Goal: Task Accomplishment & Management: Manage account settings

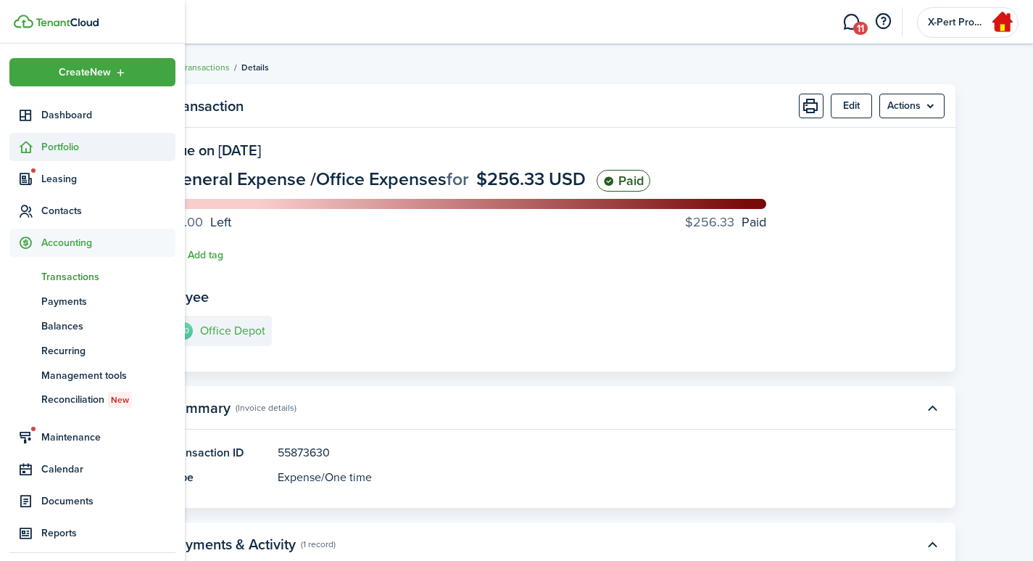
click at [30, 150] on icon at bounding box center [25, 147] width 15 height 15
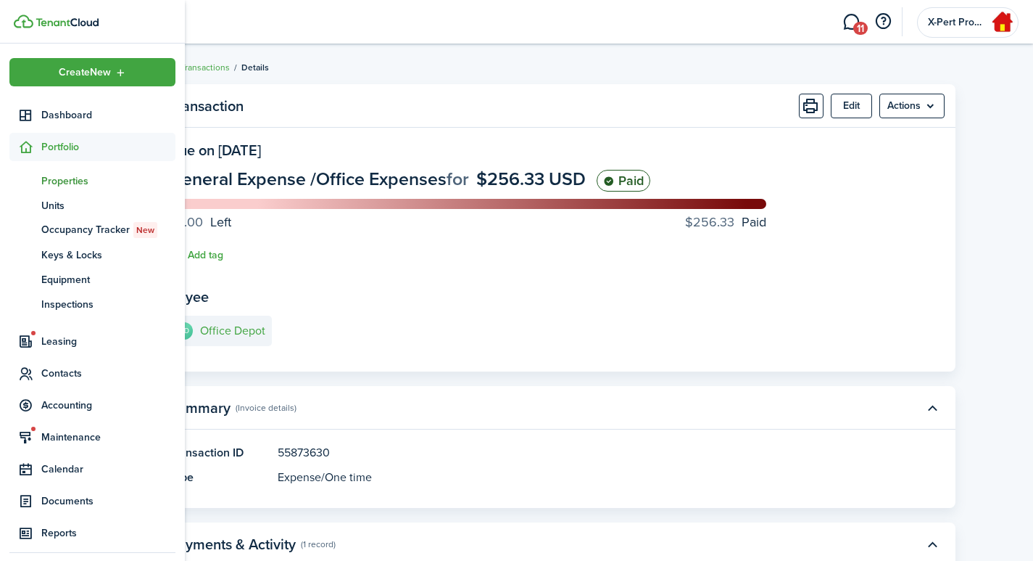
click at [51, 178] on span "Properties" at bounding box center [108, 180] width 134 height 15
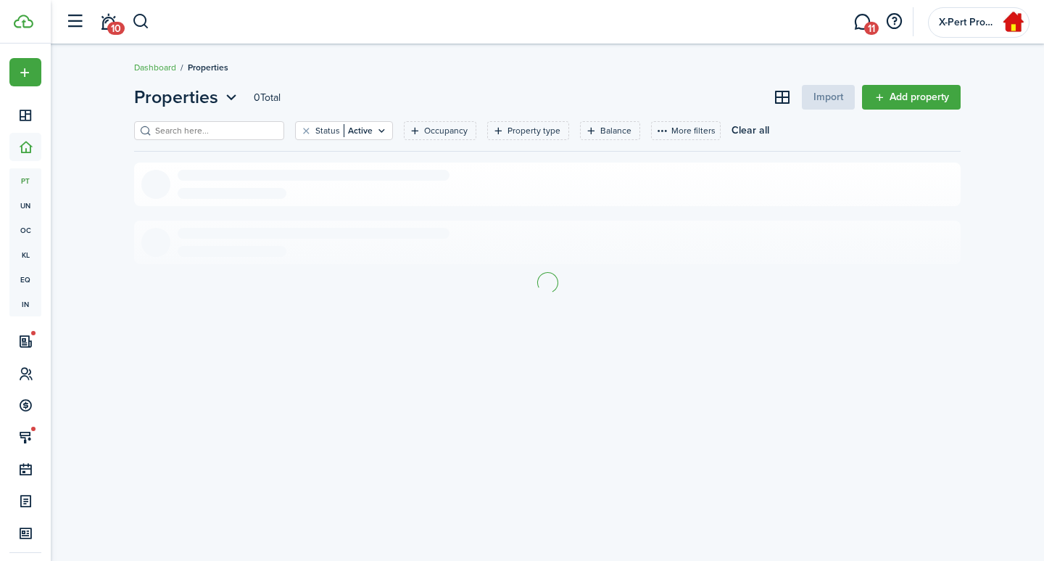
click at [226, 131] on input "search" at bounding box center [216, 131] width 128 height 14
type input "victoria"
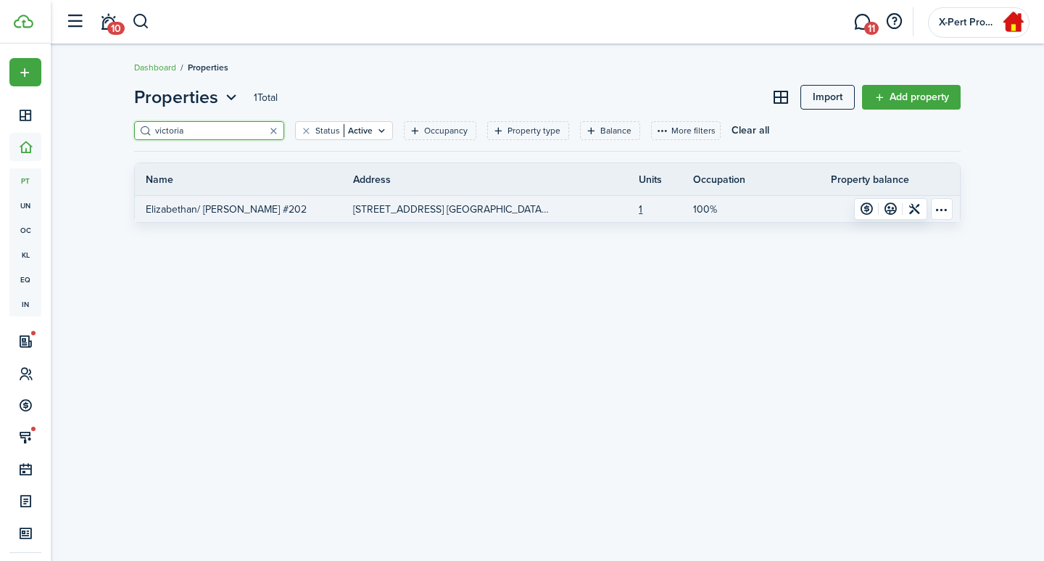
click at [424, 203] on p "[STREET_ADDRESS] [GEOGRAPHIC_DATA], [GEOGRAPHIC_DATA]" at bounding box center [451, 209] width 197 height 15
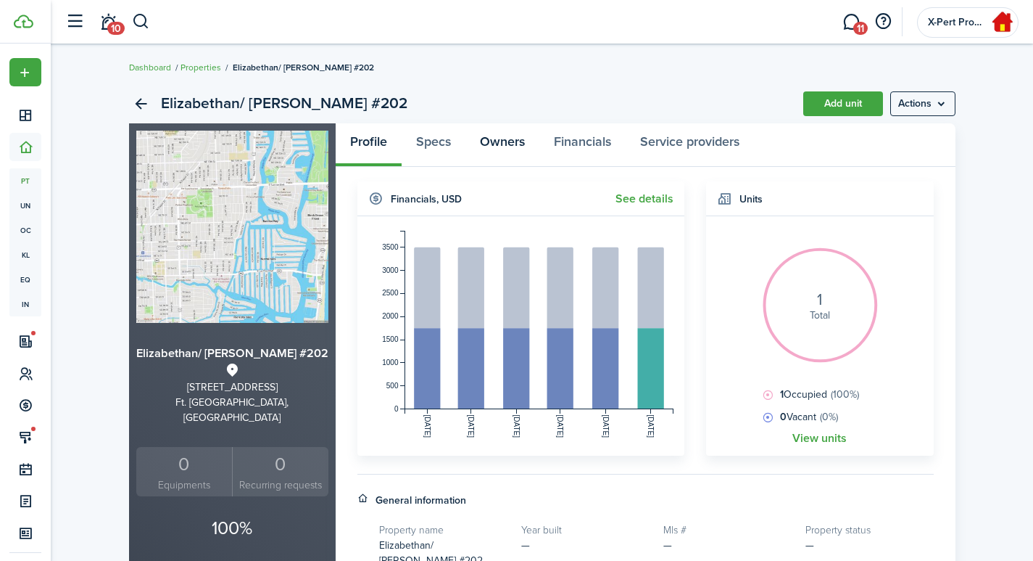
click at [500, 132] on link "Owners" at bounding box center [503, 145] width 74 height 44
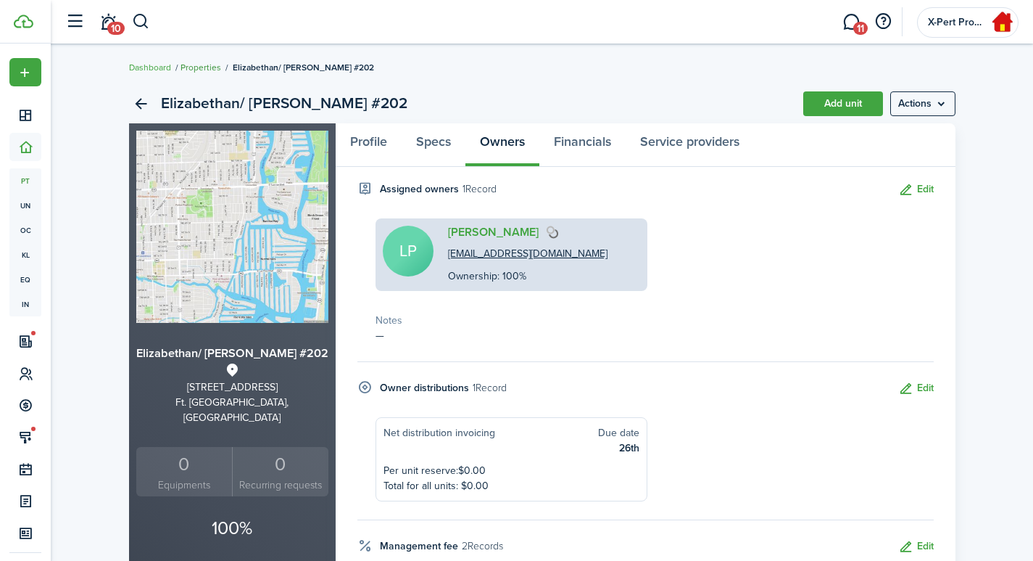
click at [197, 67] on link "Properties" at bounding box center [201, 67] width 41 height 13
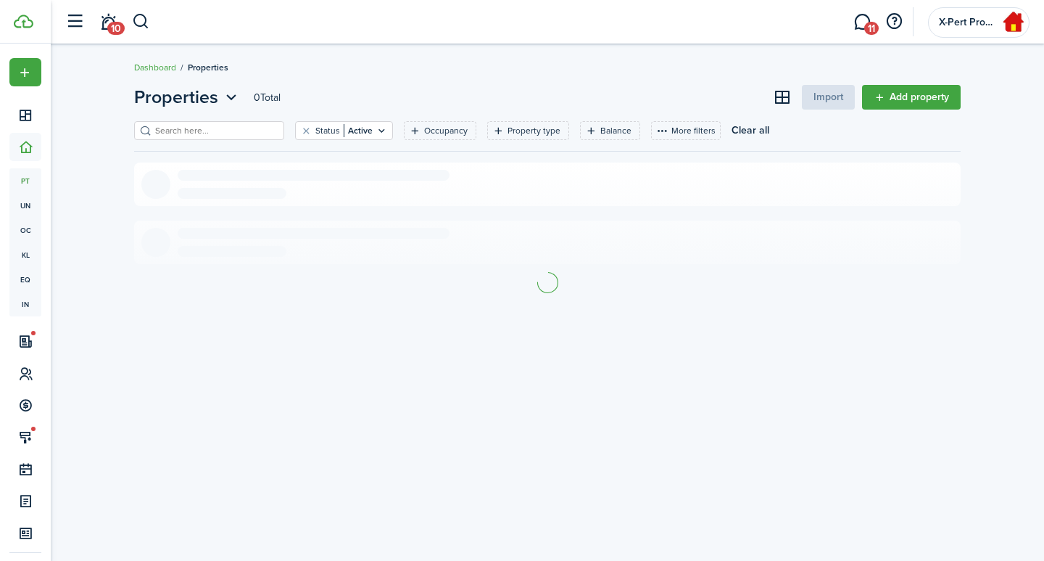
click at [222, 133] on input "search" at bounding box center [216, 131] width 128 height 14
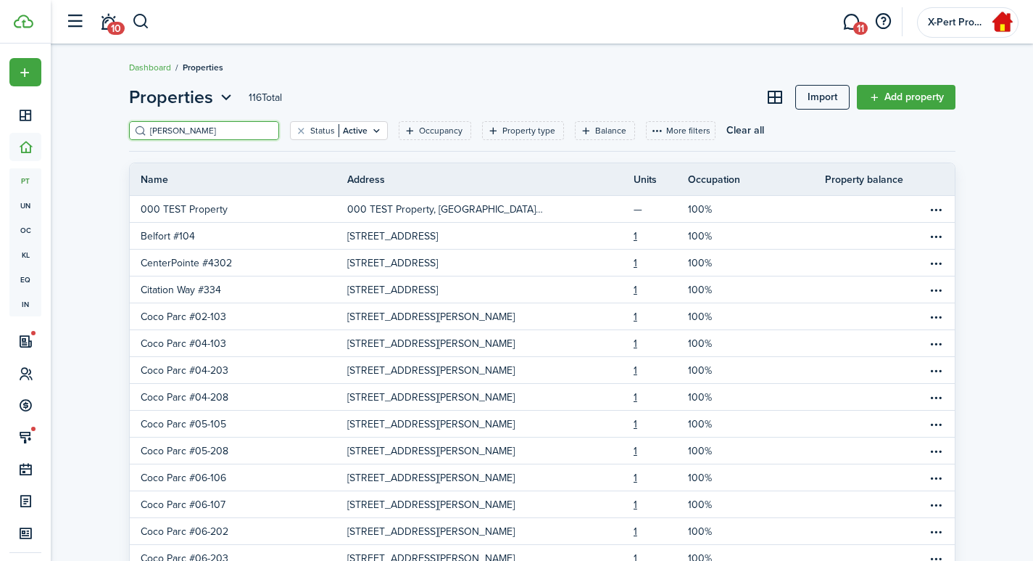
type input "[PERSON_NAME]"
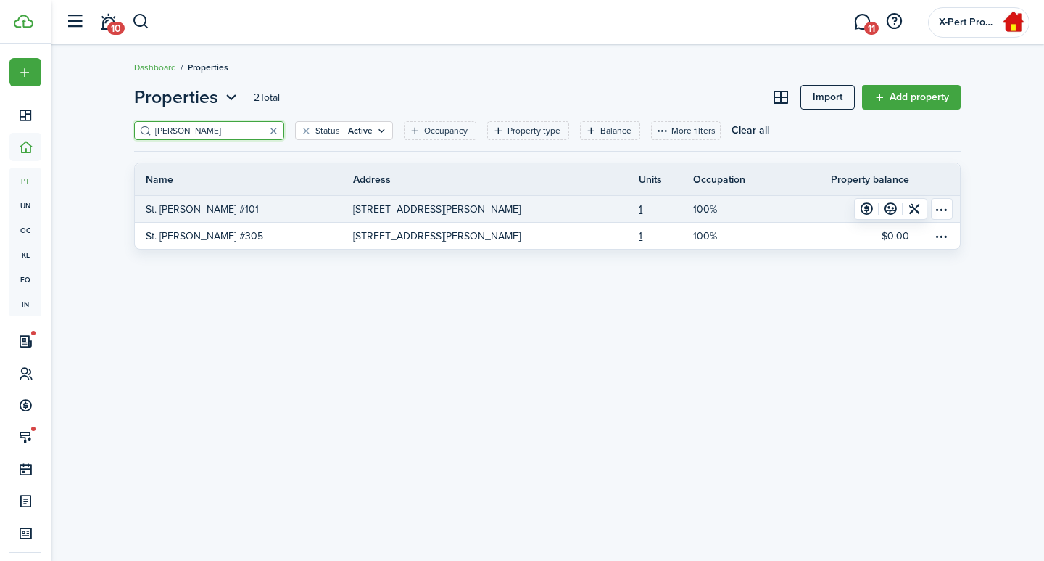
click at [474, 208] on p "[STREET_ADDRESS][PERSON_NAME]" at bounding box center [437, 209] width 168 height 15
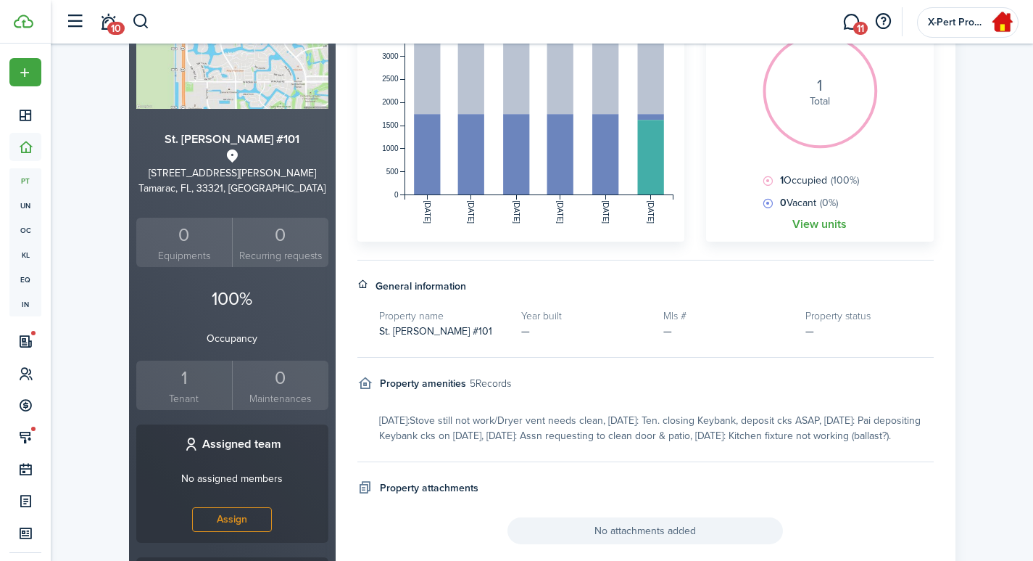
scroll to position [241, 0]
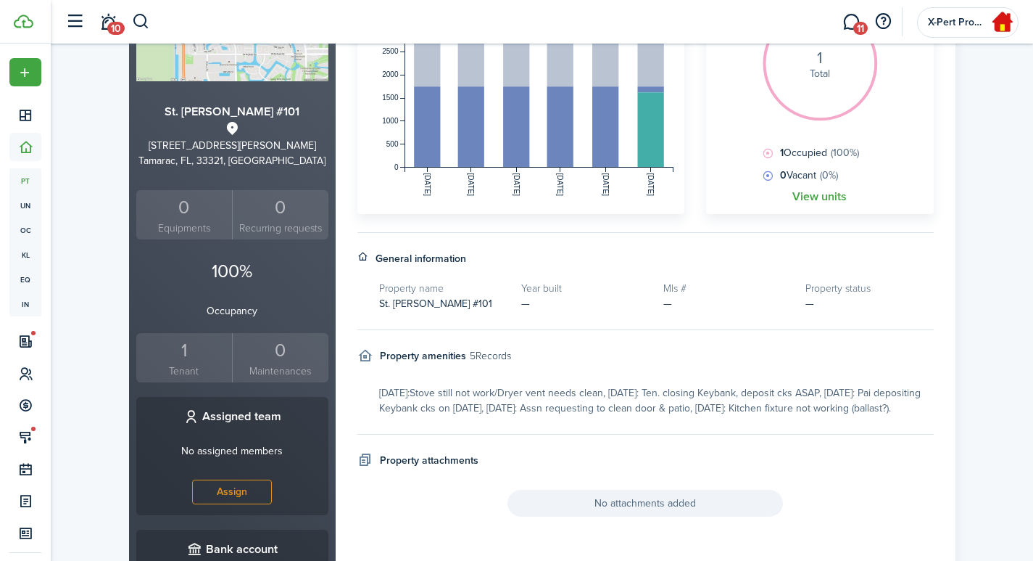
click at [189, 350] on div "1" at bounding box center [184, 350] width 89 height 28
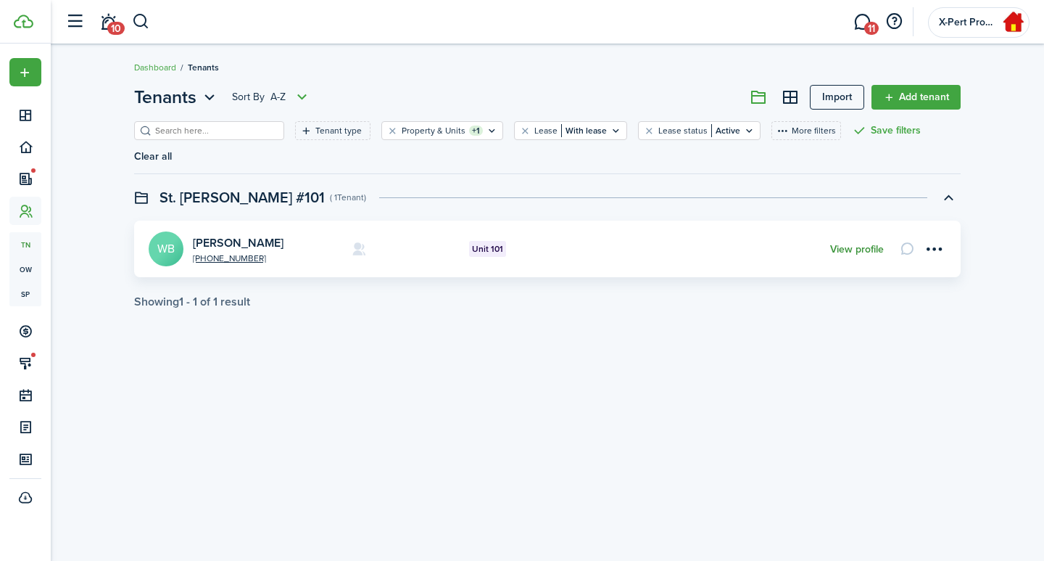
click at [846, 244] on link "View profile" at bounding box center [857, 250] width 54 height 12
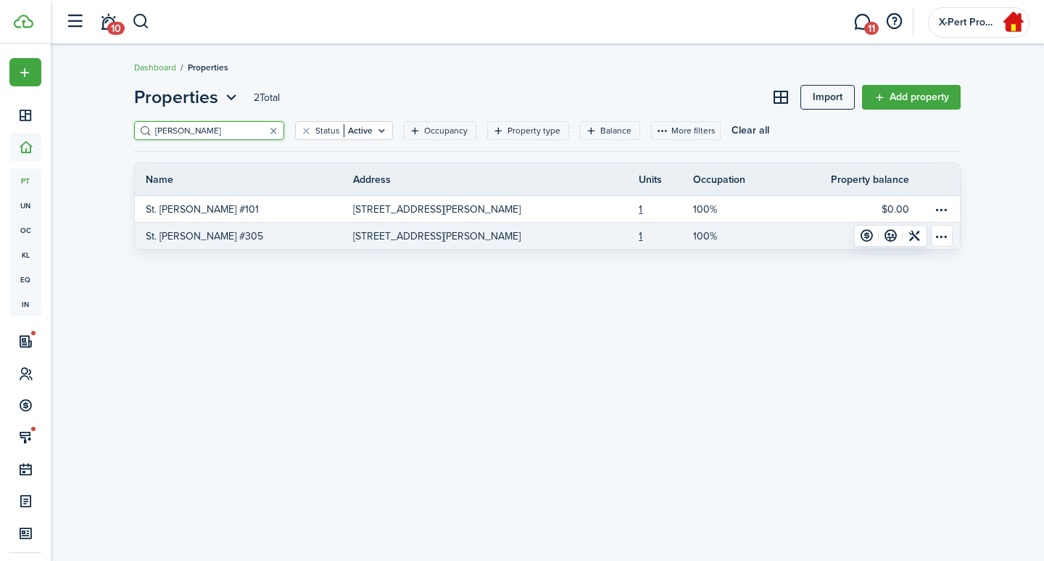
click at [424, 231] on p "[STREET_ADDRESS][PERSON_NAME]" at bounding box center [437, 235] width 168 height 15
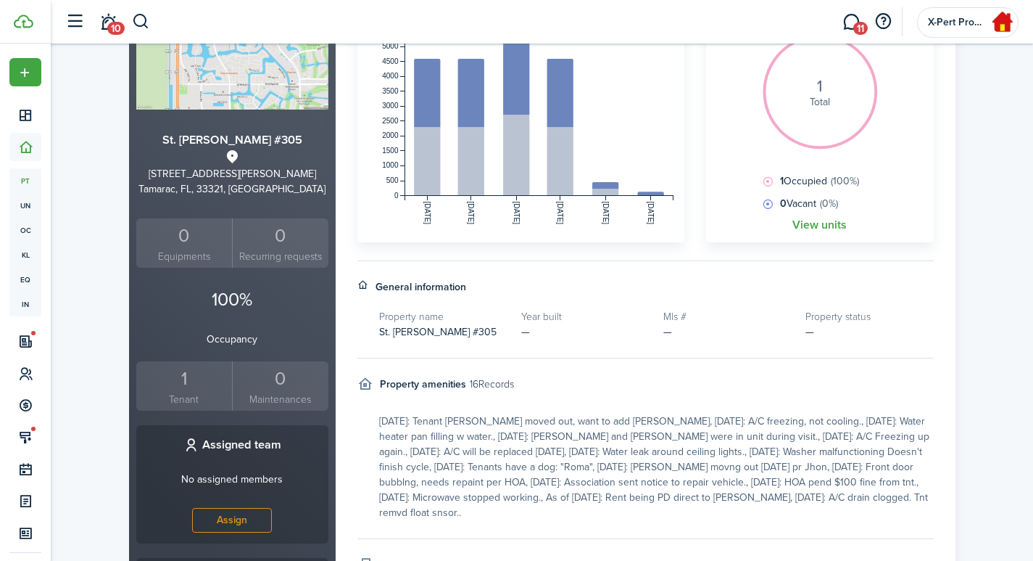
scroll to position [241, 0]
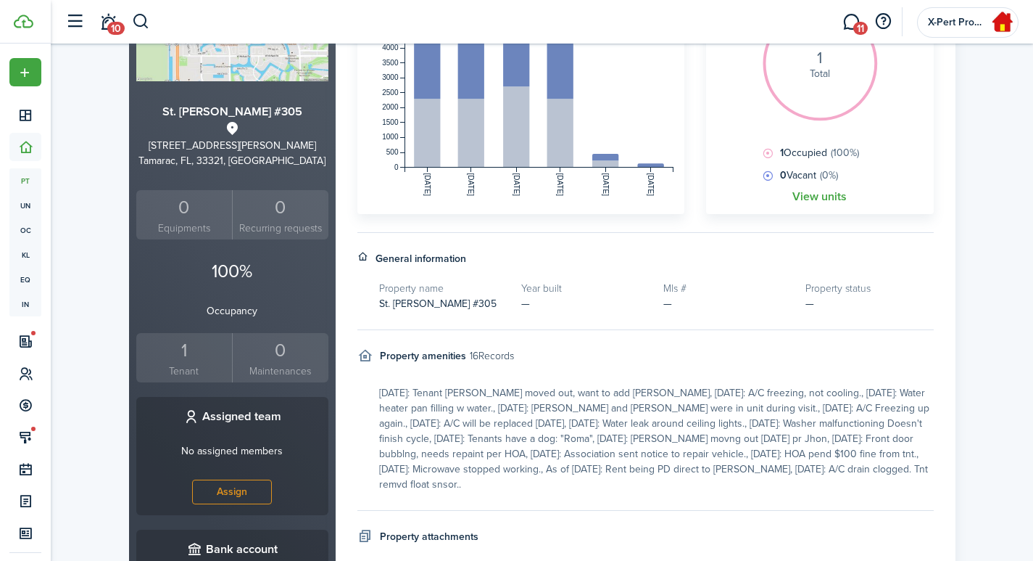
click at [189, 352] on div "1" at bounding box center [184, 350] width 89 height 28
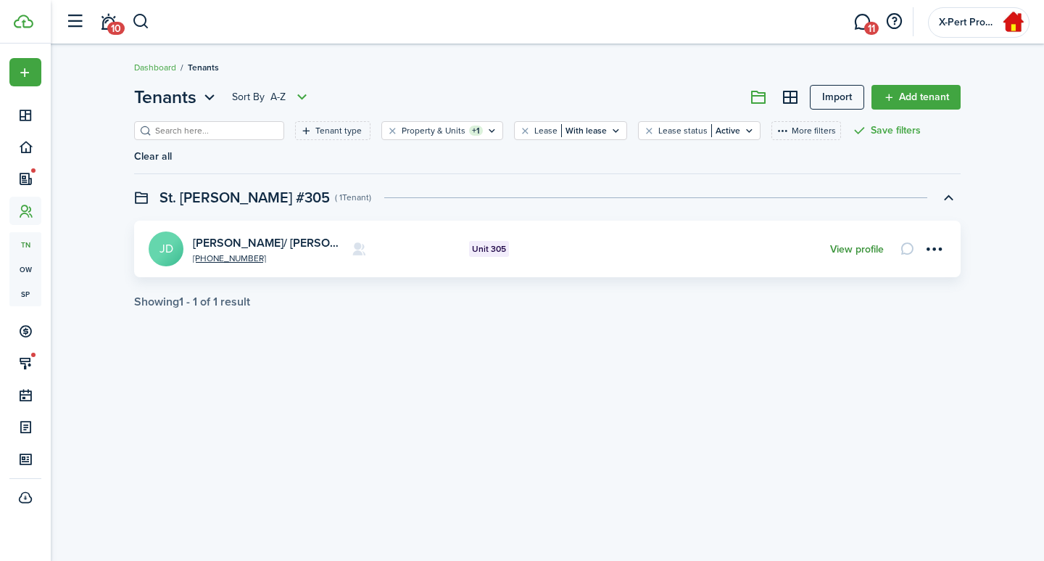
click at [846, 244] on link "View profile" at bounding box center [857, 250] width 54 height 12
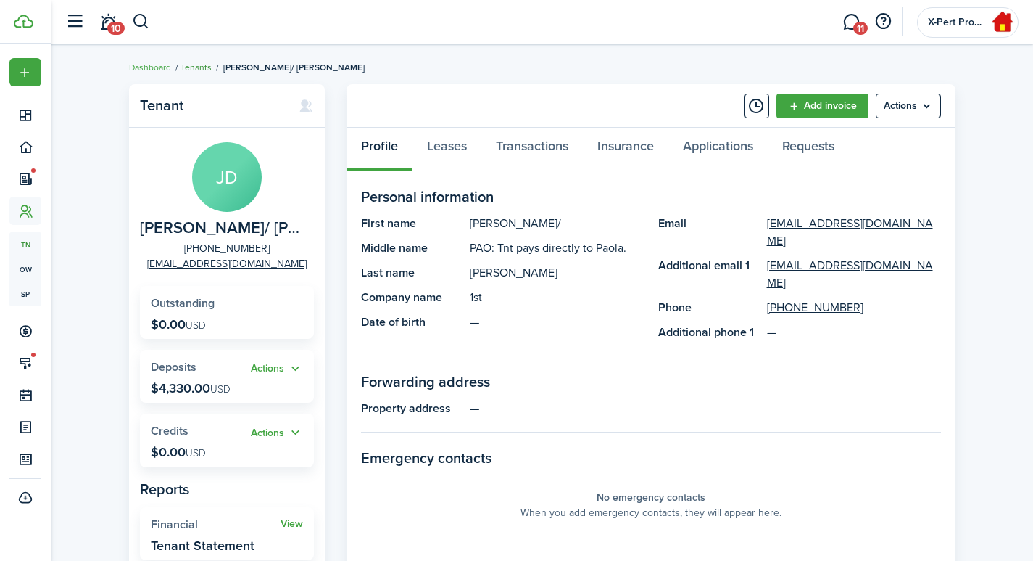
click at [190, 67] on link "Tenants" at bounding box center [196, 67] width 31 height 13
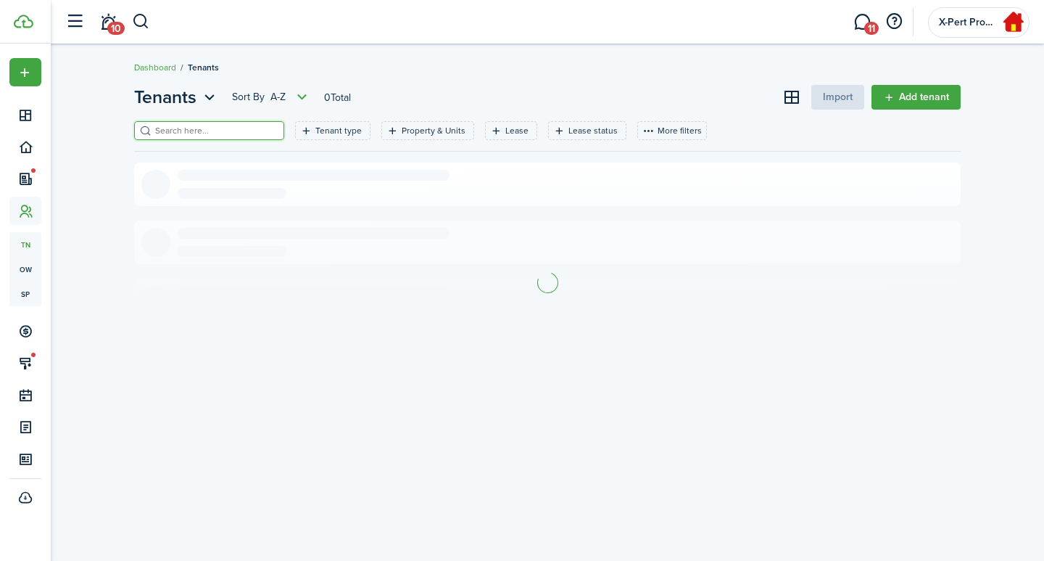
click at [191, 133] on input "search" at bounding box center [216, 131] width 128 height 14
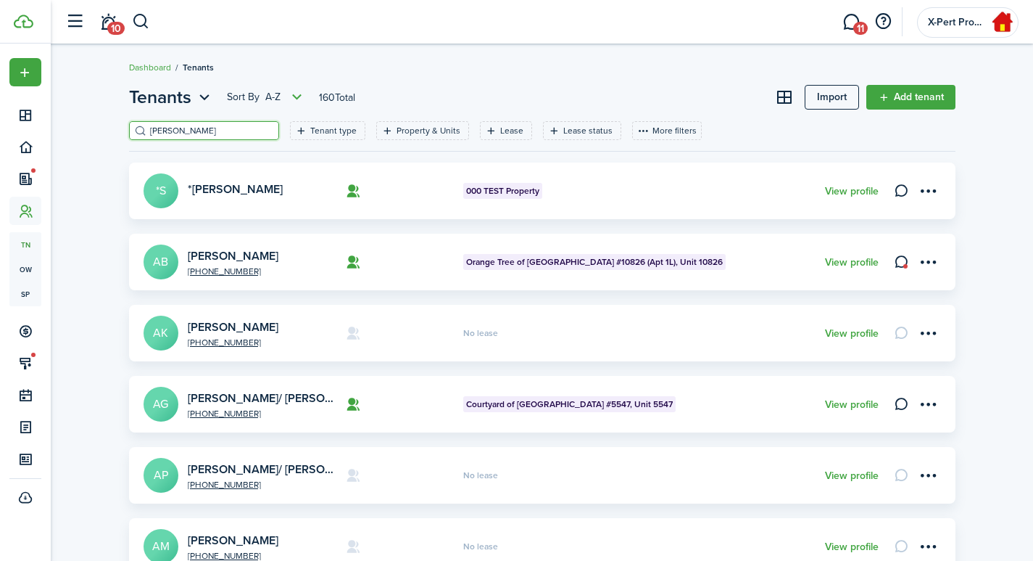
type input "[PERSON_NAME]"
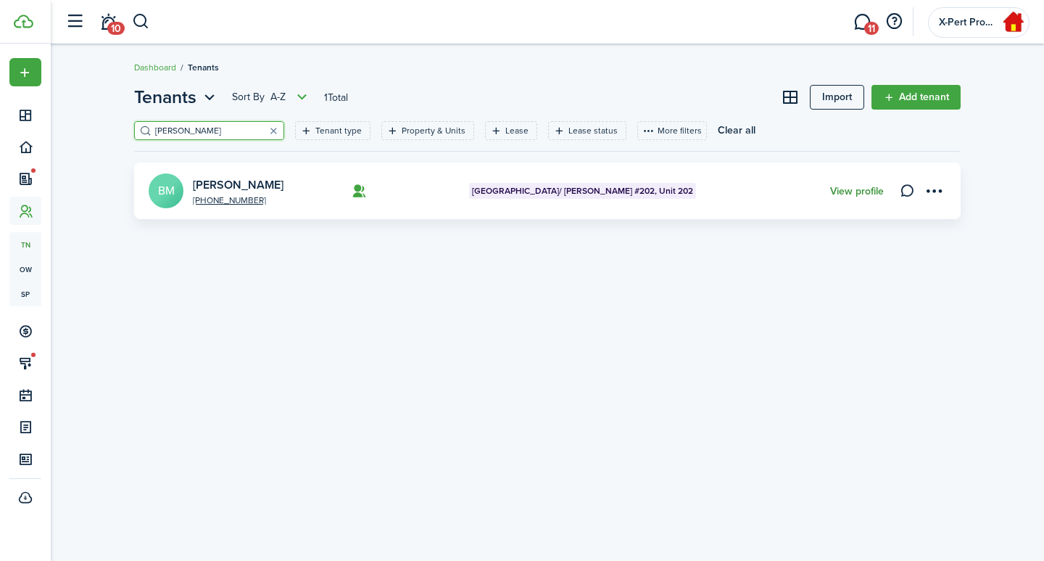
click at [869, 191] on link "View profile" at bounding box center [857, 192] width 54 height 12
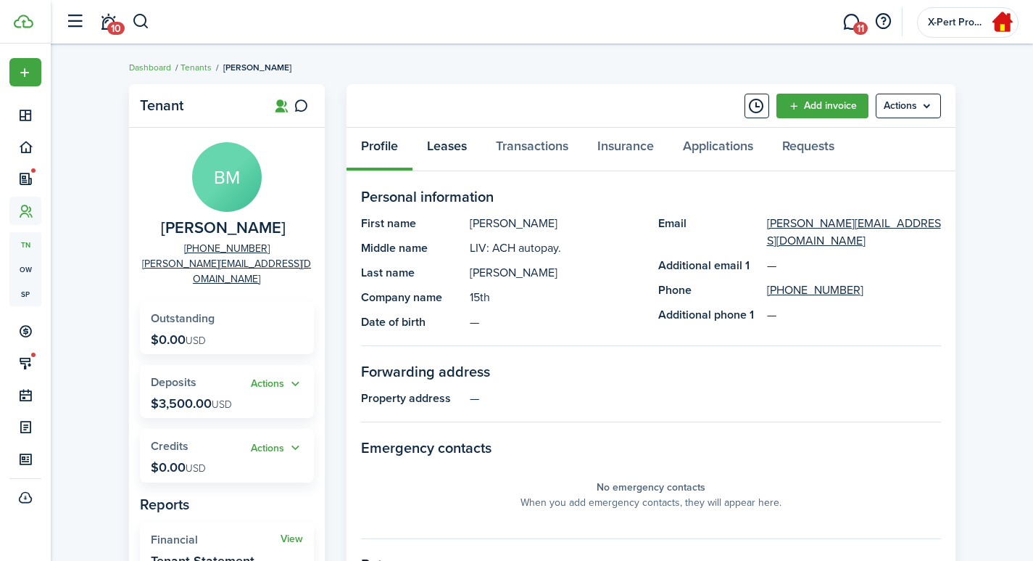
click at [434, 149] on link "Leases" at bounding box center [447, 150] width 69 height 44
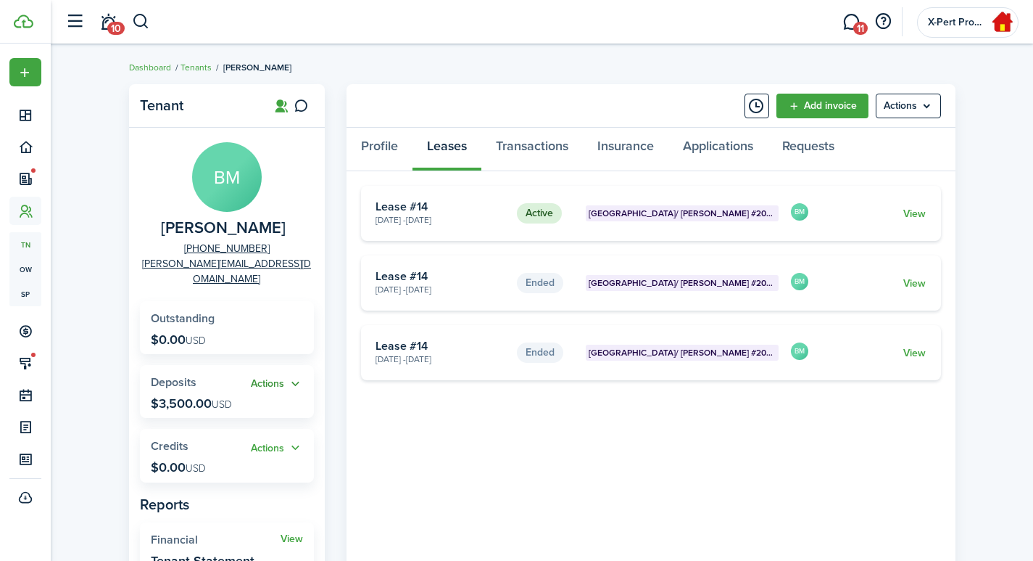
click at [263, 376] on button "Actions" at bounding box center [277, 384] width 52 height 17
click at [185, 454] on link "Return" at bounding box center [239, 447] width 127 height 25
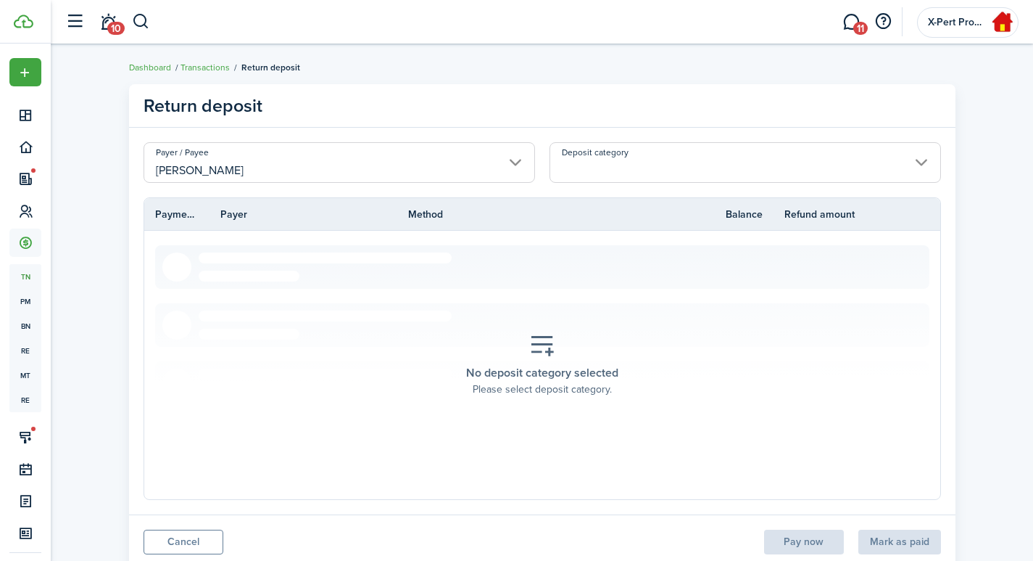
click at [752, 155] on input "Deposit category" at bounding box center [746, 162] width 392 height 41
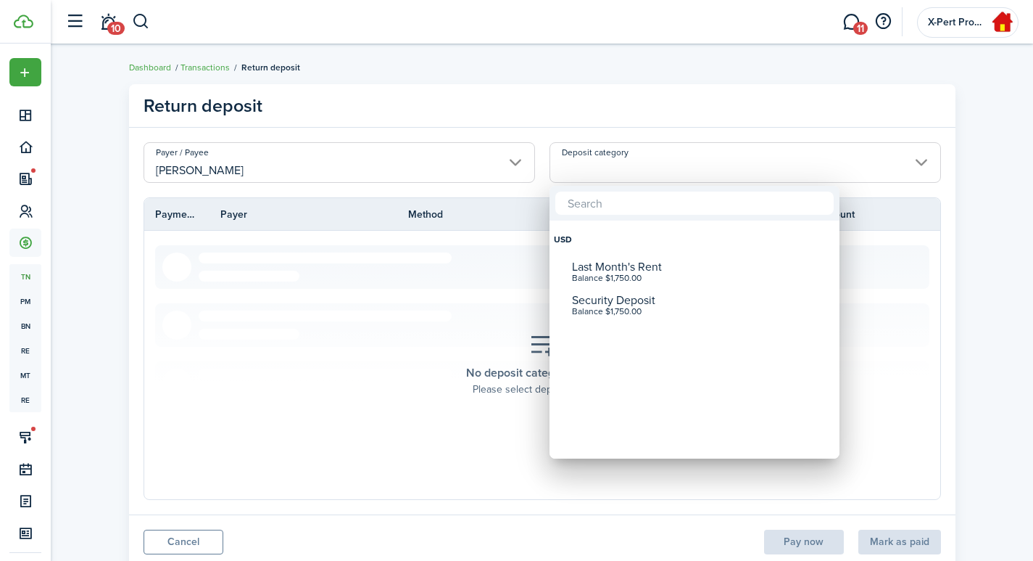
click at [504, 123] on div at bounding box center [516, 280] width 1265 height 793
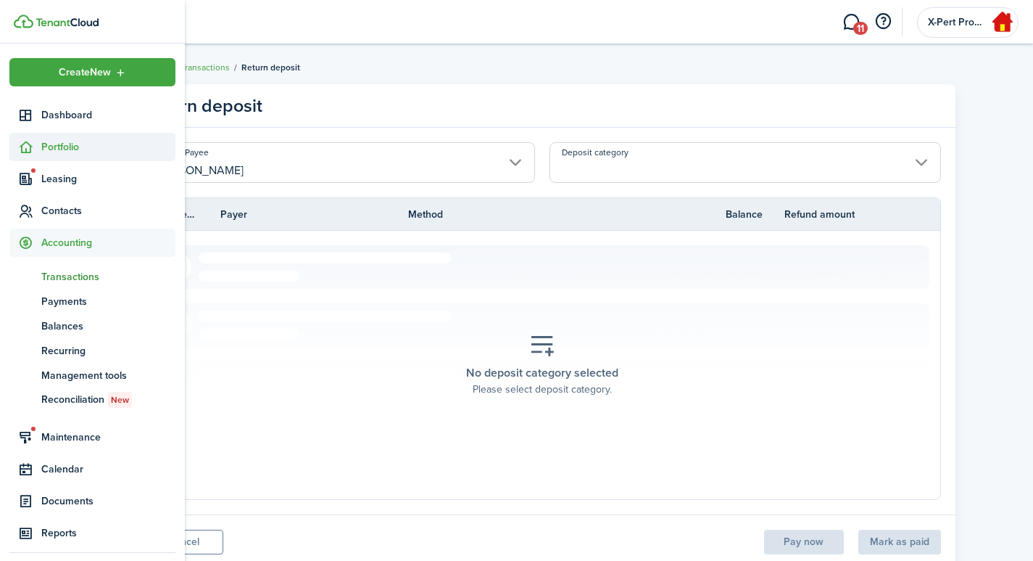
click at [29, 153] on icon at bounding box center [25, 147] width 15 height 15
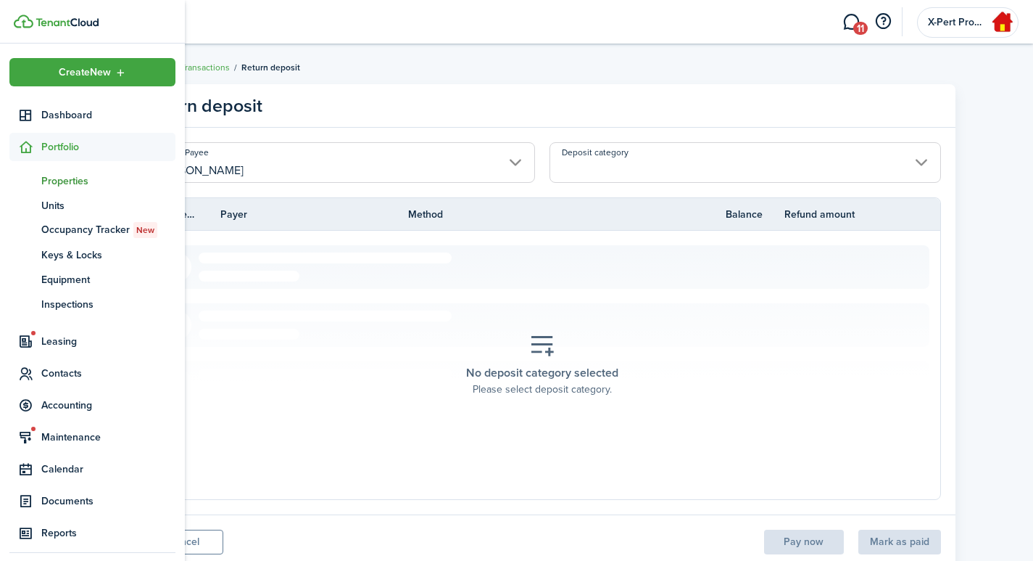
click at [65, 178] on span "Properties" at bounding box center [108, 180] width 134 height 15
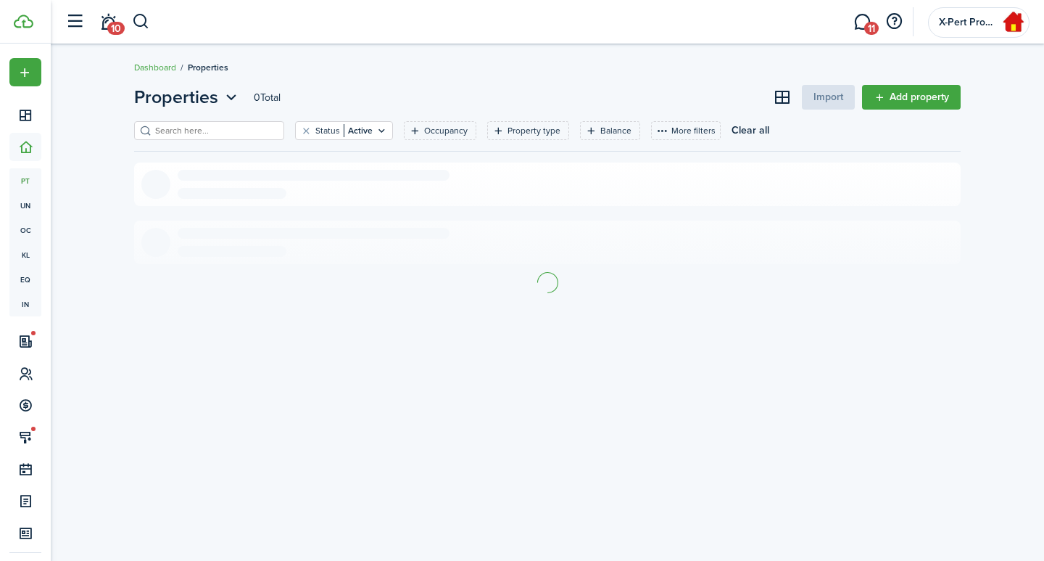
click at [204, 137] on input "search" at bounding box center [216, 131] width 128 height 14
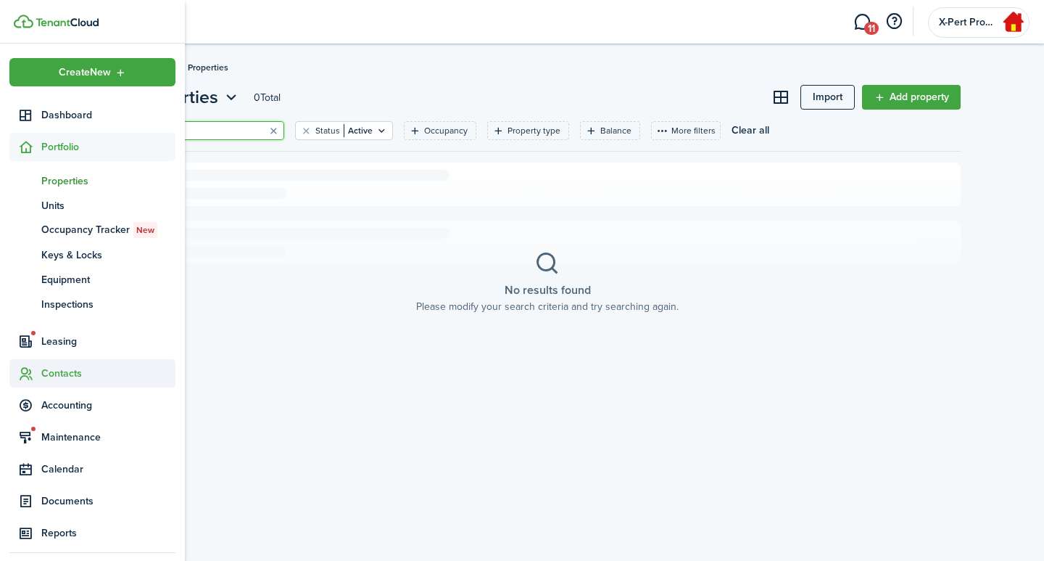
type input "mario"
click at [50, 371] on span "Contacts" at bounding box center [108, 373] width 134 height 15
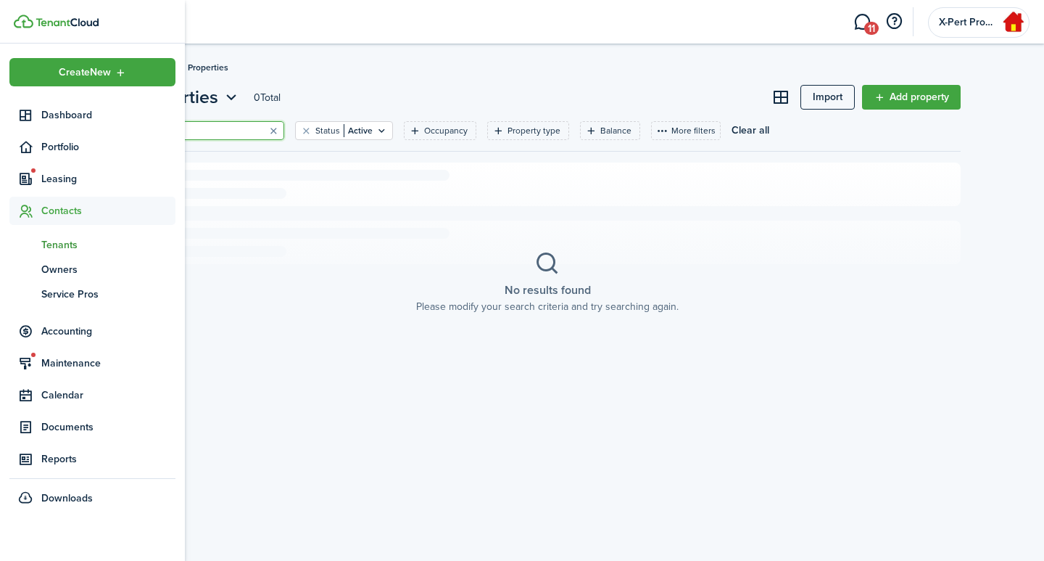
click at [58, 248] on span "Tenants" at bounding box center [108, 244] width 134 height 15
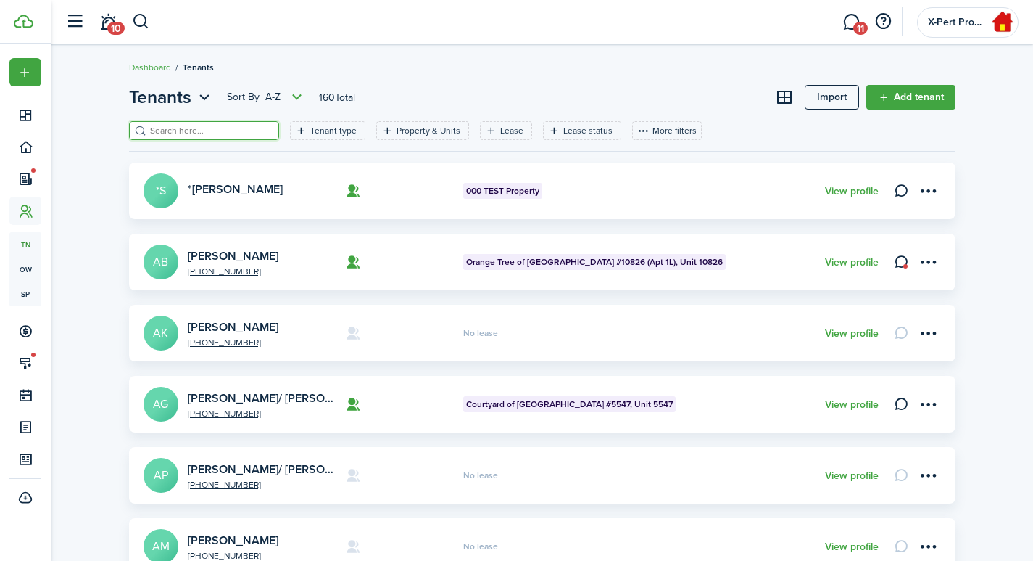
click at [199, 127] on input "search" at bounding box center [210, 131] width 128 height 14
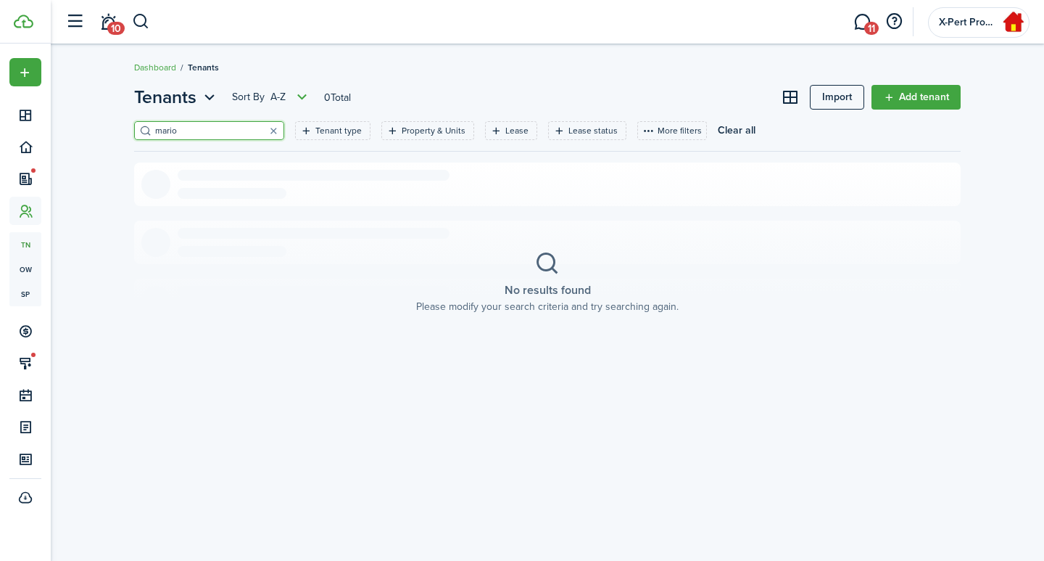
type input "mario"
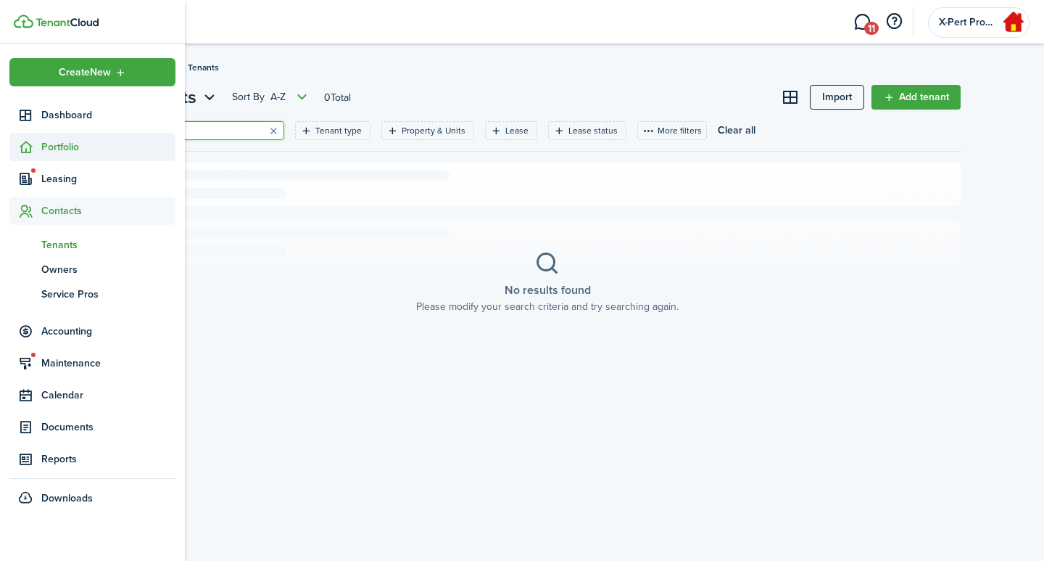
click at [34, 152] on sidebar-link-icon at bounding box center [25, 146] width 32 height 15
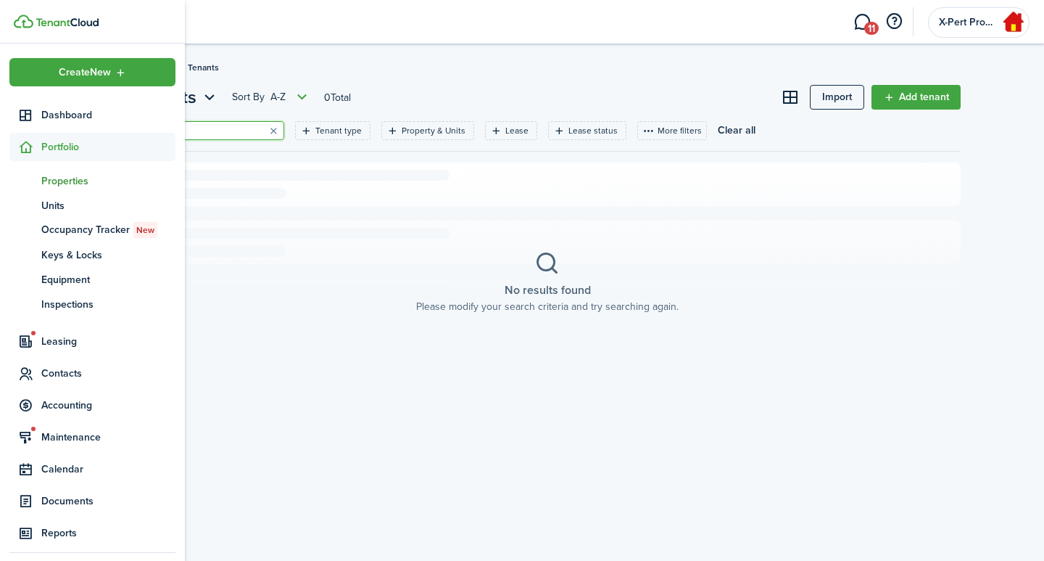
click at [55, 174] on span "Properties" at bounding box center [108, 180] width 134 height 15
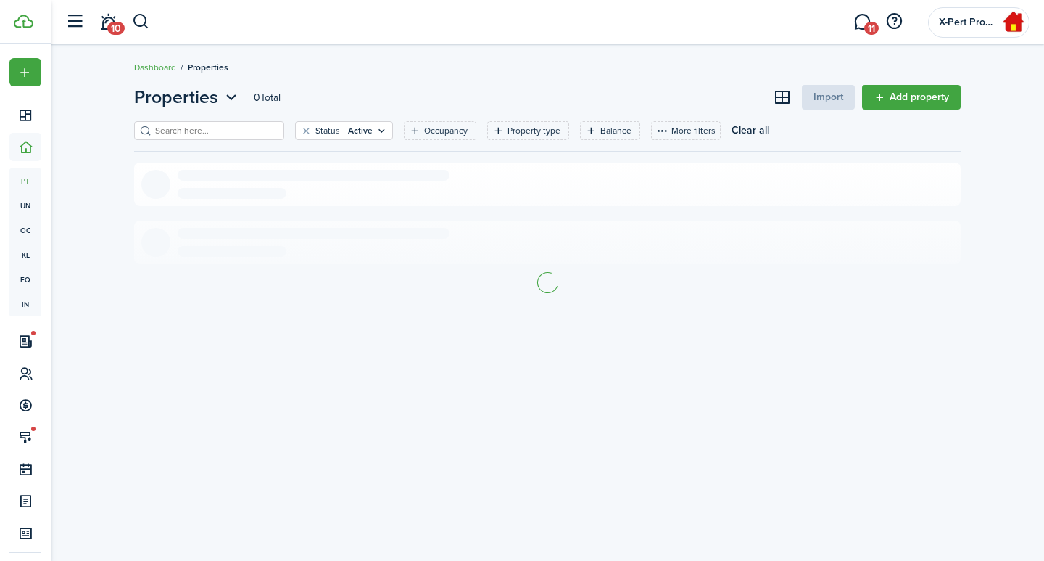
click at [202, 137] on input "search" at bounding box center [216, 131] width 128 height 14
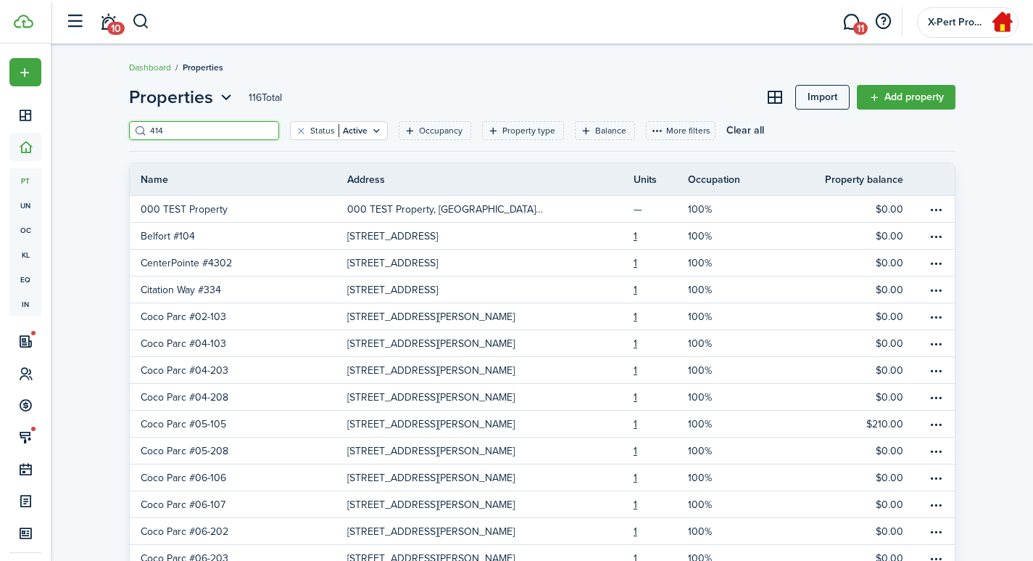
type input "414"
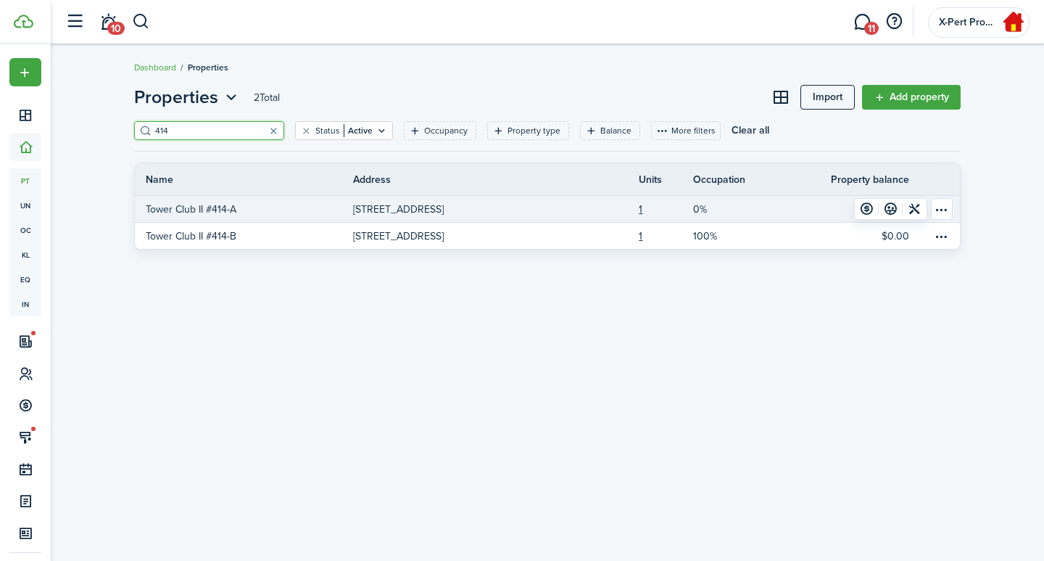
click at [401, 203] on p "[STREET_ADDRESS]" at bounding box center [398, 209] width 91 height 15
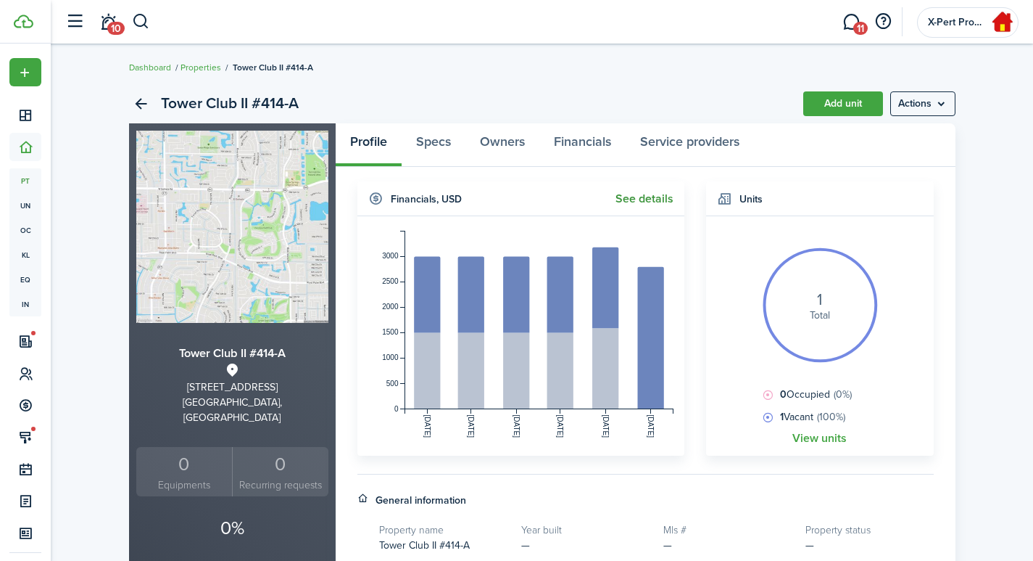
click at [656, 204] on link "See details" at bounding box center [645, 198] width 58 height 13
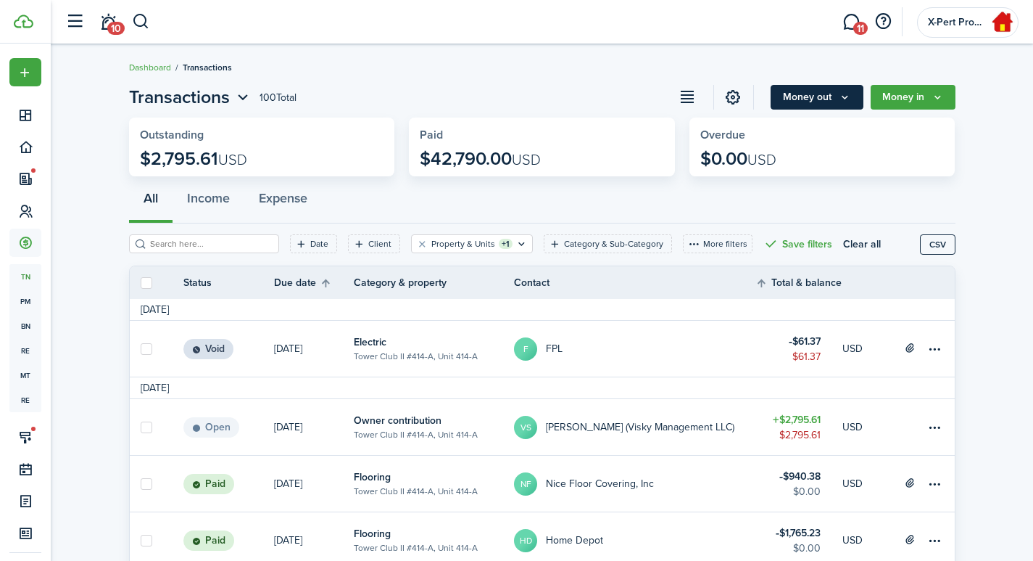
click at [806, 99] on button "Money out" at bounding box center [817, 97] width 93 height 25
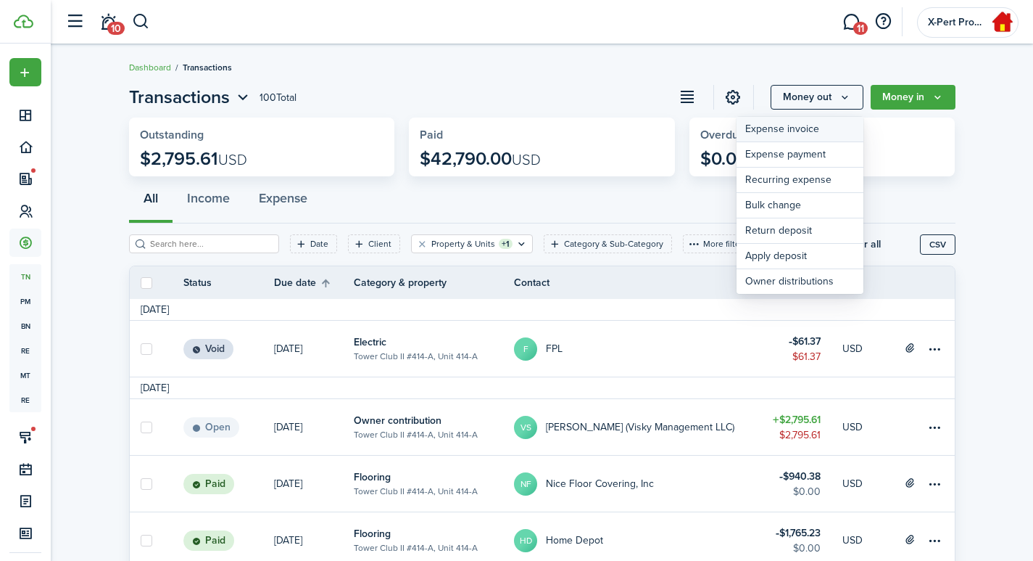
click at [772, 131] on link "Expense invoice" at bounding box center [800, 129] width 127 height 25
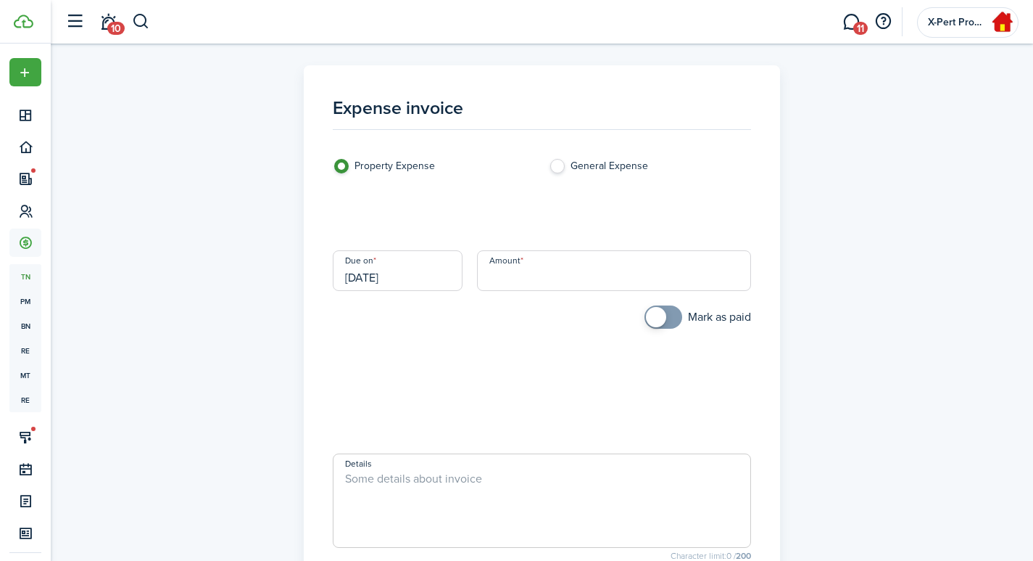
click at [434, 216] on loading-skeleton at bounding box center [542, 215] width 418 height 41
click at [435, 215] on input "Category & subcategory" at bounding box center [542, 215] width 418 height 41
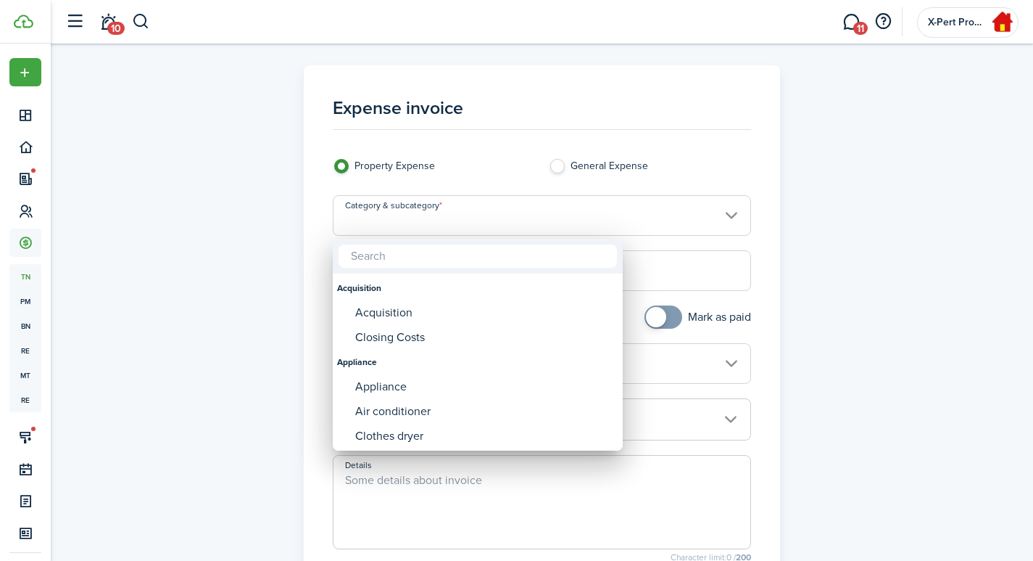
click at [416, 223] on div at bounding box center [516, 280] width 1265 height 793
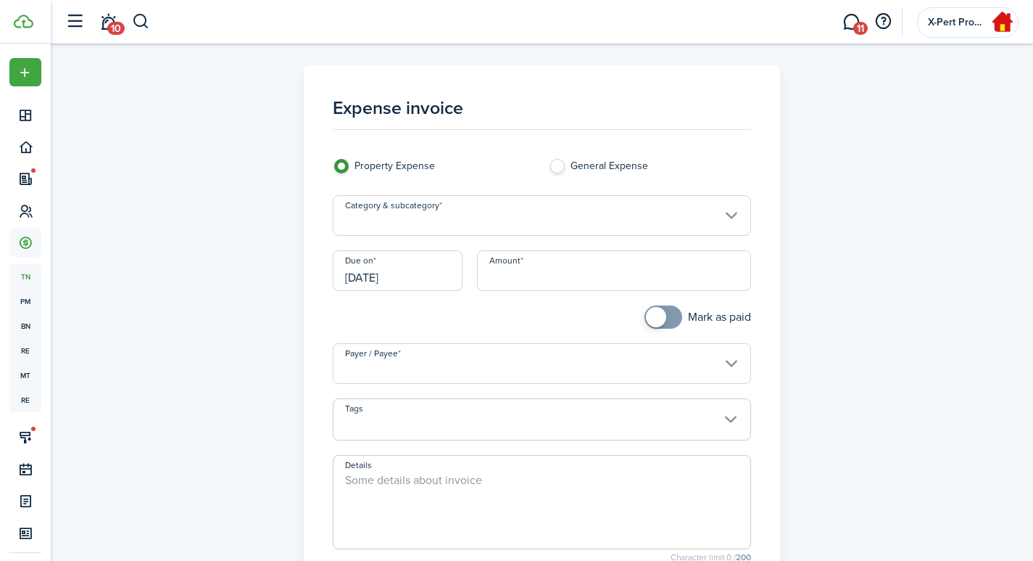
click at [416, 223] on input "Category & subcategory" at bounding box center [542, 215] width 418 height 41
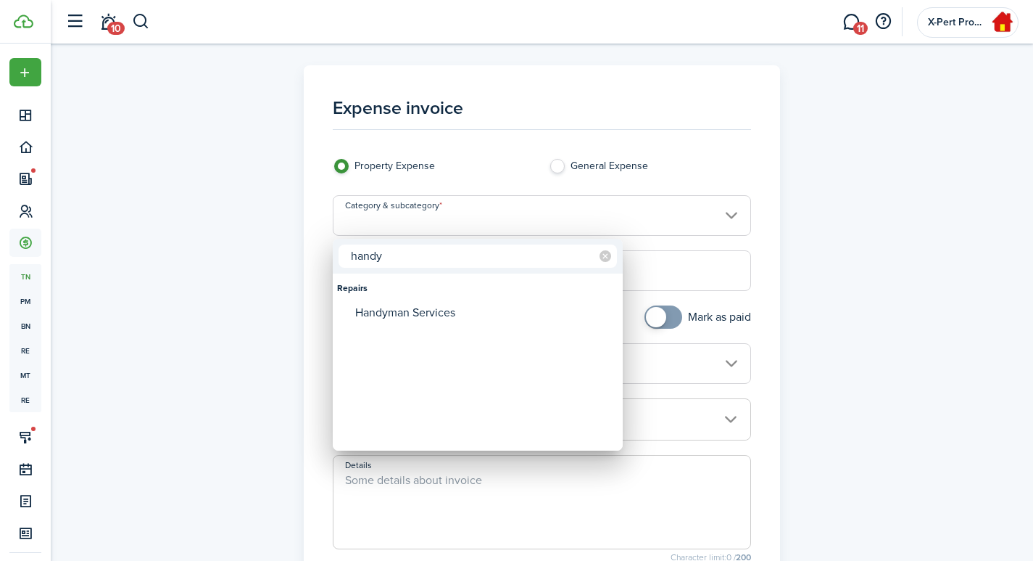
type input "handy"
type input "Repairs / Handyman Services"
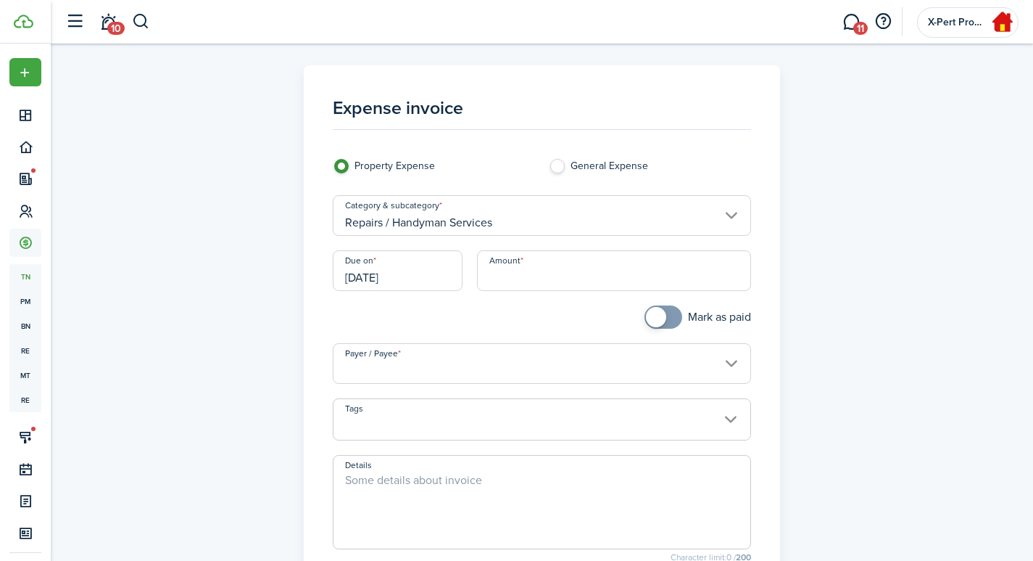
click at [403, 279] on input "[DATE]" at bounding box center [398, 270] width 130 height 41
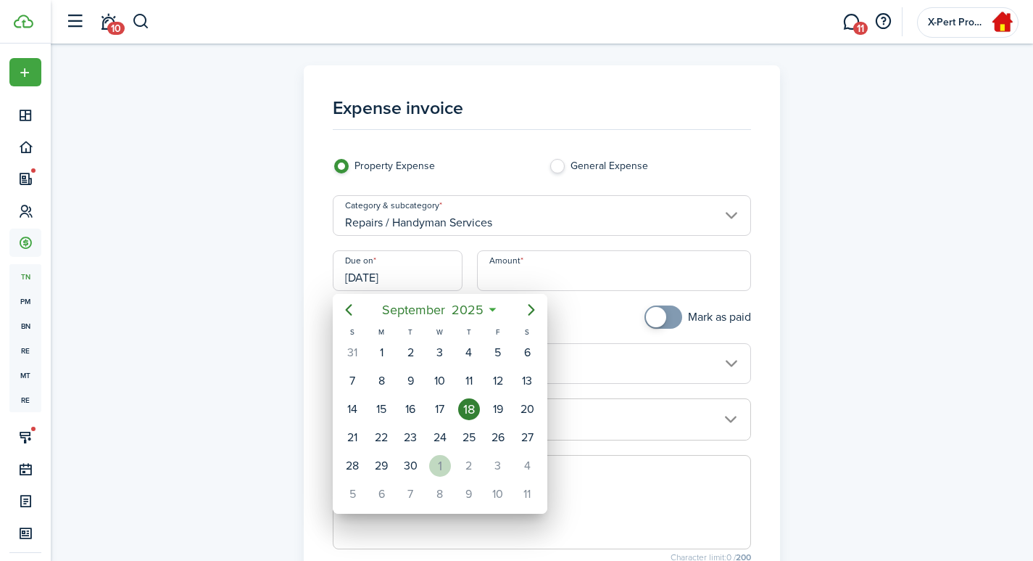
click at [442, 462] on div "1" at bounding box center [440, 466] width 22 height 22
type input "[DATE]"
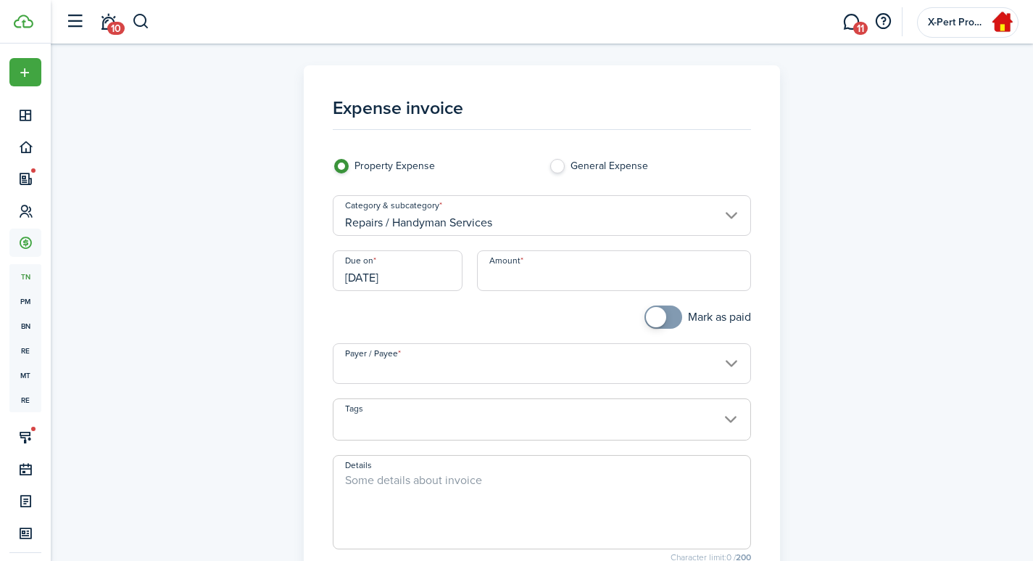
click at [560, 273] on input "Amount" at bounding box center [614, 270] width 274 height 41
click at [408, 363] on input "Payer / Payee" at bounding box center [542, 363] width 418 height 41
type input "$720.00"
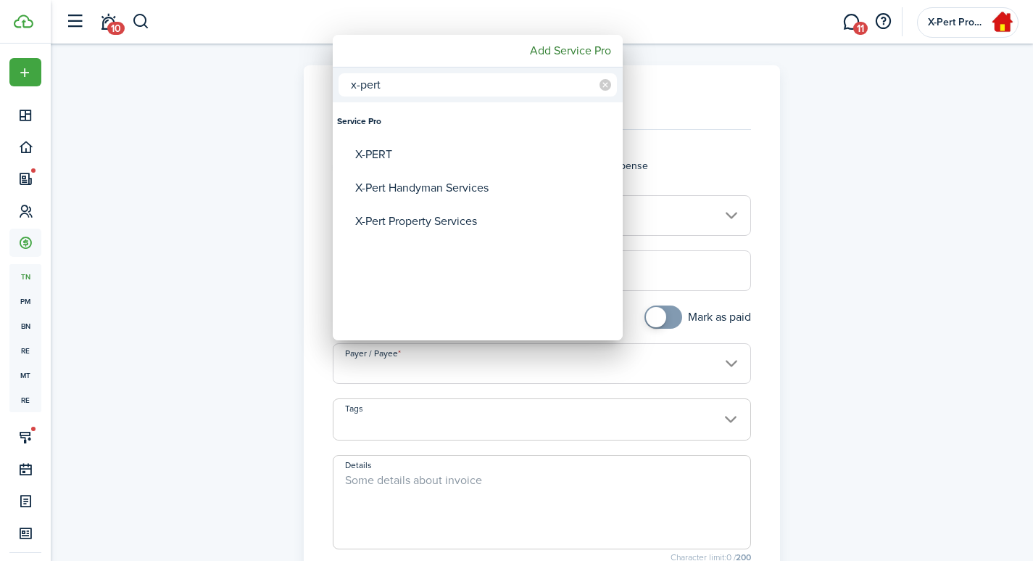
type input "x-pert"
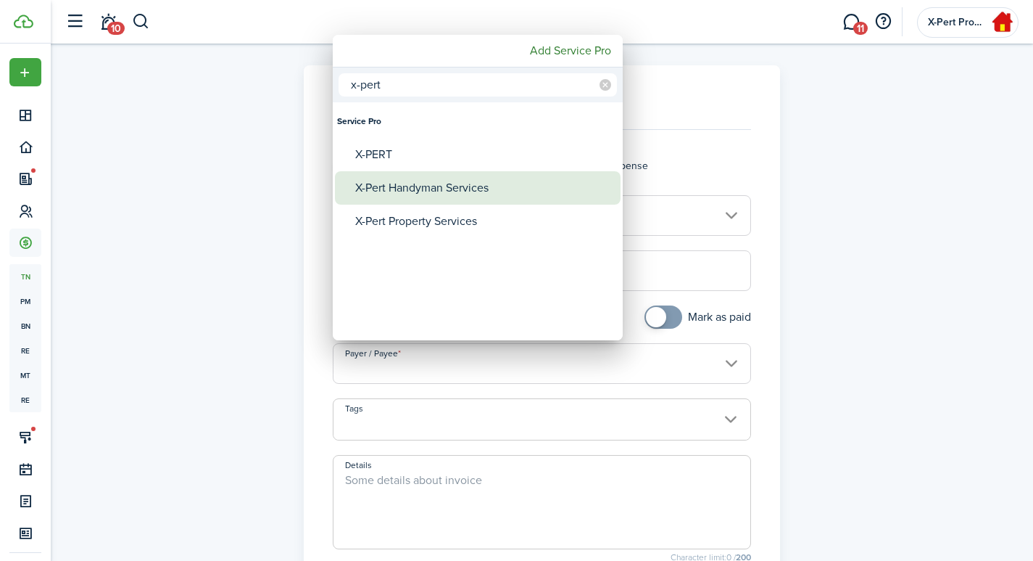
type input "X-Pert Handyman Services"
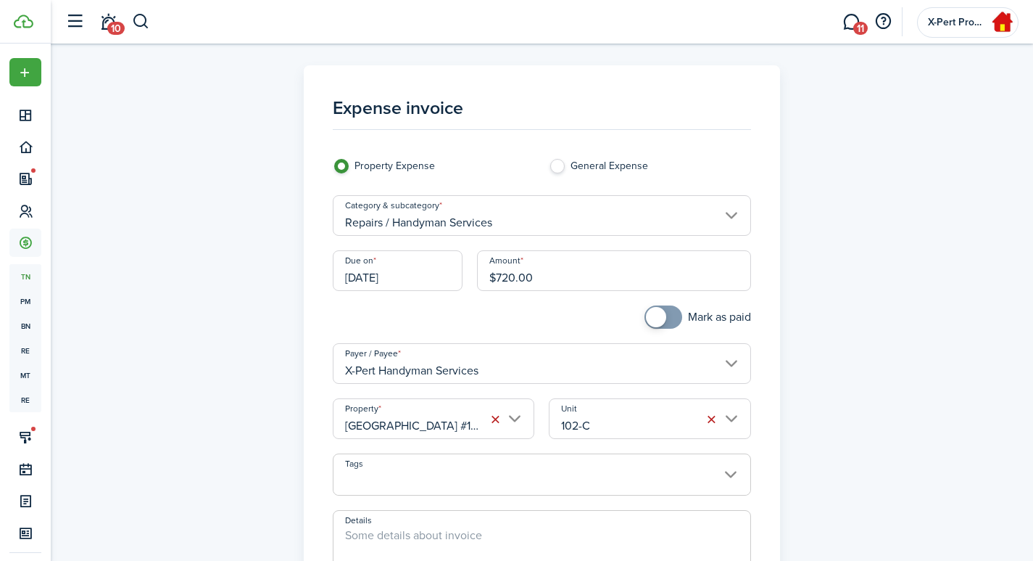
click at [392, 427] on input "[GEOGRAPHIC_DATA] #102-C (6507)" at bounding box center [434, 418] width 202 height 41
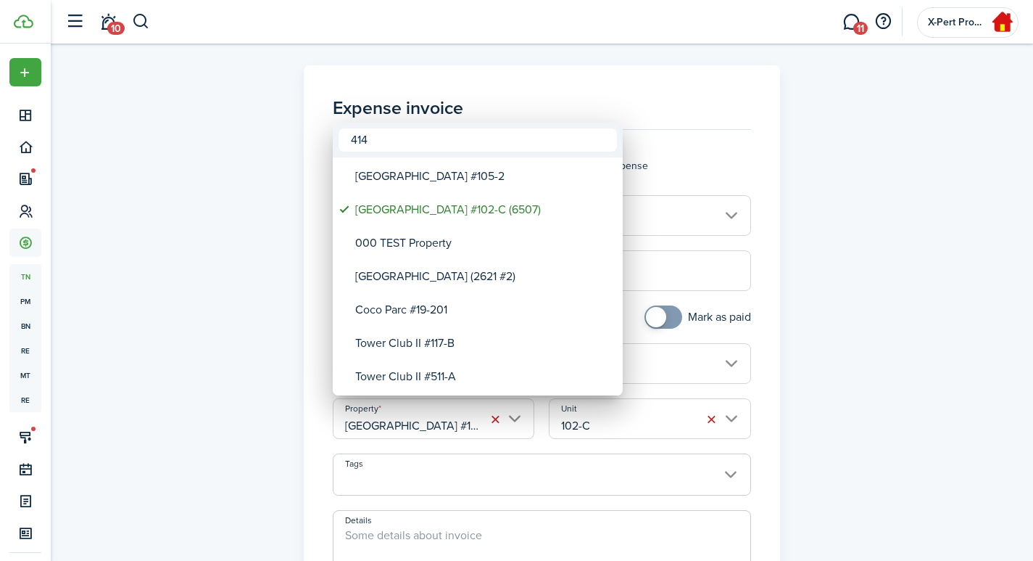
type input "414"
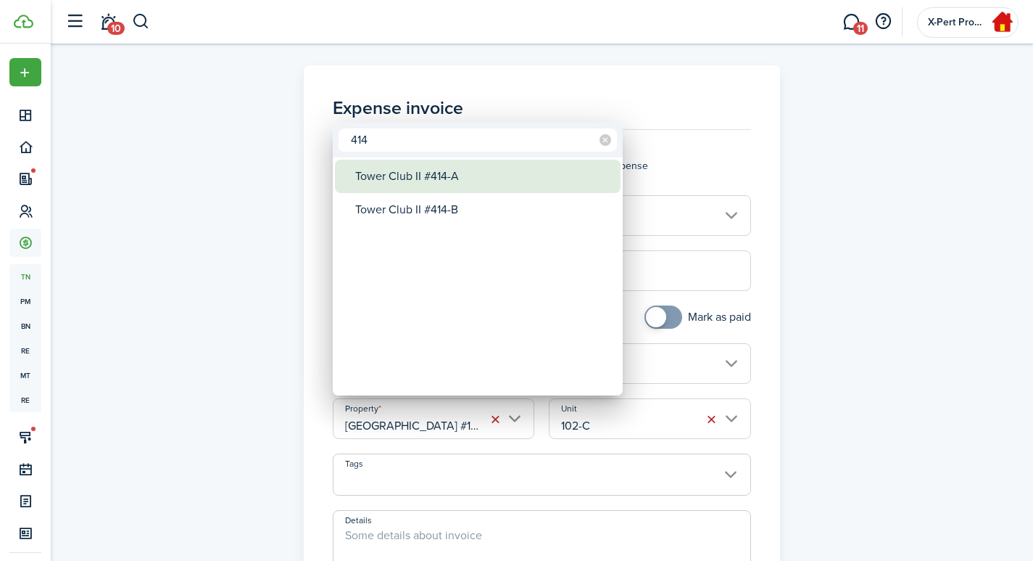
type input "414-A"
type input "Tower Club II #414-A"
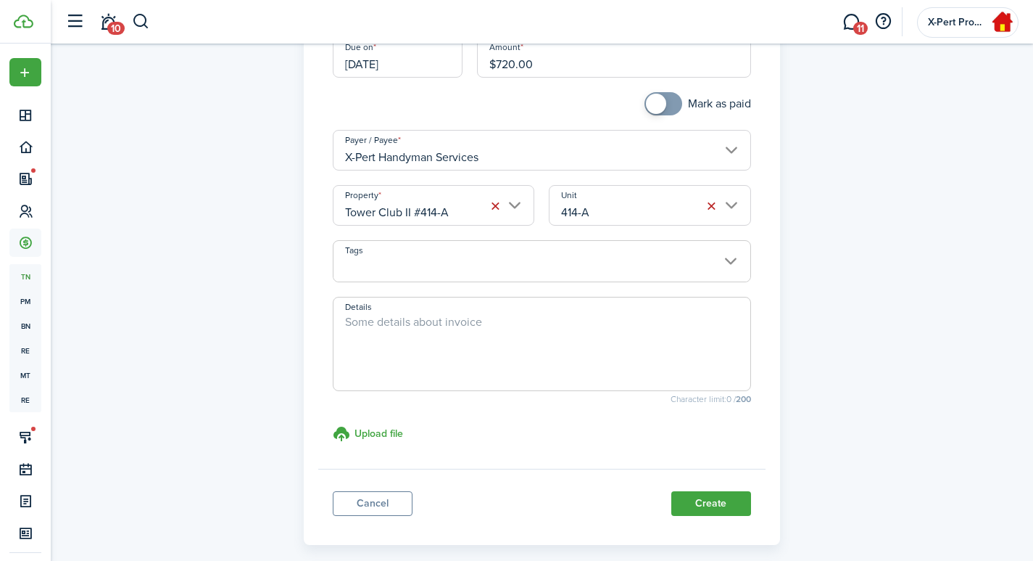
scroll to position [241, 0]
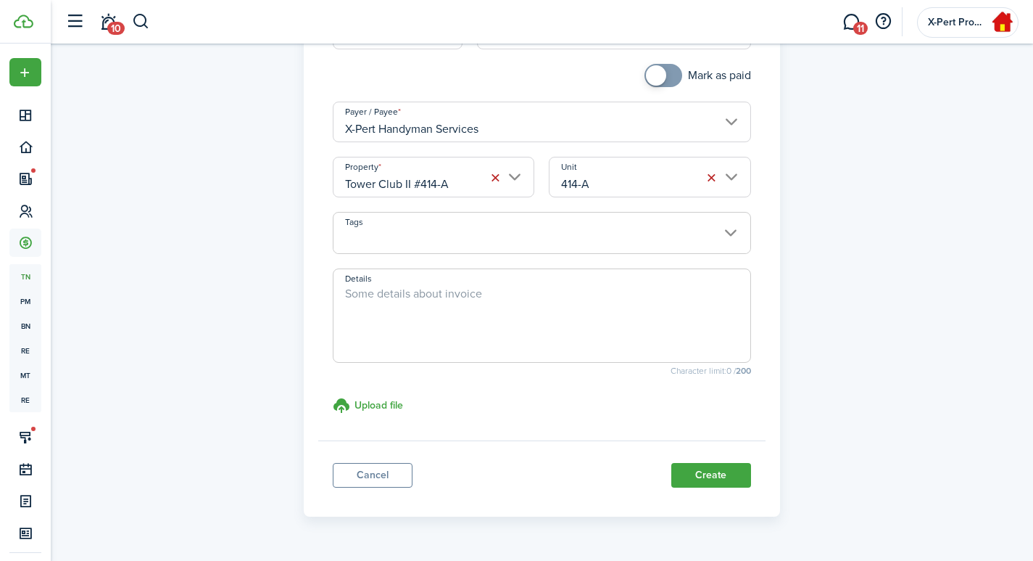
click at [386, 309] on textarea "Details" at bounding box center [542, 320] width 417 height 70
type textarea "I"
click at [363, 402] on h3 "Upload file" at bounding box center [379, 404] width 49 height 15
click at [333, 397] on input "Upload file store documents and templates Choose file" at bounding box center [333, 397] width 0 height 0
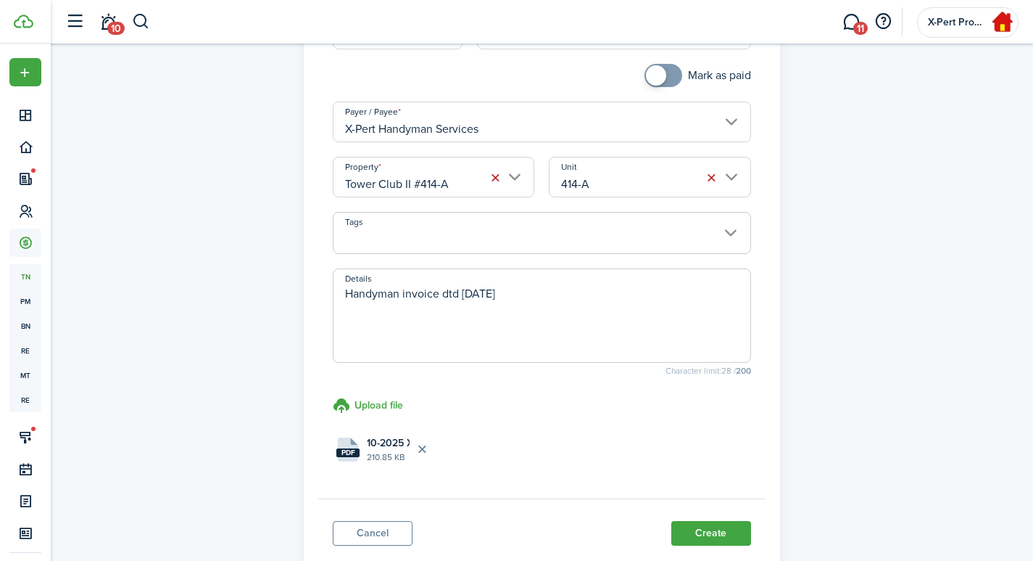
click at [506, 294] on textarea "Handyman invoice dtd [DATE]" at bounding box center [542, 320] width 417 height 70
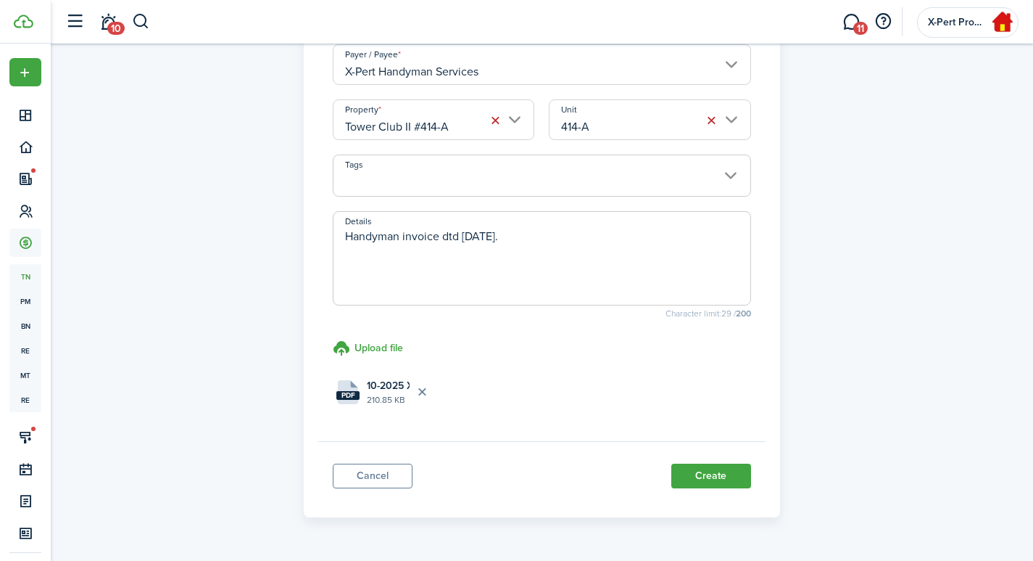
scroll to position [339, 0]
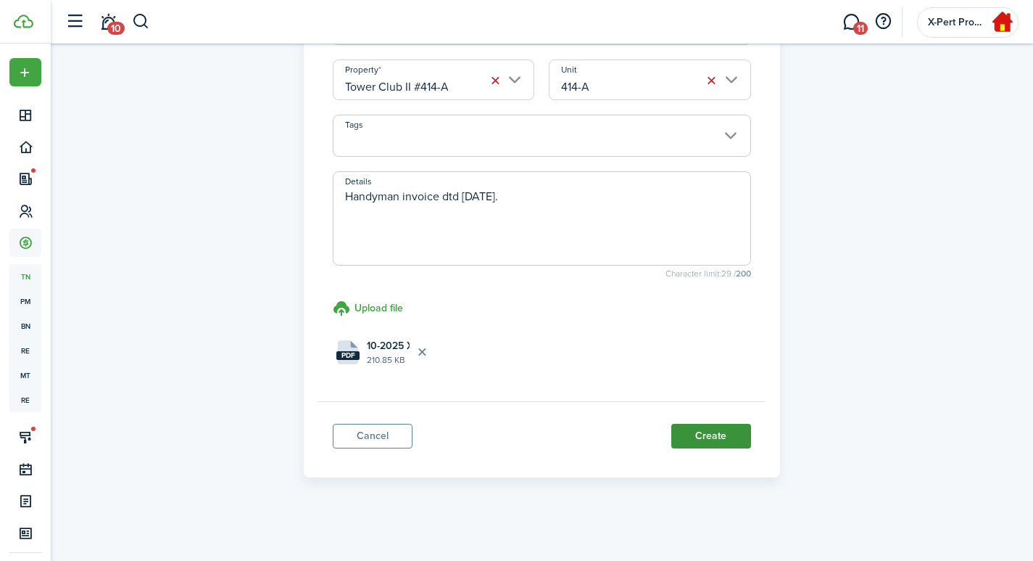
type textarea "Handyman invoice dtd [DATE]."
click at [724, 431] on button "Create" at bounding box center [712, 436] width 80 height 25
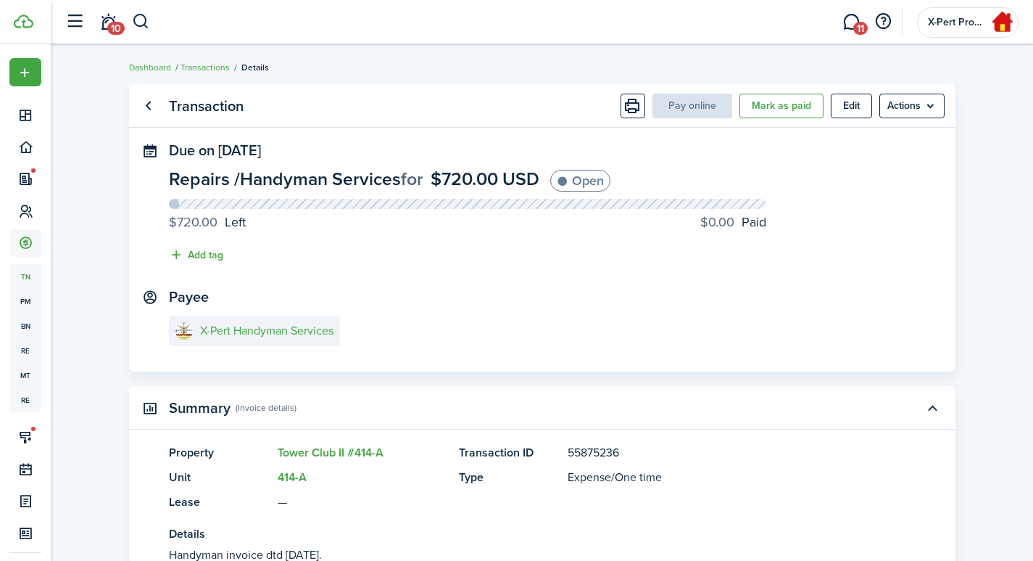
drag, startPoint x: 579, startPoint y: 357, endPoint x: 589, endPoint y: 342, distance: 17.7
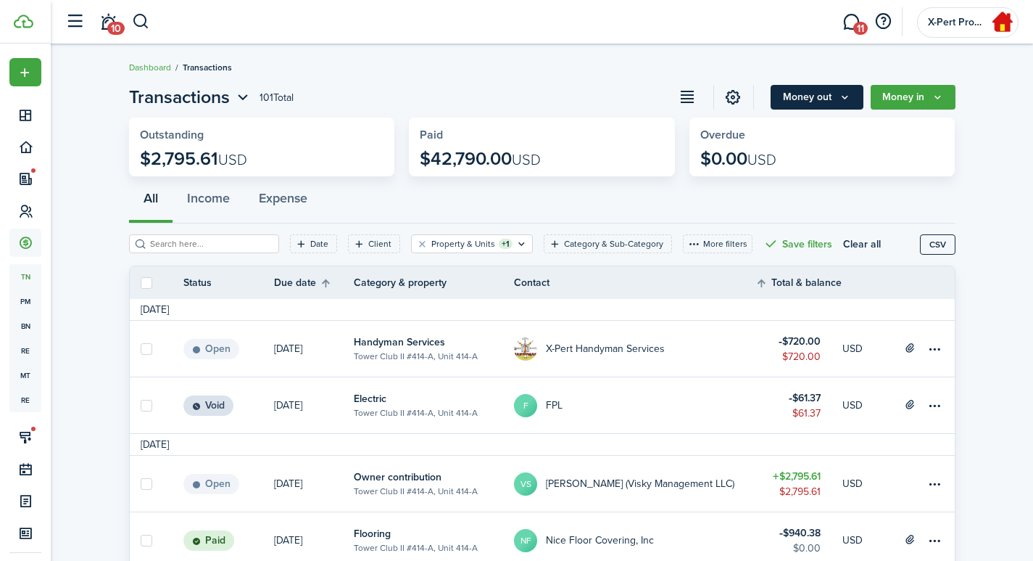
click at [810, 104] on button "Money out" at bounding box center [817, 97] width 93 height 25
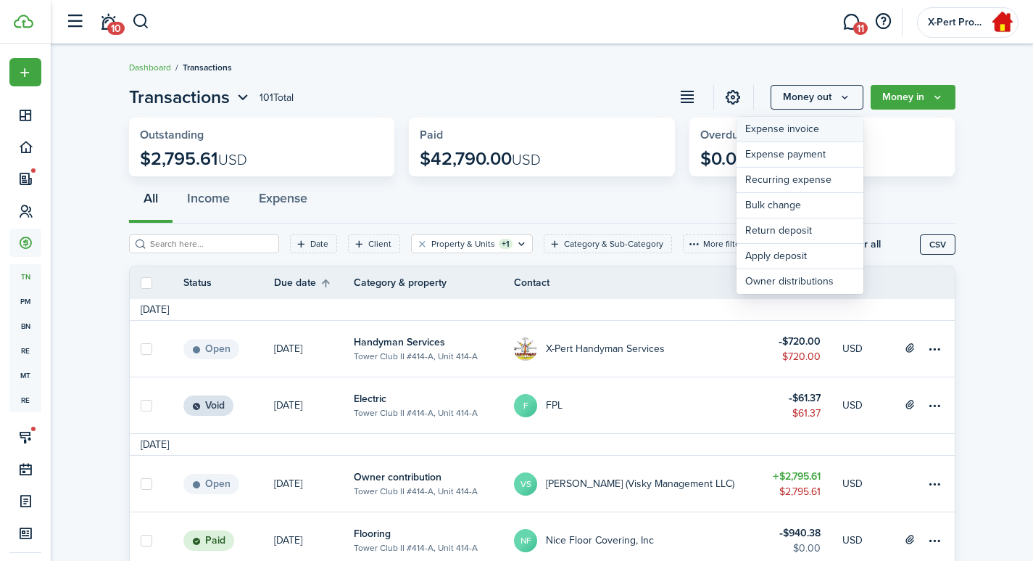
click at [769, 130] on link "Expense invoice" at bounding box center [800, 129] width 127 height 25
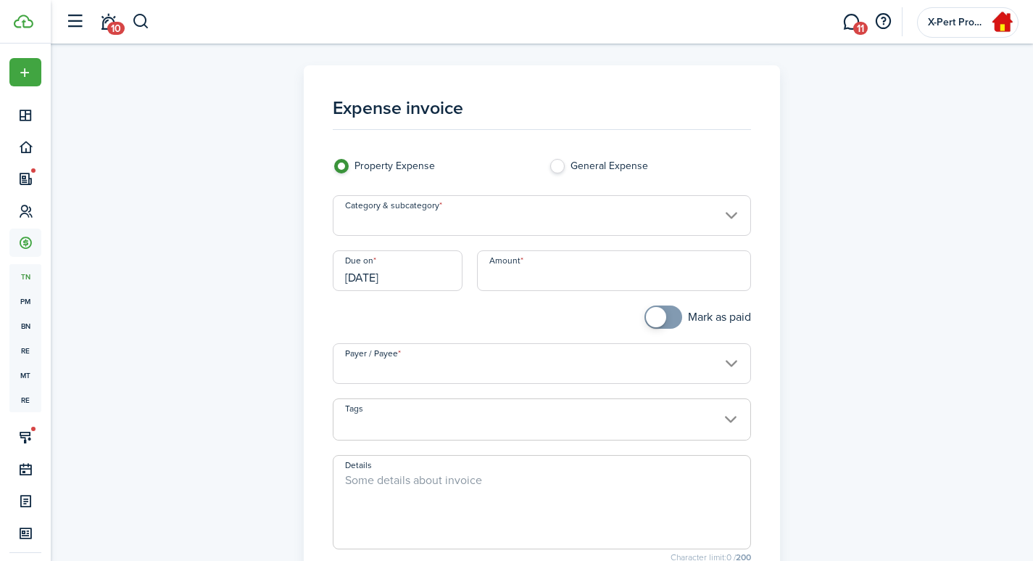
click at [455, 206] on input "Category & subcategory" at bounding box center [542, 215] width 418 height 41
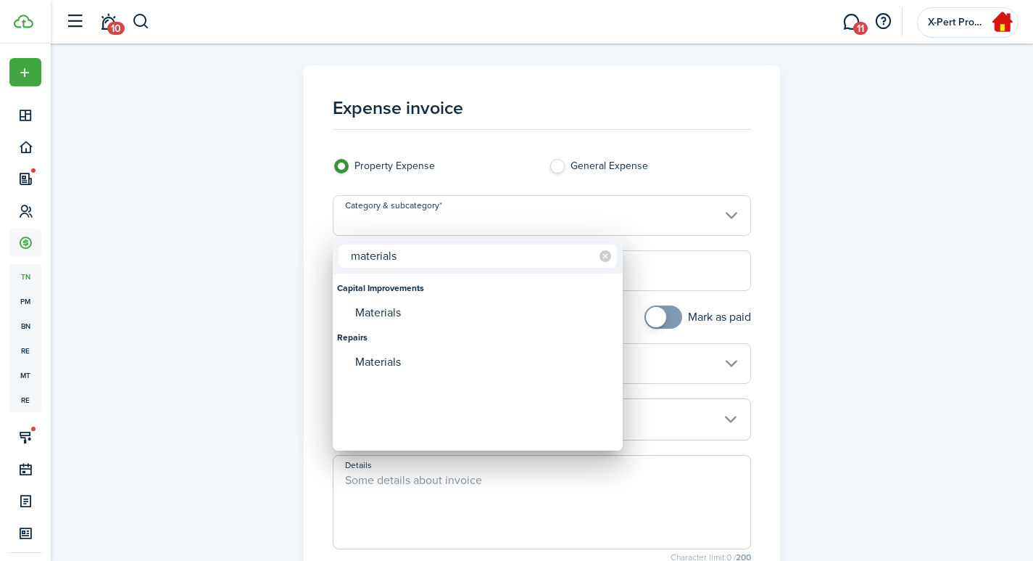
type input "materials"
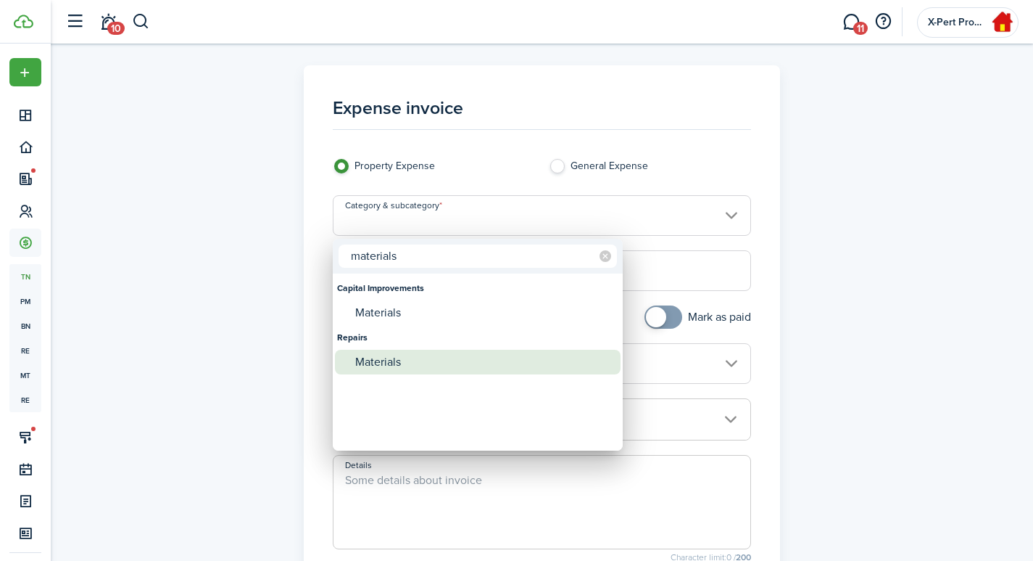
type input "Repairs / Materials"
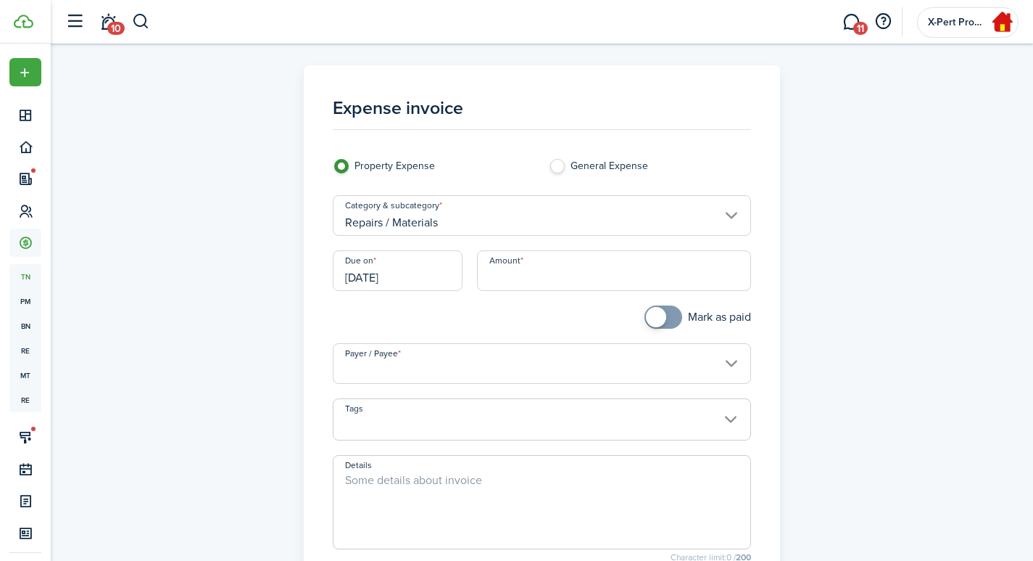
click at [400, 271] on input "[DATE]" at bounding box center [398, 270] width 130 height 41
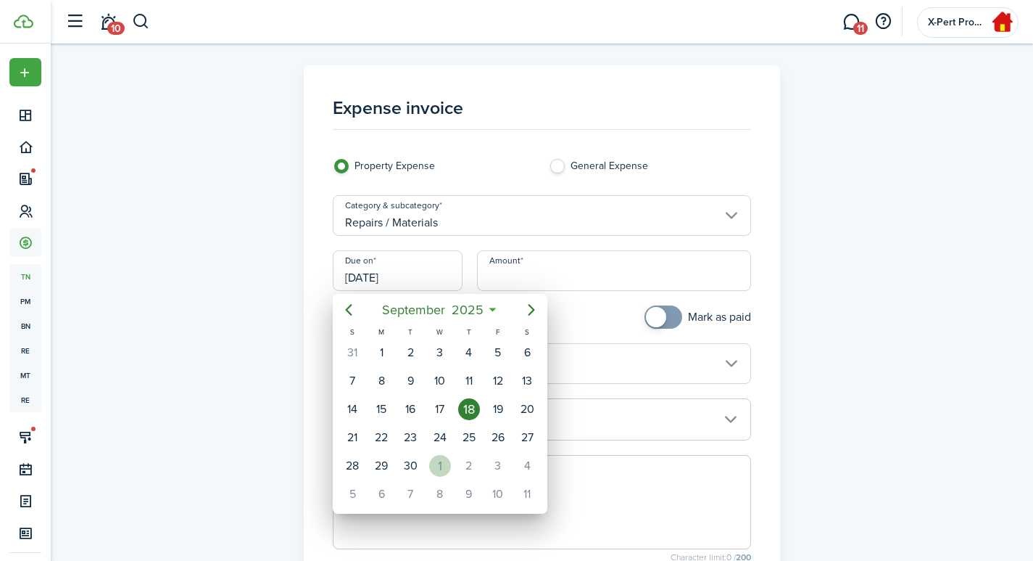
click at [440, 464] on div "1" at bounding box center [440, 466] width 22 height 22
type input "[DATE]"
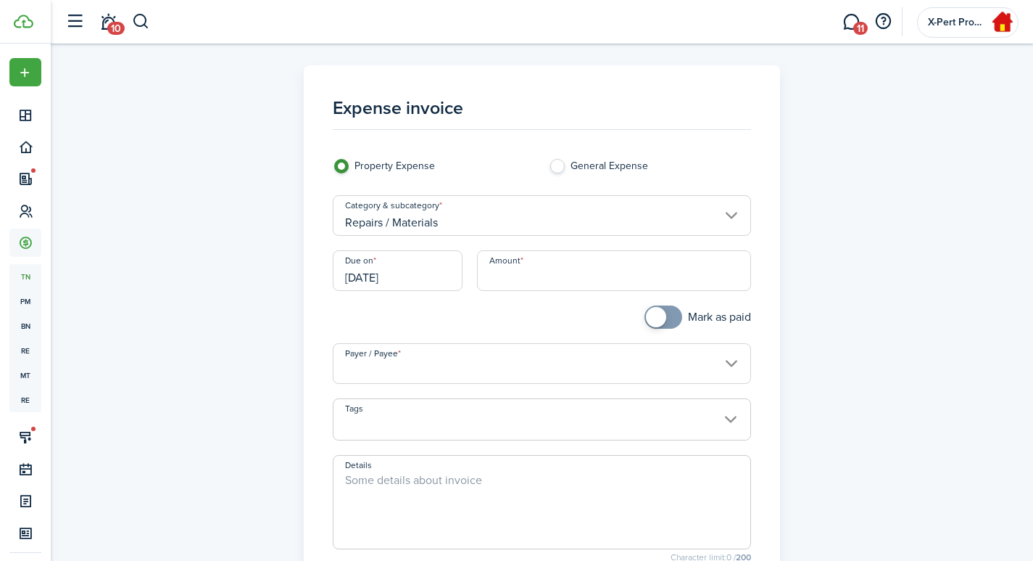
click at [526, 283] on input "Amount" at bounding box center [614, 270] width 274 height 41
type input "$663.69"
checkbox input "true"
click at [658, 319] on span at bounding box center [656, 317] width 20 height 20
click at [395, 369] on input "Payer / Payee" at bounding box center [542, 363] width 418 height 41
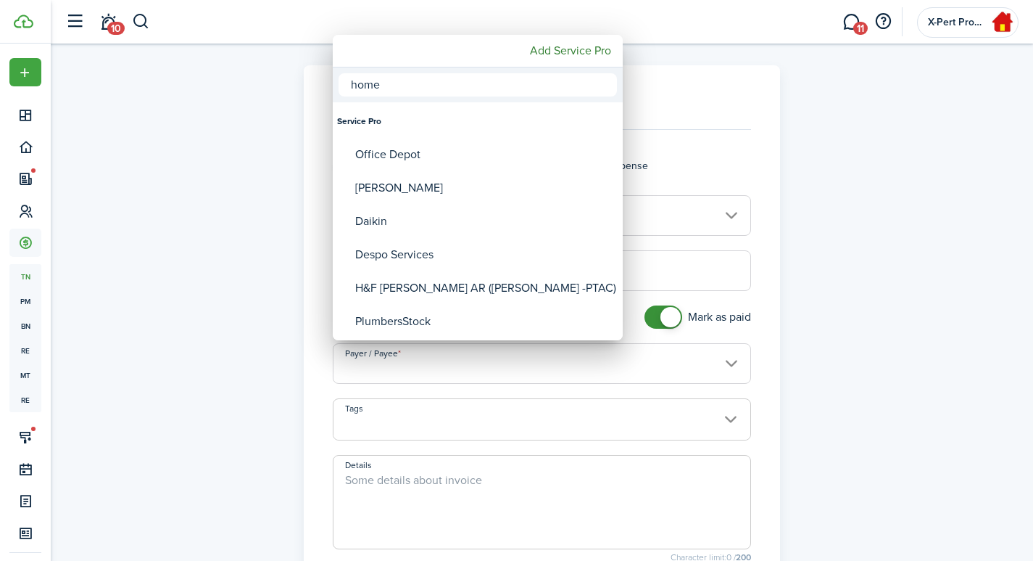
type input "home"
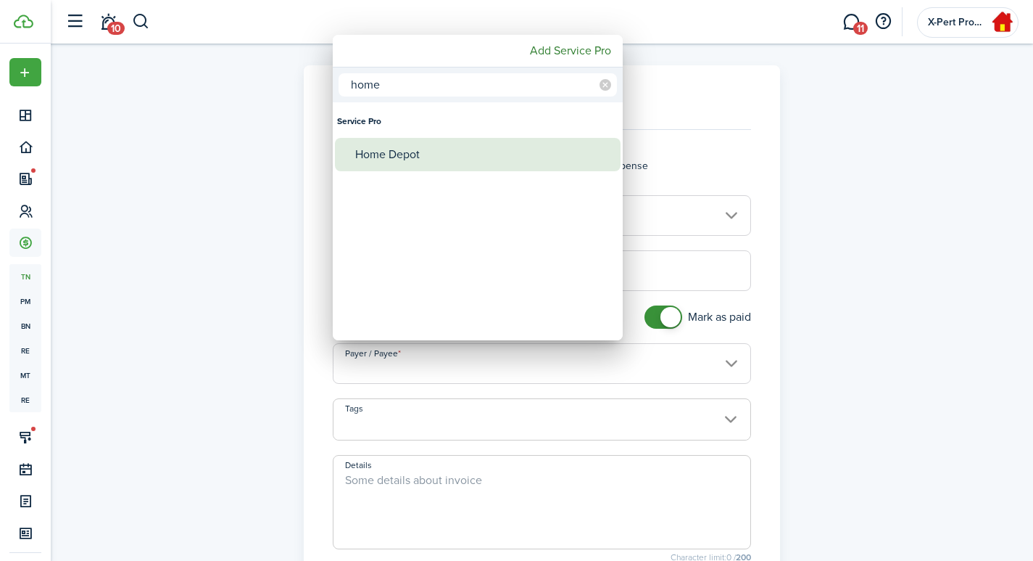
type input "Home Depot"
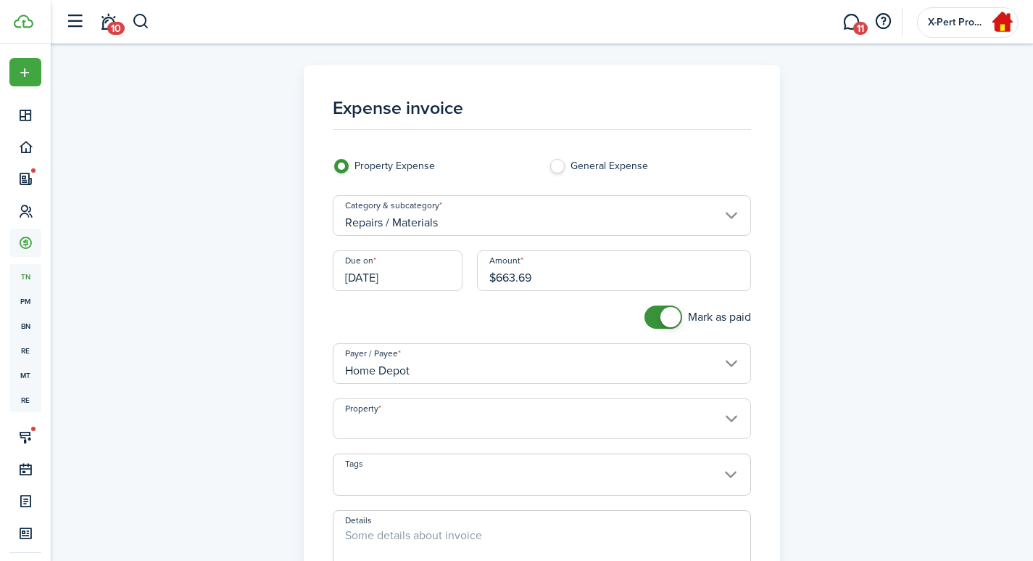
click at [363, 422] on input "Property" at bounding box center [542, 418] width 418 height 41
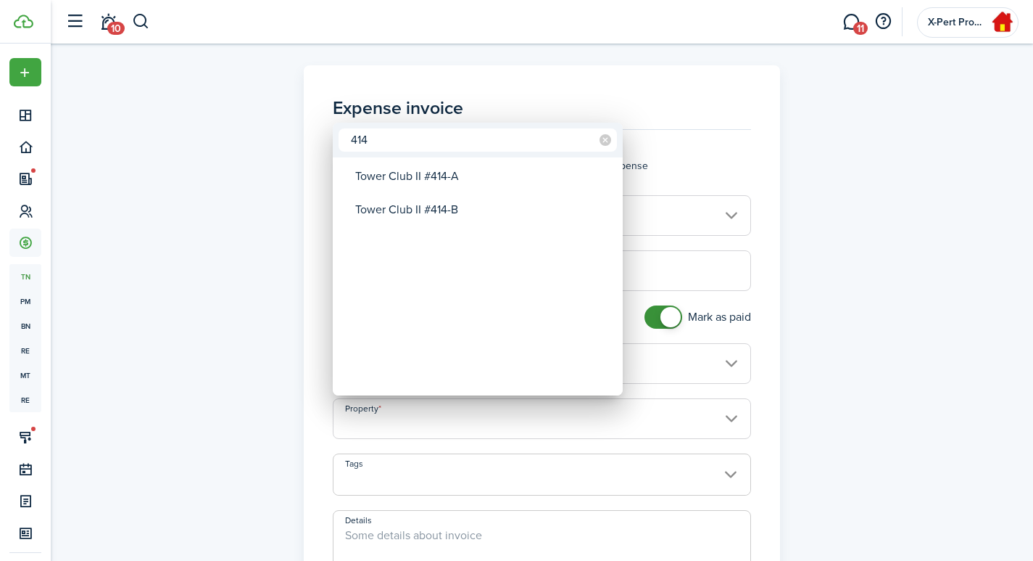
type input "414"
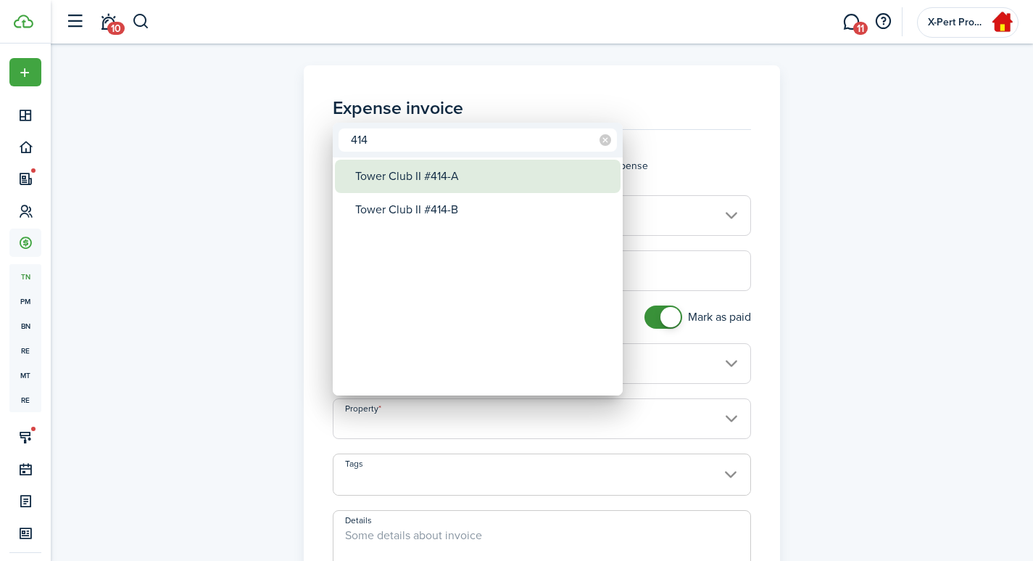
type input "Tower Club II #414-A"
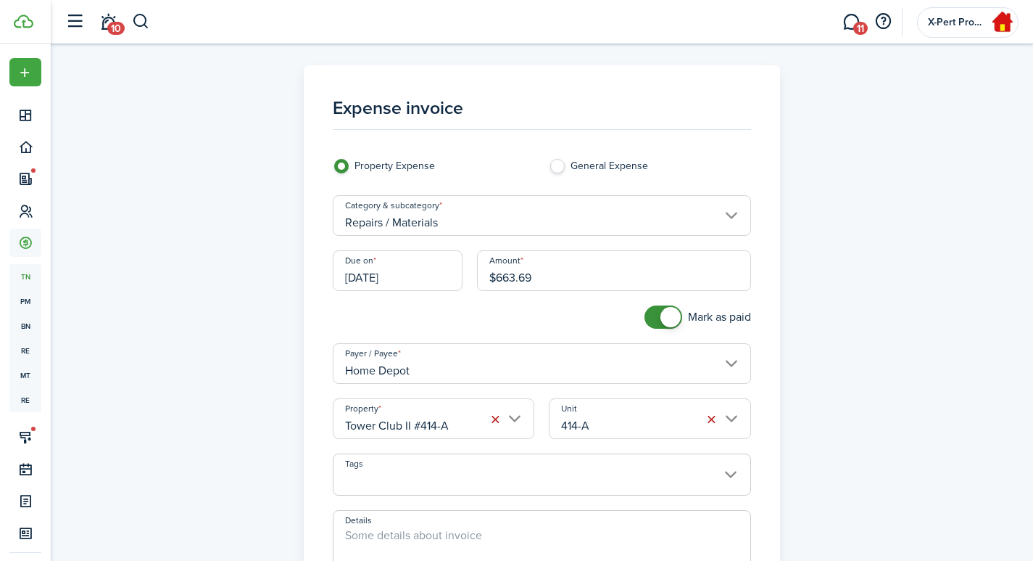
scroll to position [241, 0]
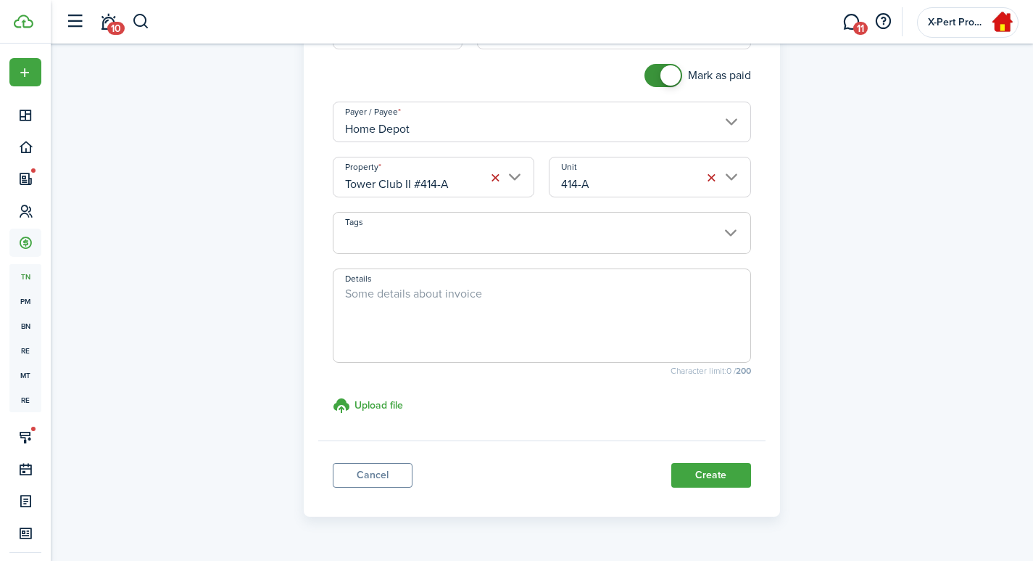
click at [422, 302] on textarea "Details" at bounding box center [542, 320] width 417 height 70
type textarea "Repair materials purchased."
click at [366, 401] on h3 "Upload file" at bounding box center [379, 404] width 49 height 15
click at [333, 397] on input "Upload file store documents and templates Choose file" at bounding box center [333, 397] width 0 height 0
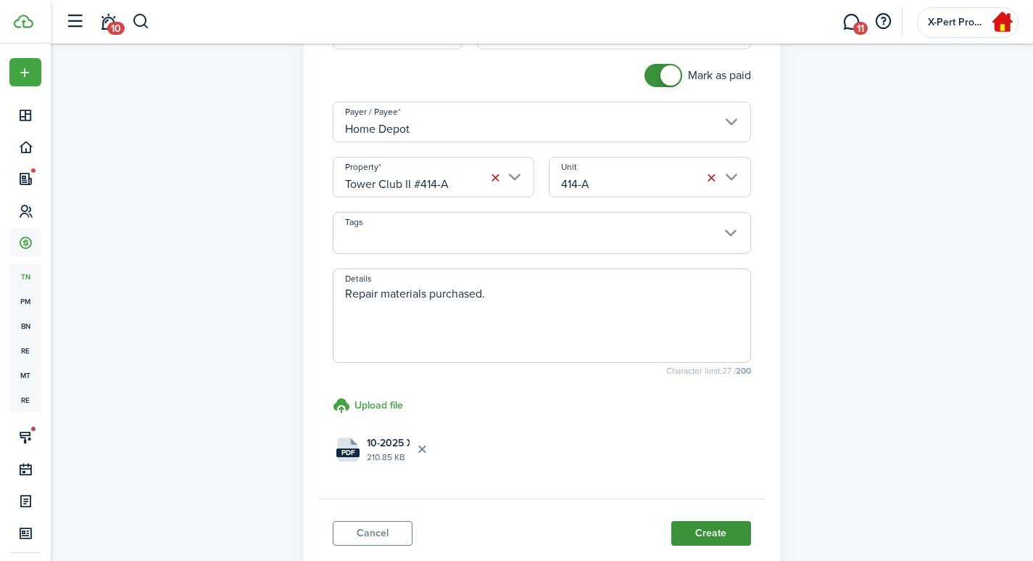
click at [702, 539] on button "Create" at bounding box center [712, 533] width 80 height 25
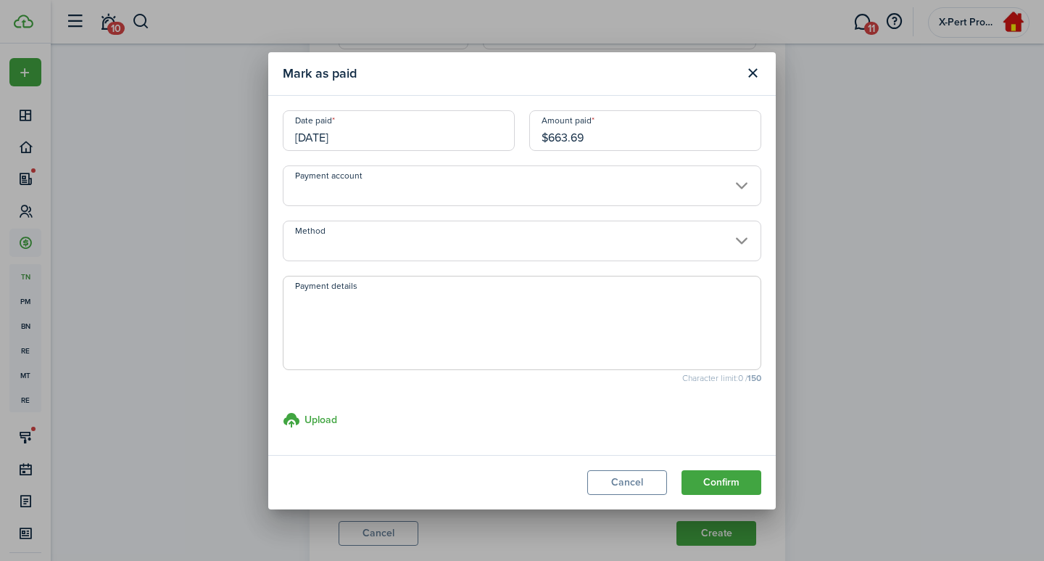
click at [331, 148] on input "[DATE]" at bounding box center [399, 130] width 232 height 41
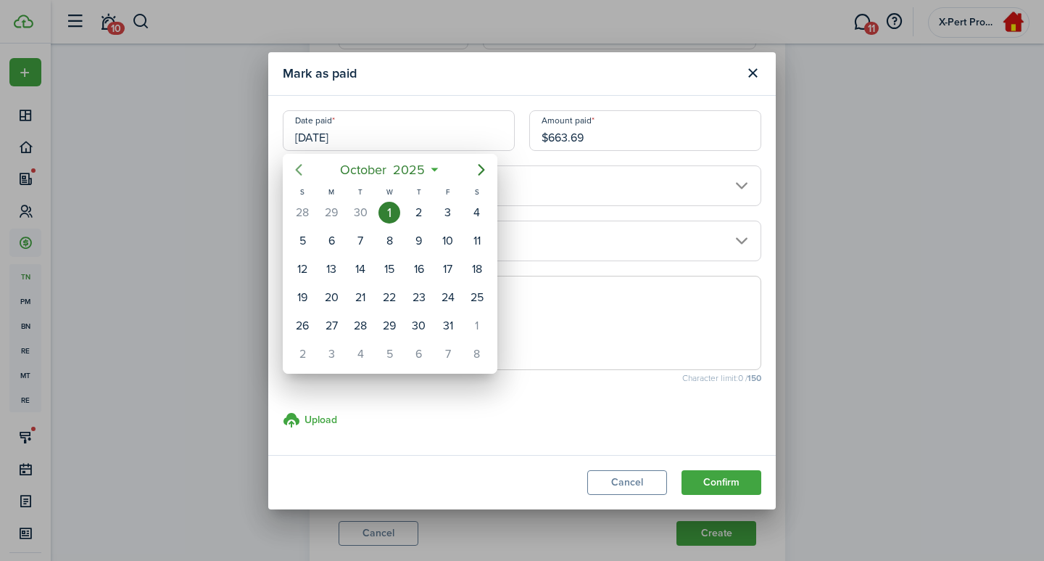
click at [298, 171] on icon "Previous page" at bounding box center [299, 170] width 7 height 12
click at [336, 236] on div "8" at bounding box center [332, 241] width 22 height 22
type input "[DATE]"
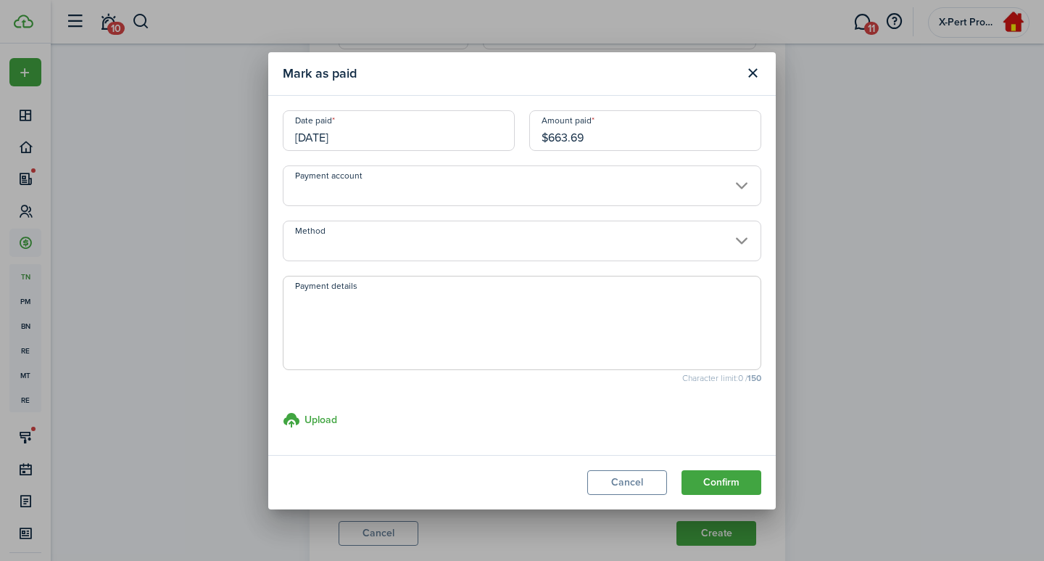
click at [327, 198] on input "Payment account" at bounding box center [522, 185] width 479 height 41
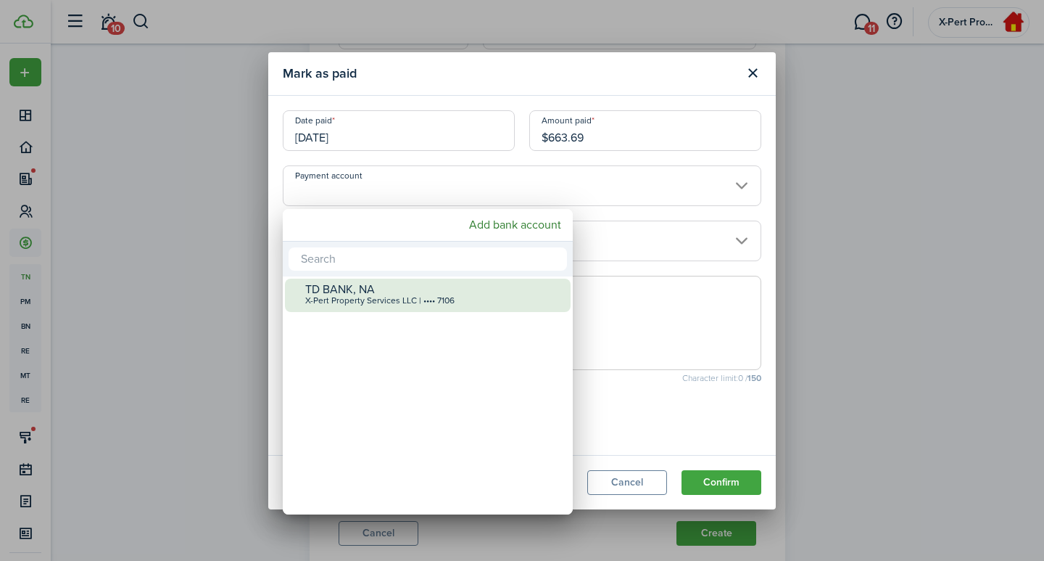
click at [341, 289] on div "TD BANK, NA" at bounding box center [433, 289] width 257 height 13
type input "•••• •••• •••• 7106"
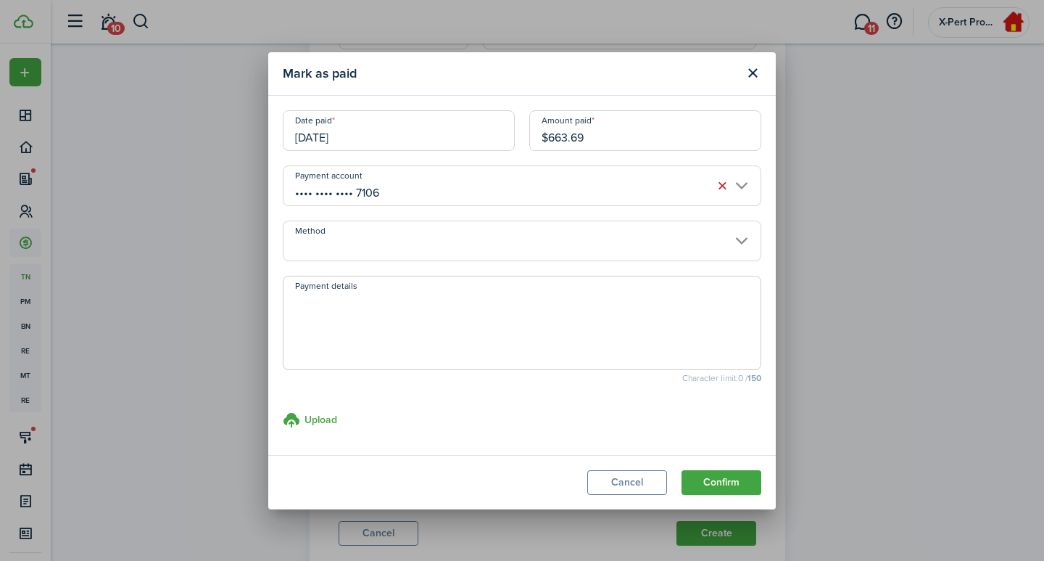
click at [350, 249] on input "Method" at bounding box center [522, 240] width 479 height 41
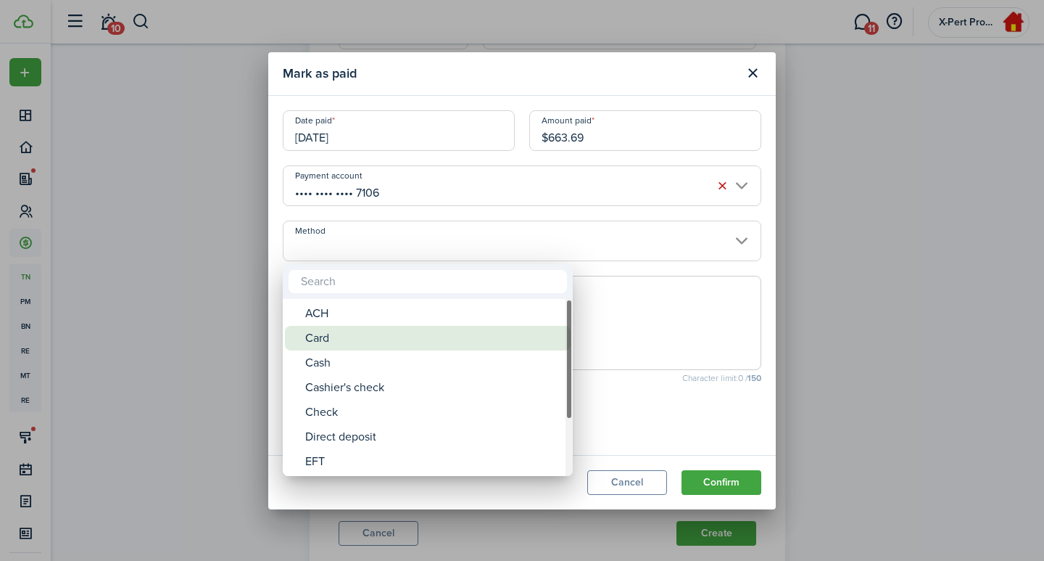
click at [326, 331] on div "Card" at bounding box center [433, 338] width 257 height 25
type input "Card"
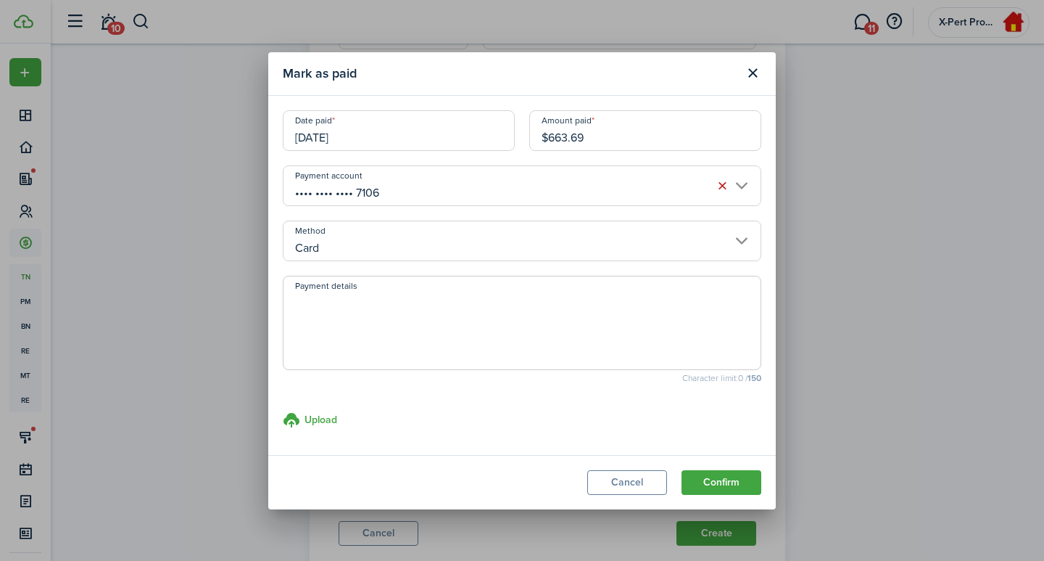
click at [331, 326] on textarea "Payment details" at bounding box center [522, 327] width 477 height 70
type textarea "TD CC."
click at [722, 479] on button "Confirm" at bounding box center [722, 482] width 80 height 25
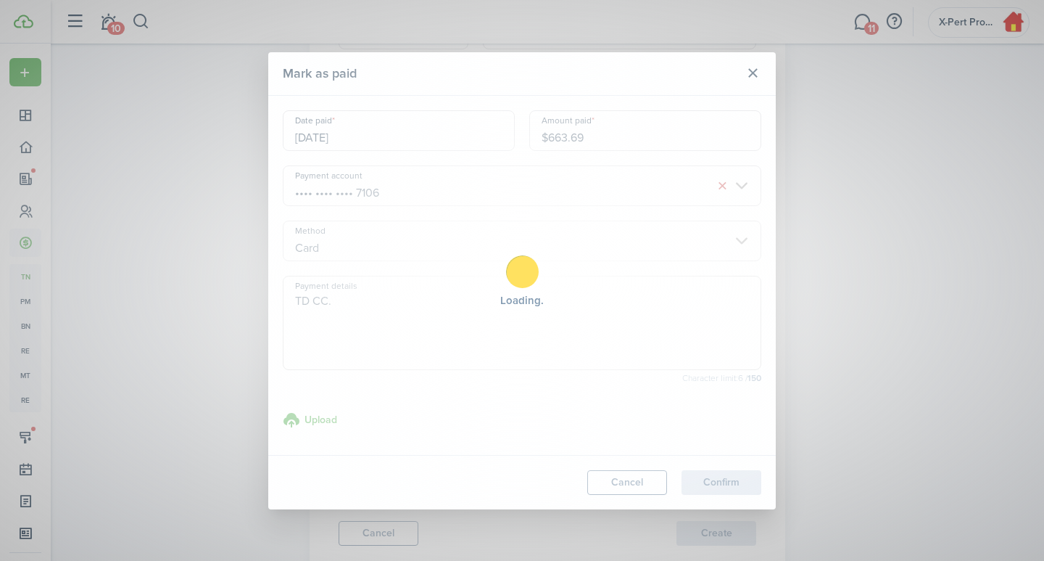
click at [735, 477] on div "Loading" at bounding box center [522, 280] width 1044 height 561
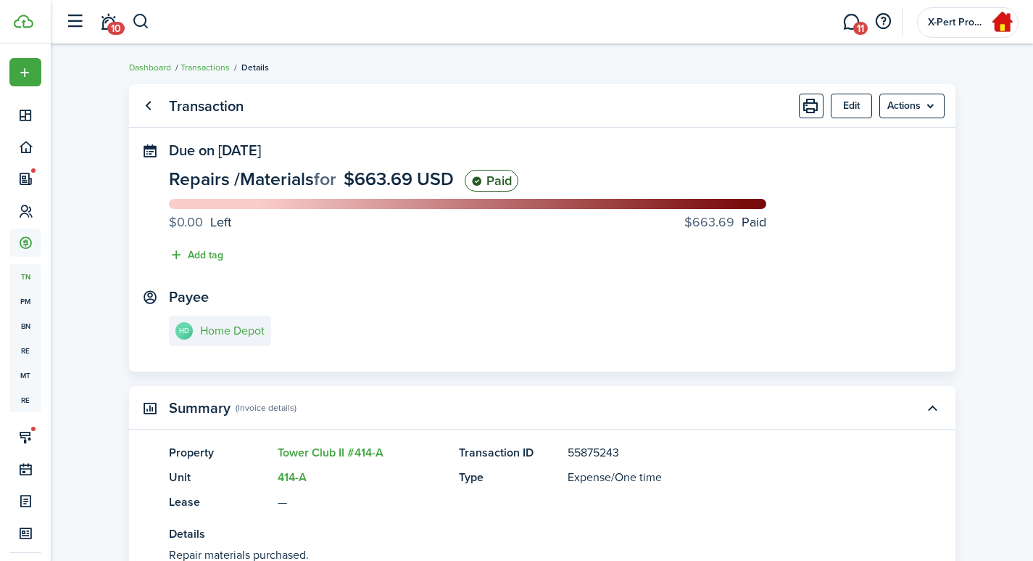
drag, startPoint x: 569, startPoint y: 365, endPoint x: 569, endPoint y: 357, distance: 8.0
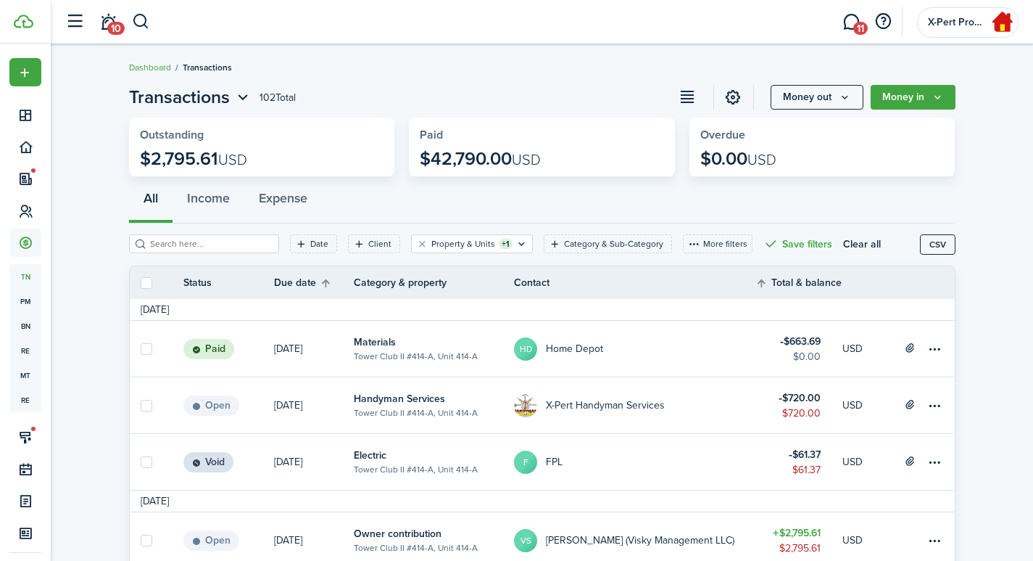
click at [406, 351] on table-subtitle "Tower Club II #414-A, Unit 414-A" at bounding box center [416, 356] width 124 height 13
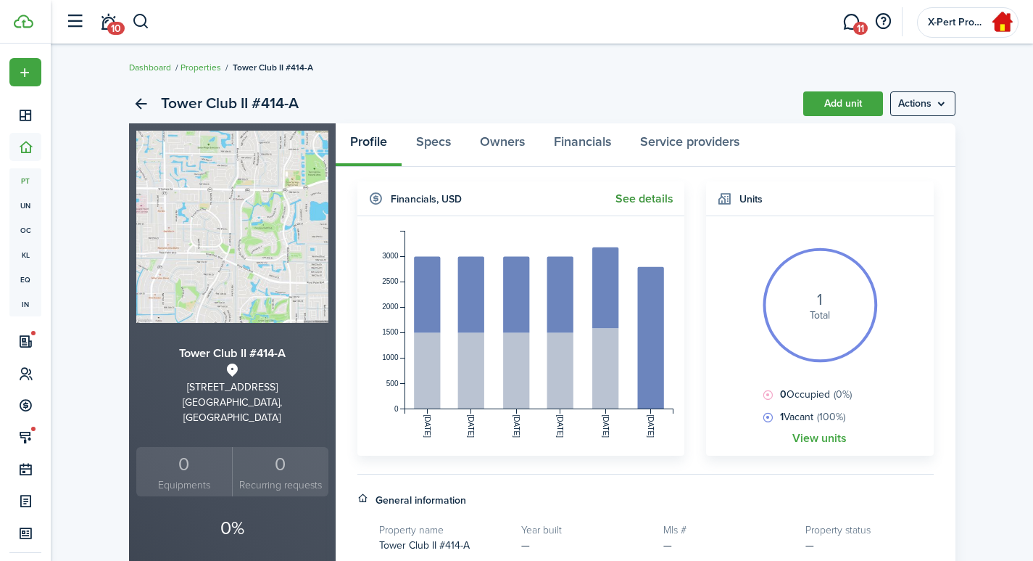
click at [644, 203] on link "See details" at bounding box center [645, 198] width 58 height 13
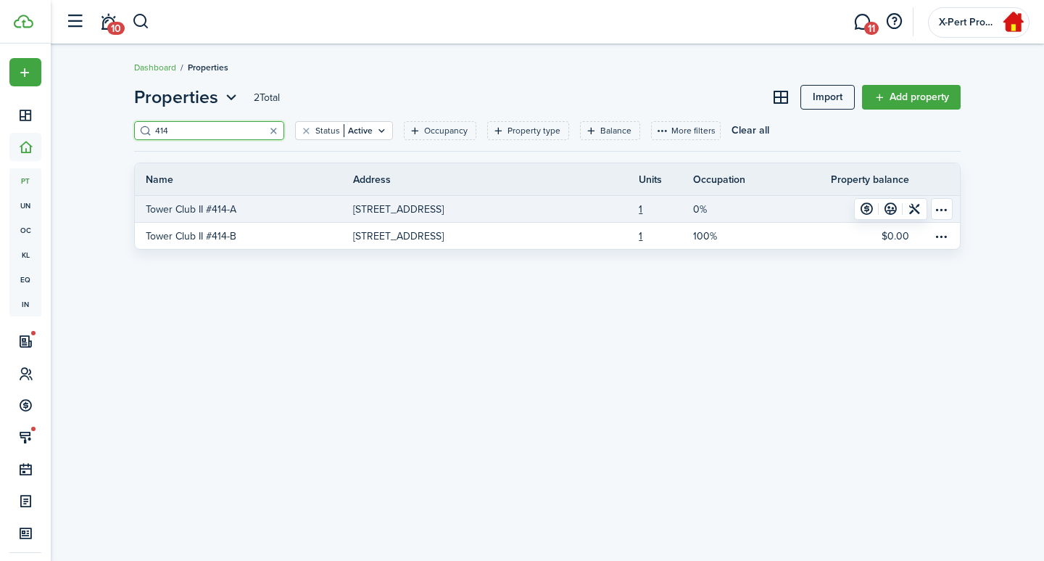
click at [467, 217] on link "[STREET_ADDRESS]" at bounding box center [462, 209] width 218 height 26
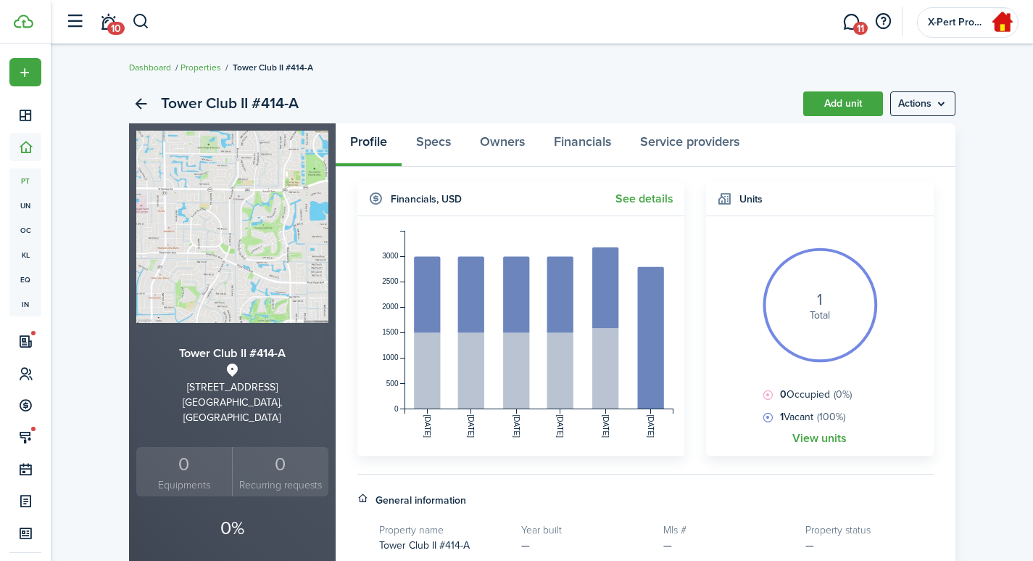
click at [629, 205] on widget-header "Financials , USD See details" at bounding box center [521, 198] width 327 height 35
click at [629, 201] on link "See details" at bounding box center [645, 198] width 58 height 13
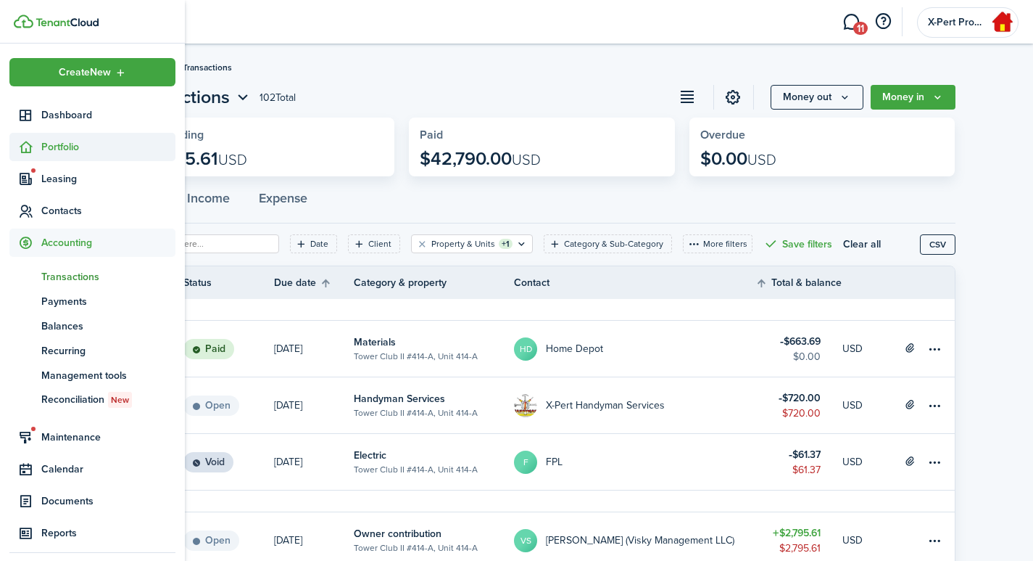
click at [36, 150] on sidebar-link-icon at bounding box center [25, 146] width 32 height 15
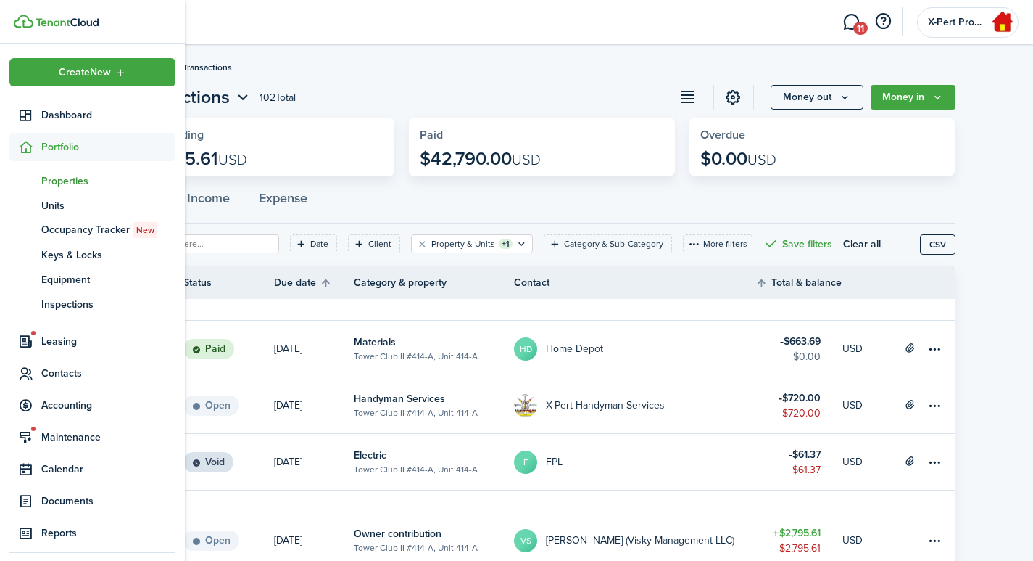
click at [51, 181] on span "Properties" at bounding box center [108, 180] width 134 height 15
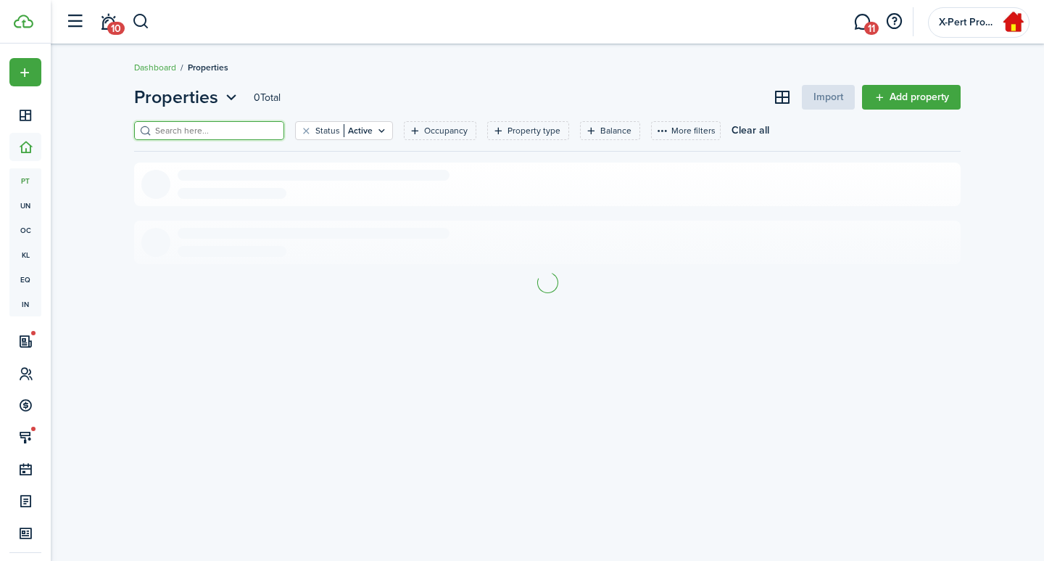
click at [205, 131] on input "search" at bounding box center [216, 131] width 128 height 14
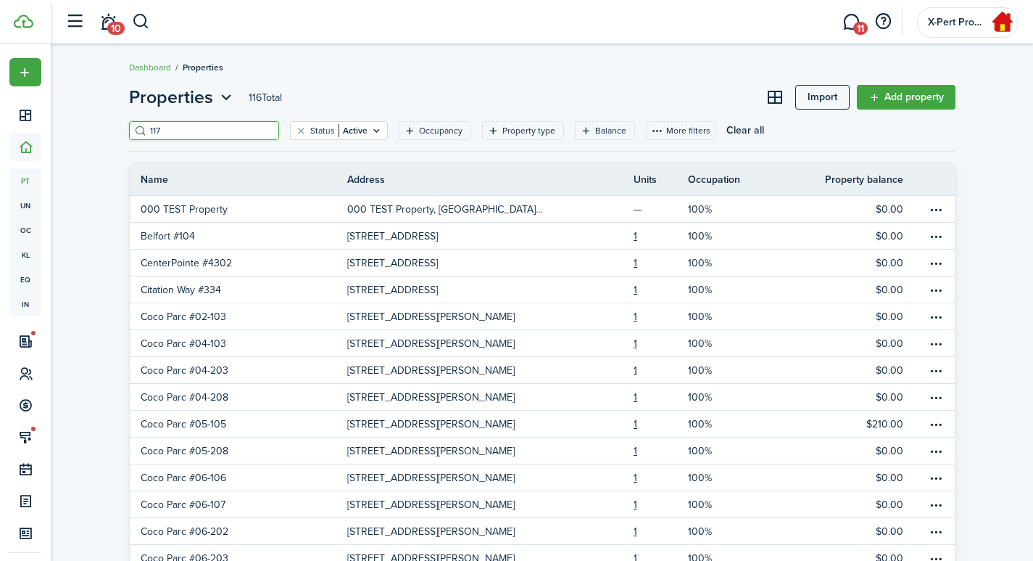
type input "117"
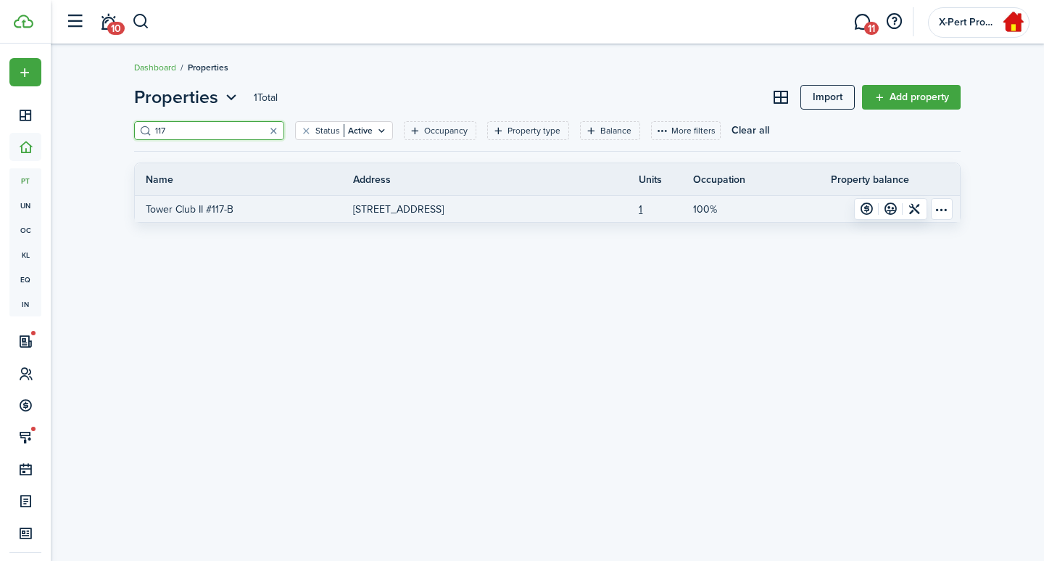
click at [418, 204] on p "[STREET_ADDRESS]" at bounding box center [398, 209] width 91 height 15
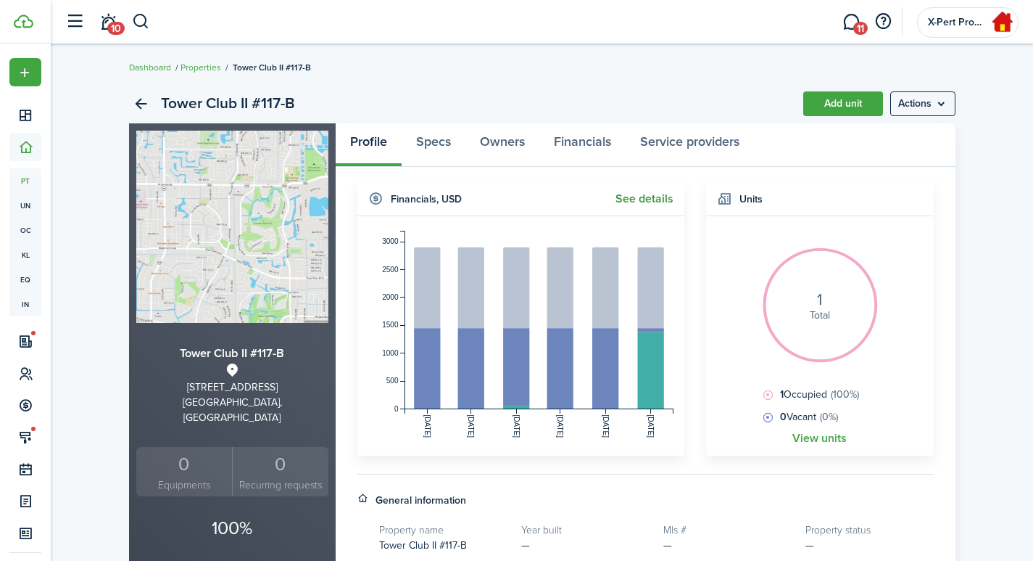
click at [648, 200] on link "See details" at bounding box center [645, 198] width 58 height 13
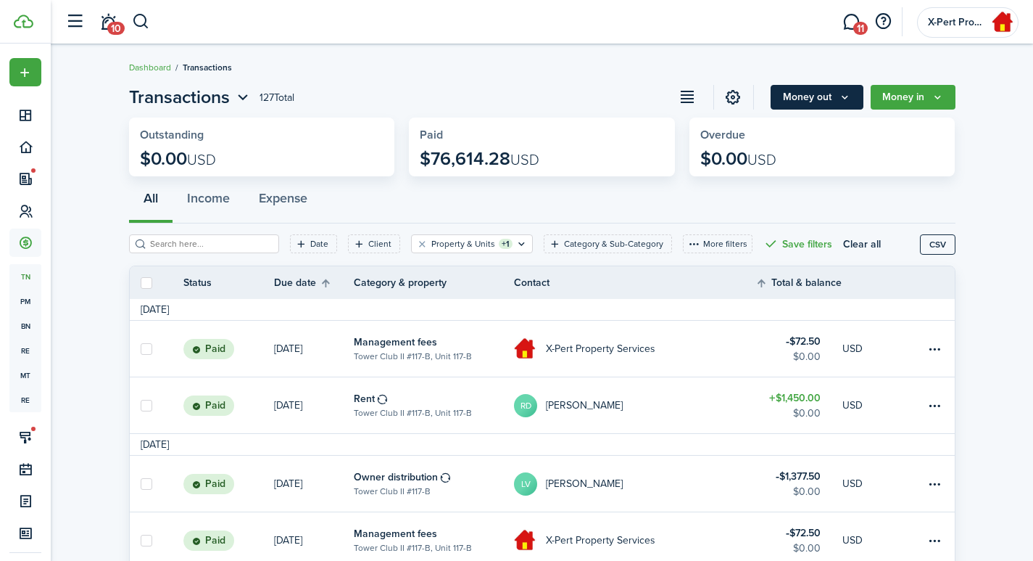
click at [806, 96] on button "Money out" at bounding box center [817, 97] width 93 height 25
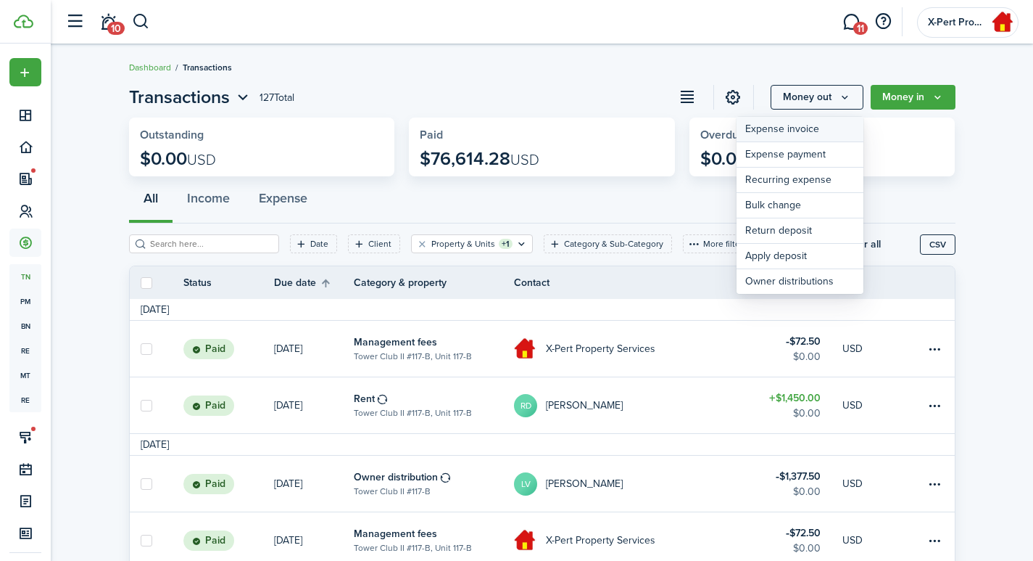
click at [769, 130] on link "Expense invoice" at bounding box center [800, 129] width 127 height 25
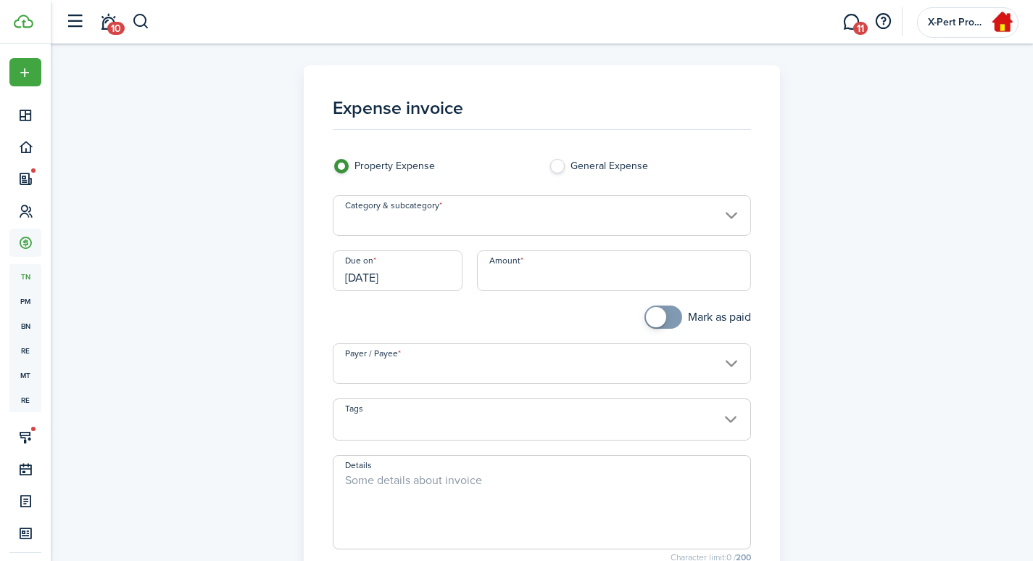
click at [389, 218] on input "Category & subcategory" at bounding box center [542, 215] width 418 height 41
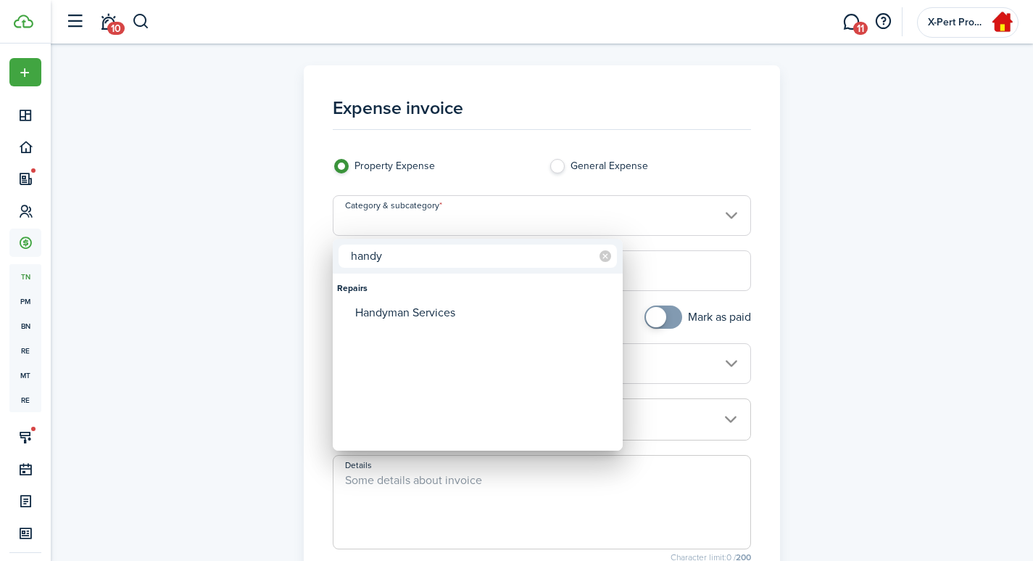
type input "handy"
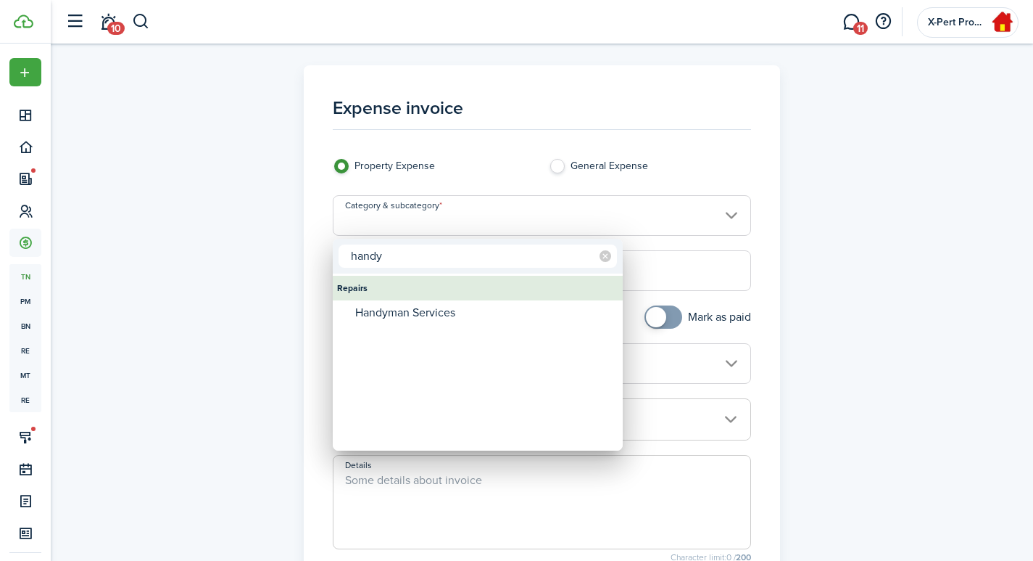
type input "Repairs / Handyman Services"
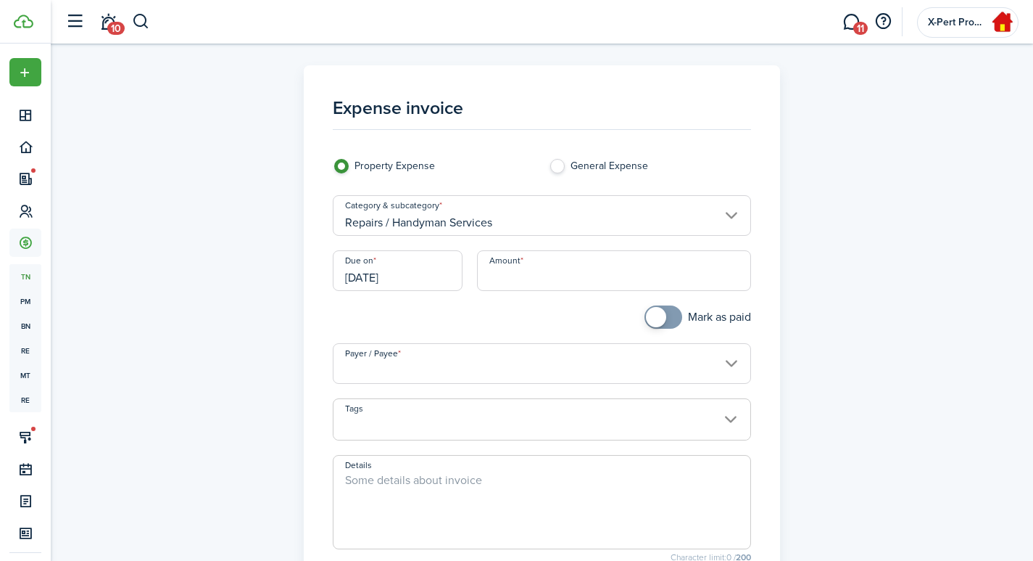
click at [374, 275] on input "[DATE]" at bounding box center [398, 270] width 130 height 41
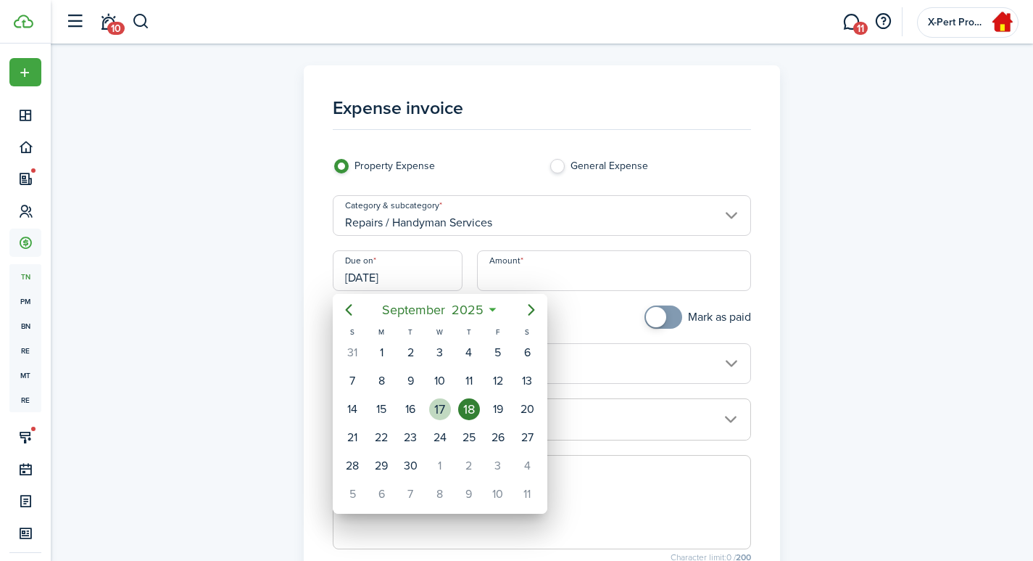
click at [445, 405] on div "17" at bounding box center [440, 409] width 22 height 22
type input "[DATE]"
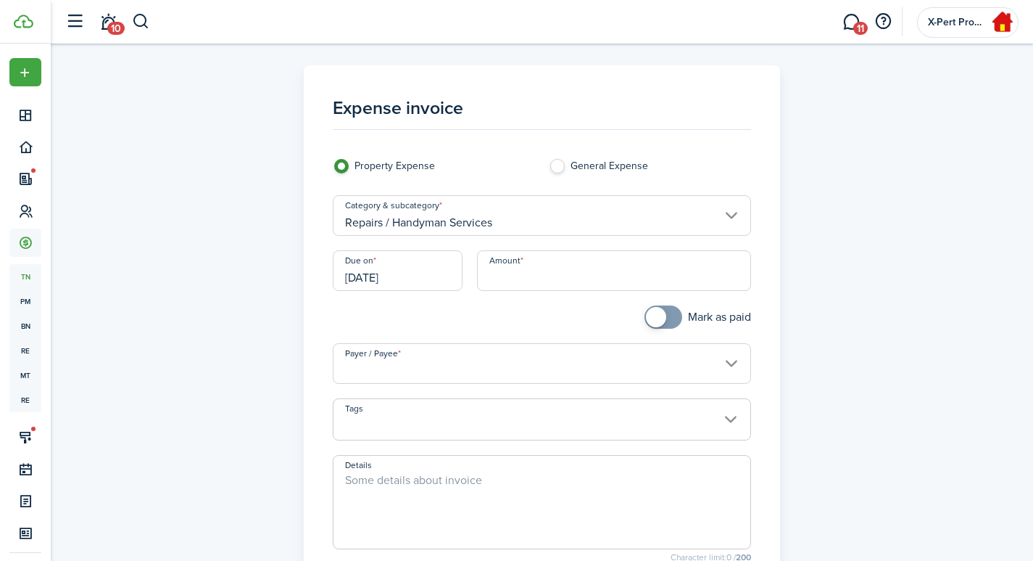
click at [563, 272] on input "Amount" at bounding box center [614, 270] width 274 height 41
type input "$93.75"
click at [426, 377] on input "Payer / Payee" at bounding box center [542, 363] width 418 height 41
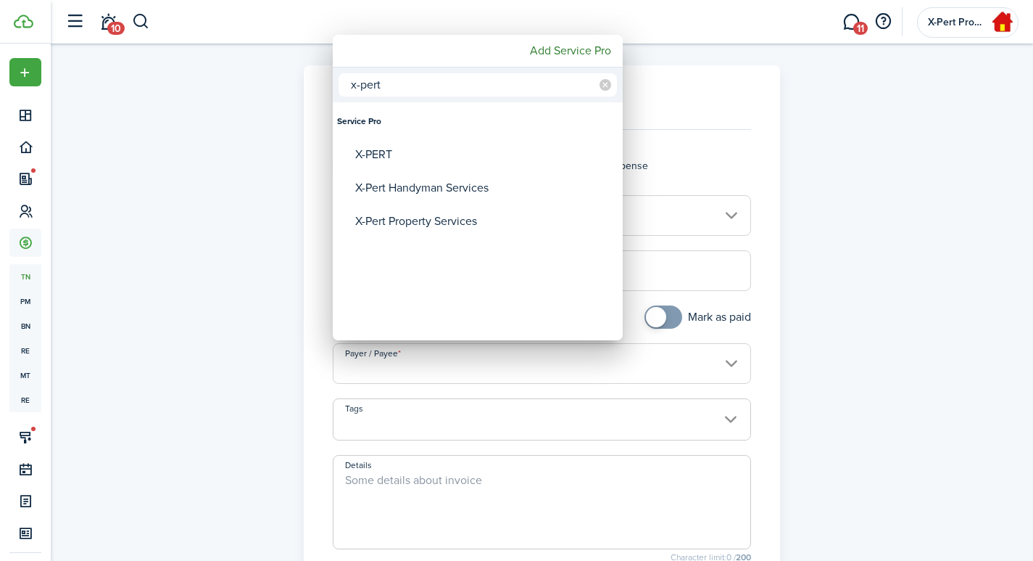
type input "x-pert"
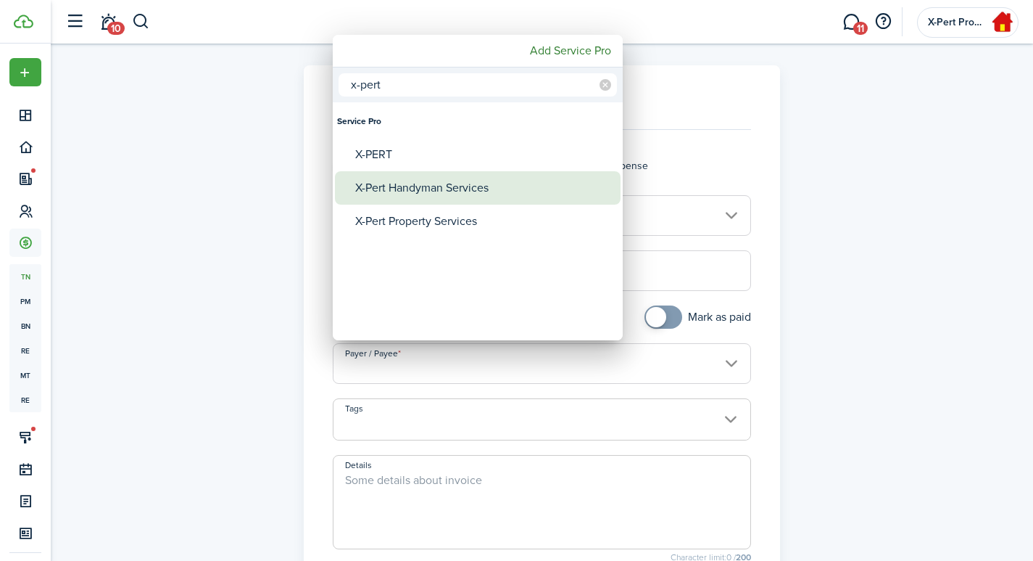
type input "X-Pert Handyman Services"
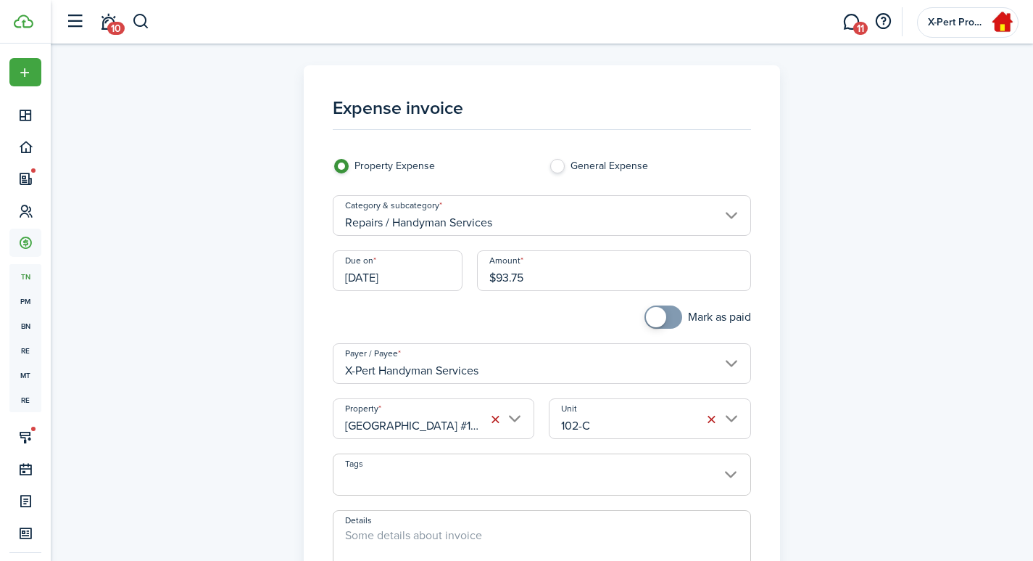
click at [408, 421] on input "[GEOGRAPHIC_DATA] #102-C (6507)" at bounding box center [434, 418] width 202 height 41
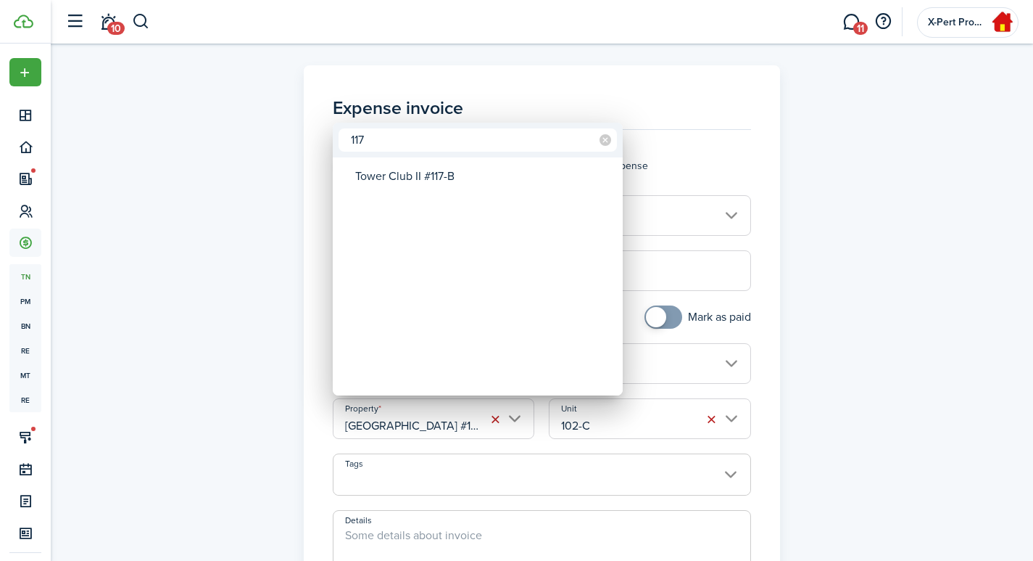
type input "117"
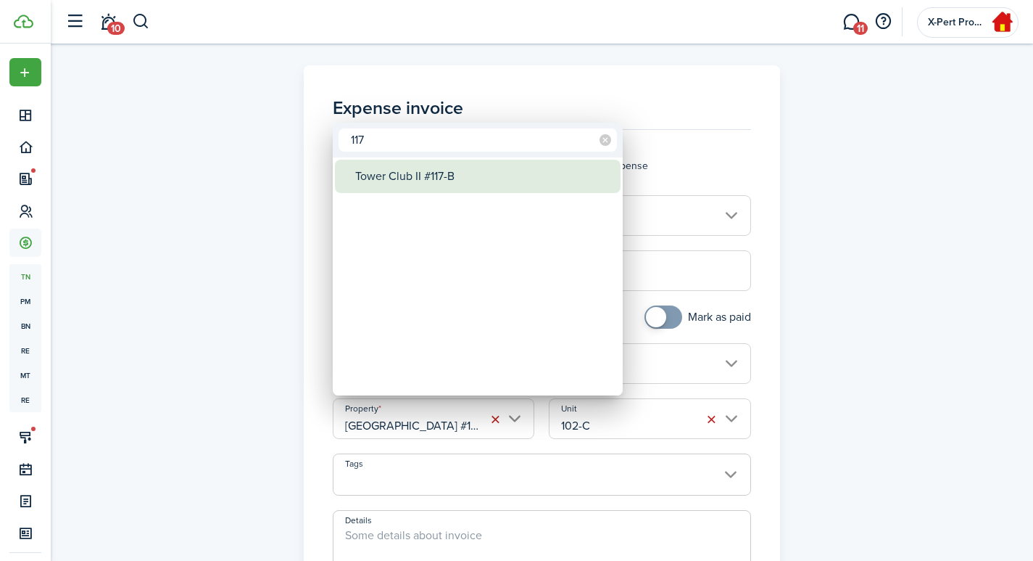
type input "117-B"
type input "Tower Club II #117-B"
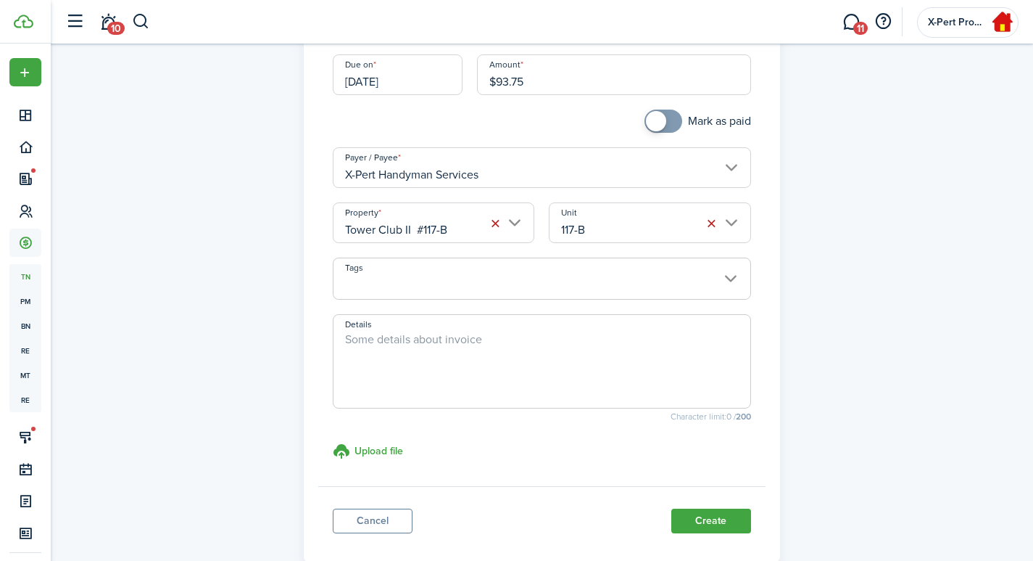
scroll to position [241, 0]
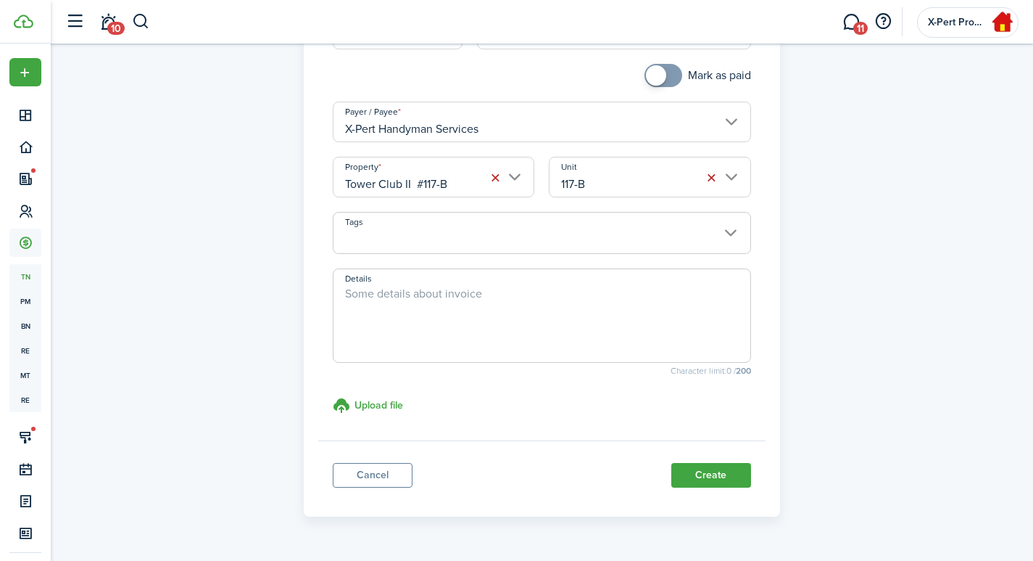
click at [381, 315] on textarea "Details" at bounding box center [542, 320] width 417 height 70
type textarea "Handyman invoice dtd [DATE]."
click at [375, 409] on h3 "Upload file" at bounding box center [379, 404] width 49 height 15
click at [333, 397] on input "Upload file store documents and templates Choose file" at bounding box center [333, 397] width 0 height 0
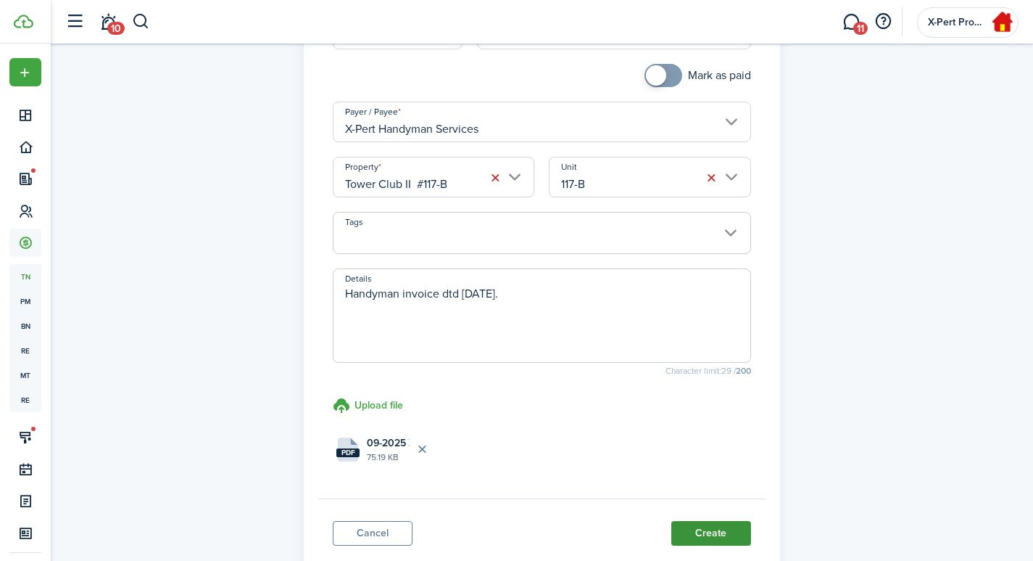
click at [722, 540] on button "Create" at bounding box center [712, 533] width 80 height 25
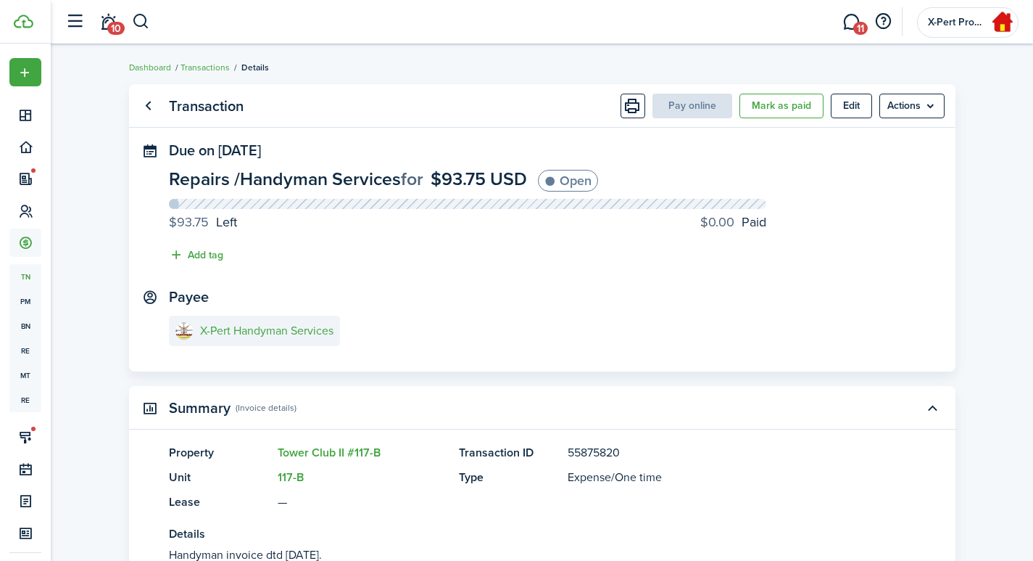
click at [656, 271] on panel-main-body "Due on [DATE] Repairs / Handyman Services for $93.75 USD Open $93.75 Left $0.00…" at bounding box center [542, 256] width 827 height 229
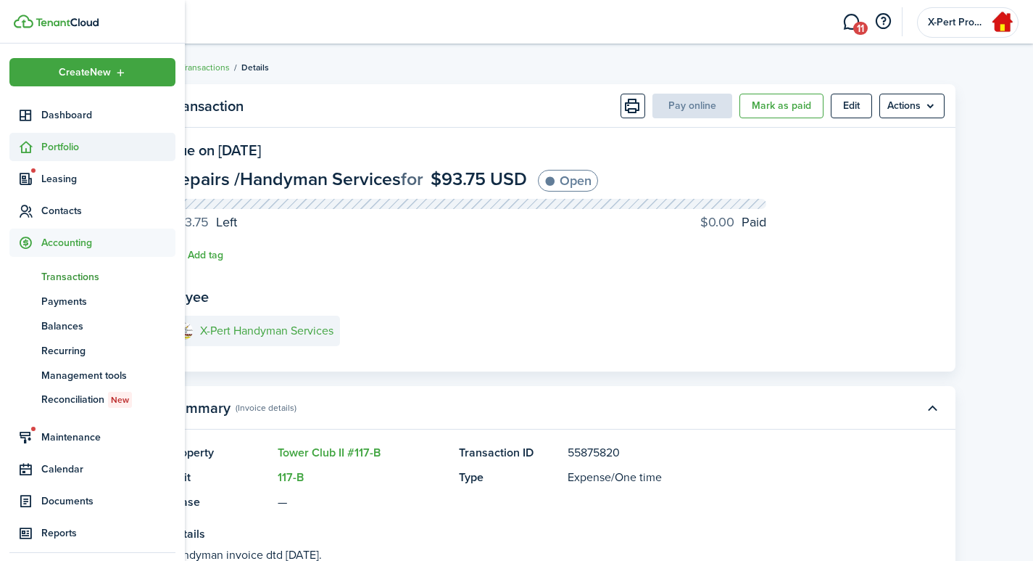
click at [21, 149] on icon at bounding box center [25, 147] width 15 height 15
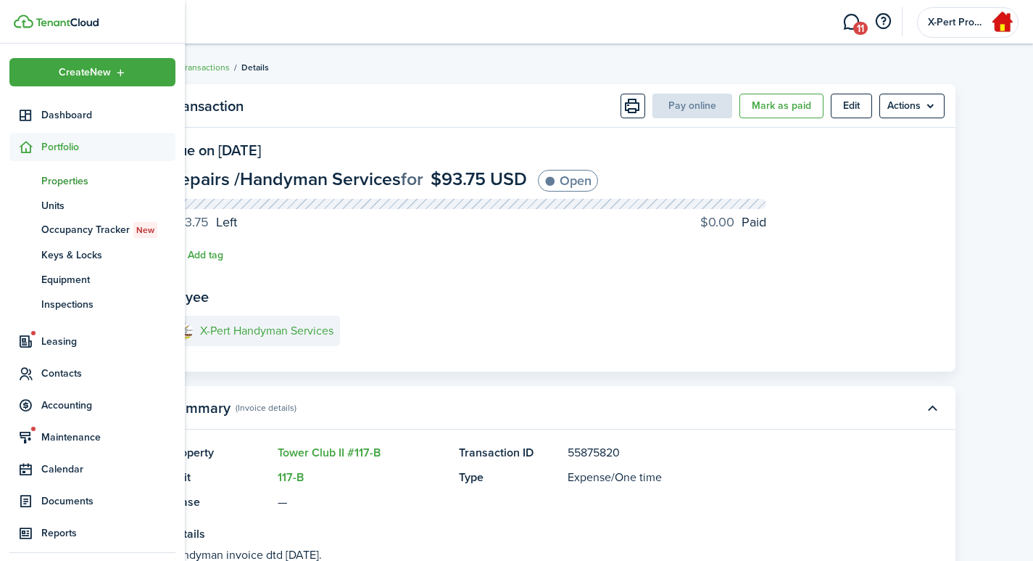
click at [56, 186] on span "Properties" at bounding box center [108, 180] width 134 height 15
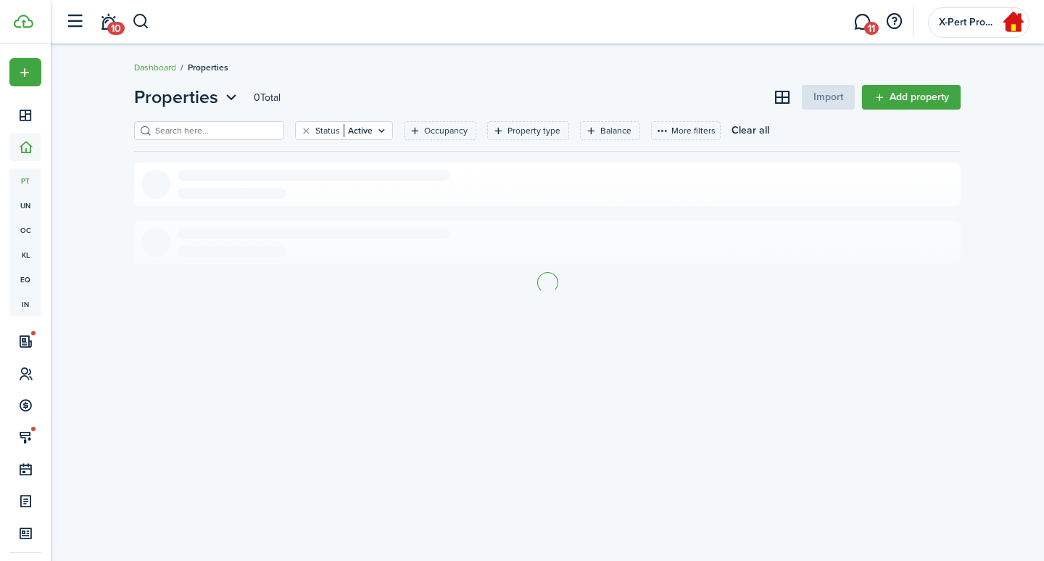
click at [225, 131] on input "search" at bounding box center [216, 131] width 128 height 14
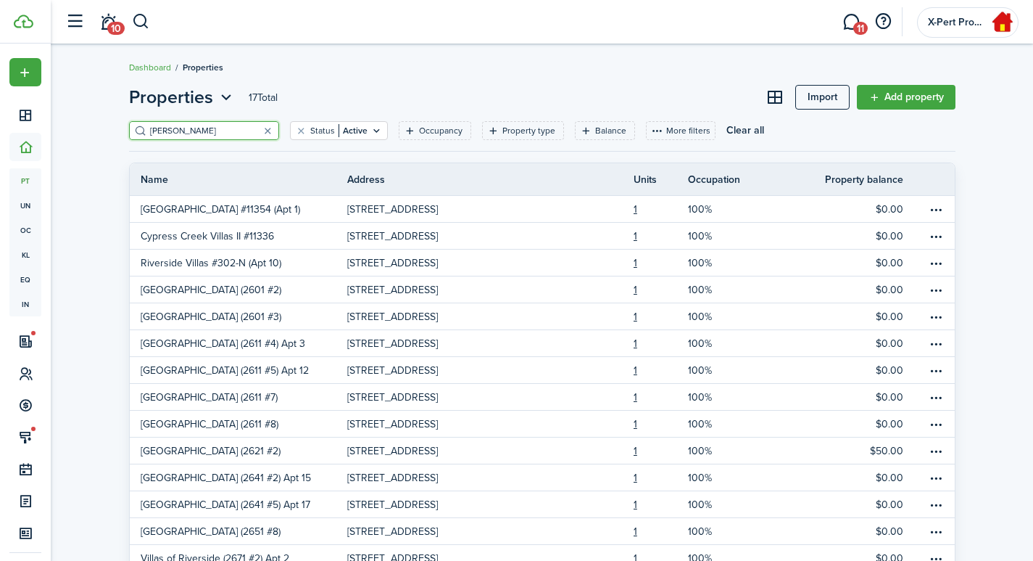
type input "[PERSON_NAME]"
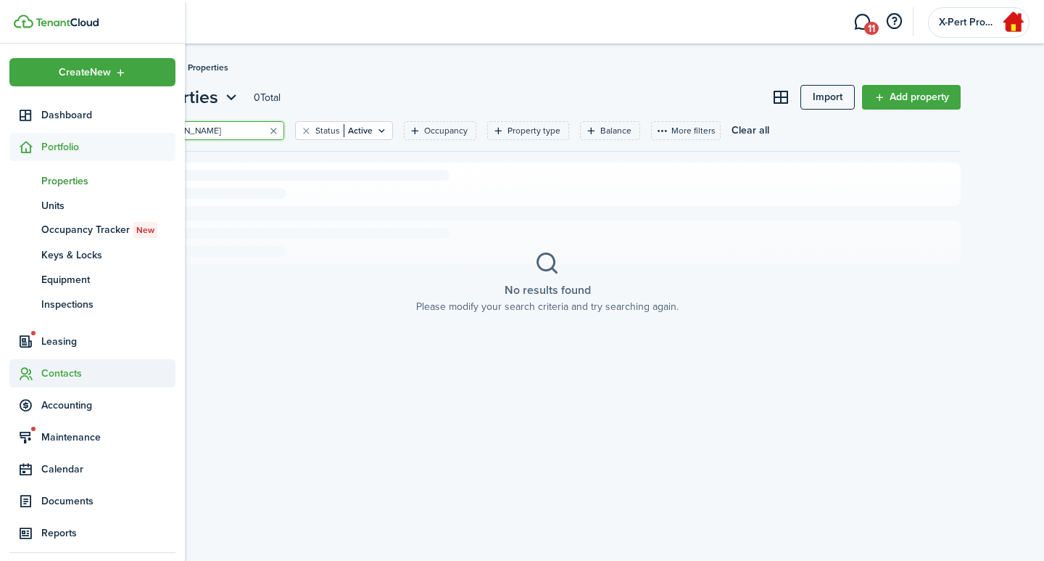
click at [39, 375] on sidebar-link-icon at bounding box center [25, 373] width 32 height 15
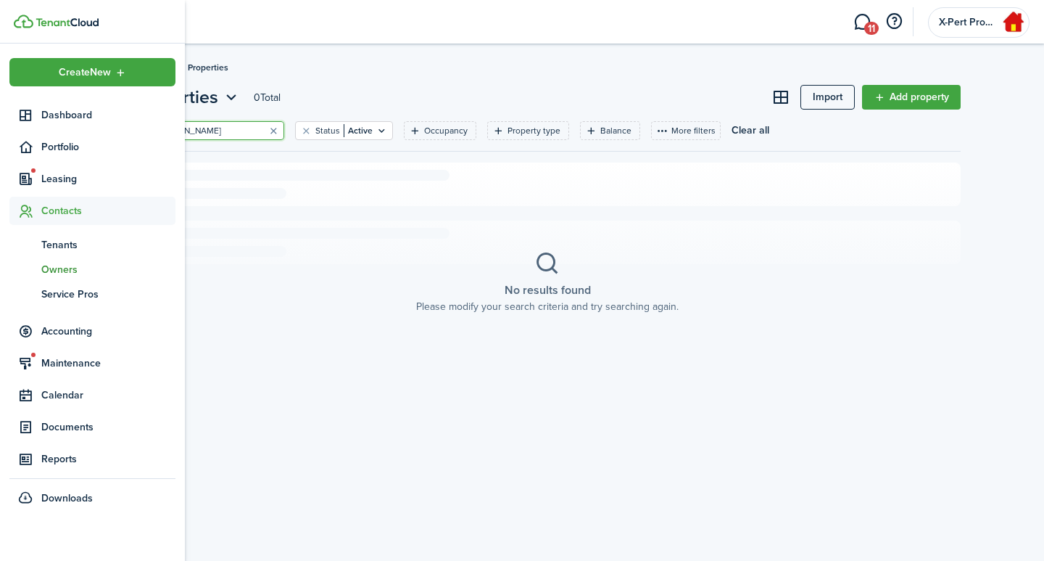
click at [68, 264] on span "Owners" at bounding box center [108, 269] width 134 height 15
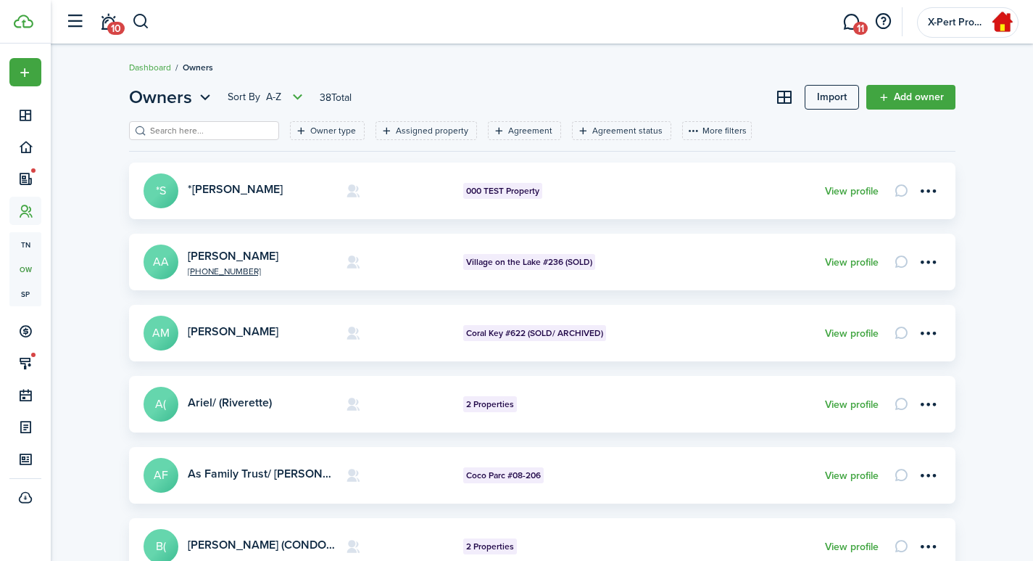
click at [183, 127] on input "search" at bounding box center [210, 131] width 128 height 14
type input "[PERSON_NAME]"
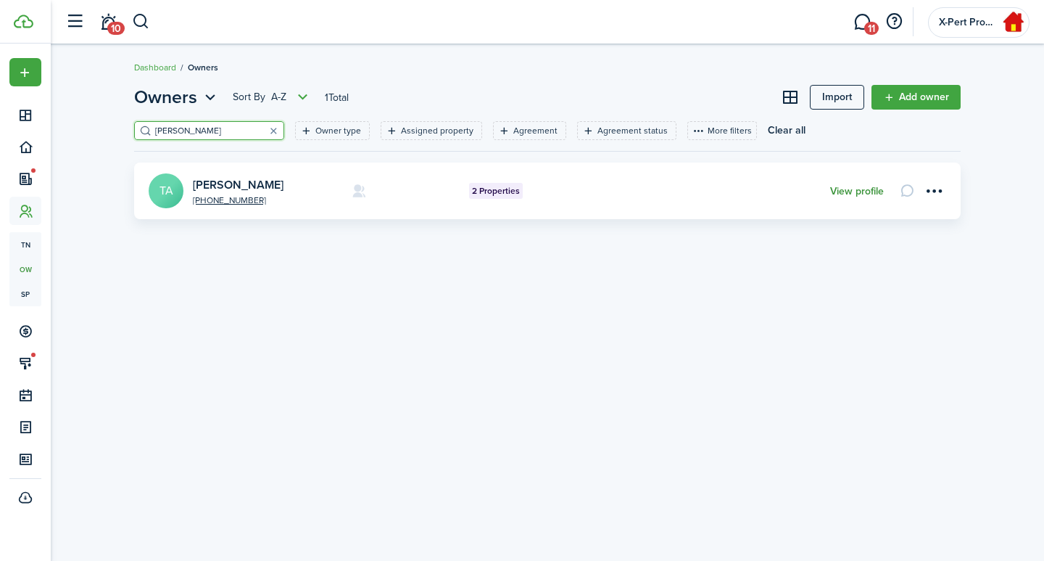
click at [835, 193] on link "View profile" at bounding box center [857, 192] width 54 height 12
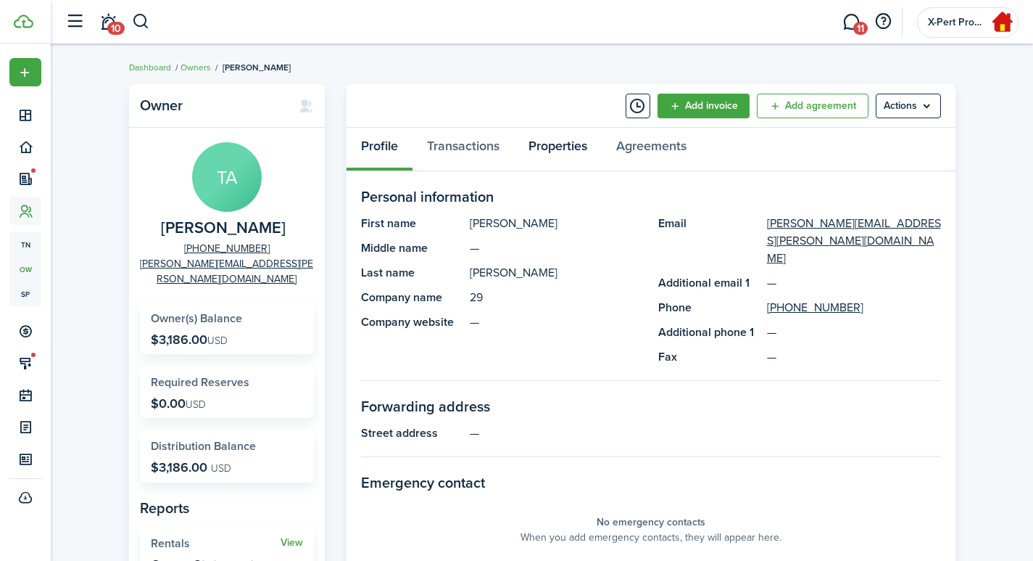
click at [562, 153] on link "Properties" at bounding box center [558, 150] width 88 height 44
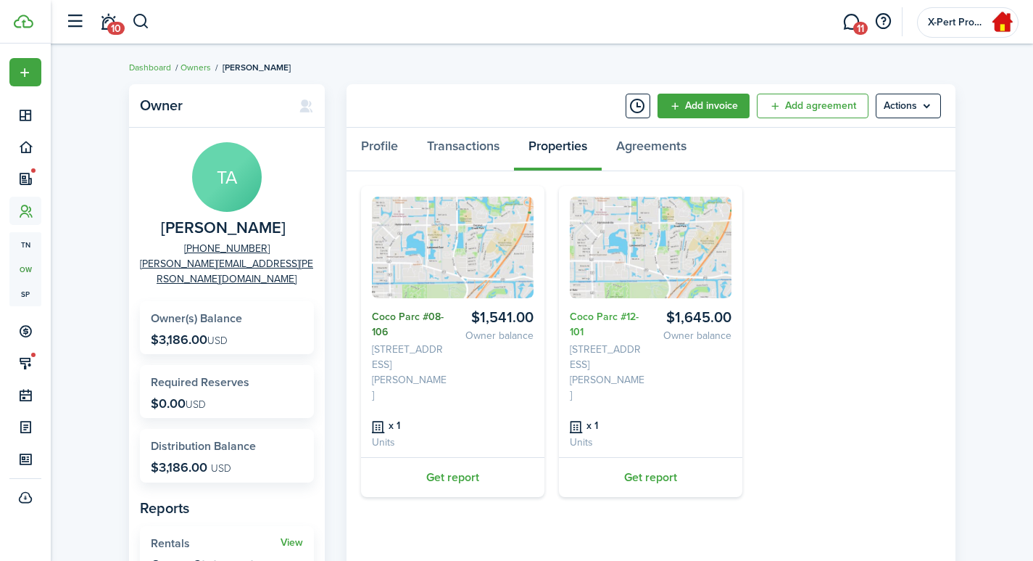
click at [387, 321] on link "Coco Parc #08-106" at bounding box center [409, 324] width 75 height 30
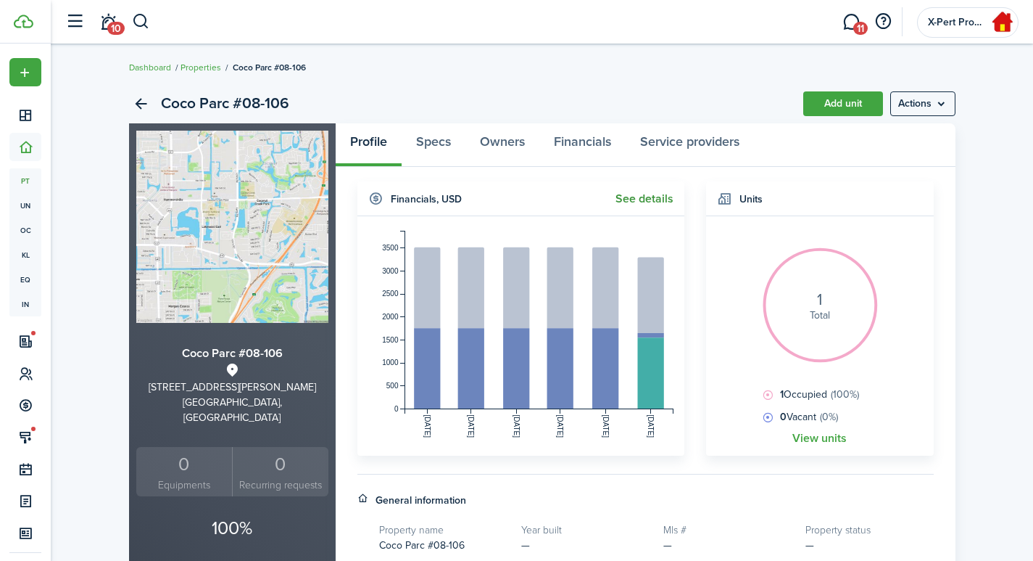
click at [636, 199] on link "See details" at bounding box center [645, 198] width 58 height 13
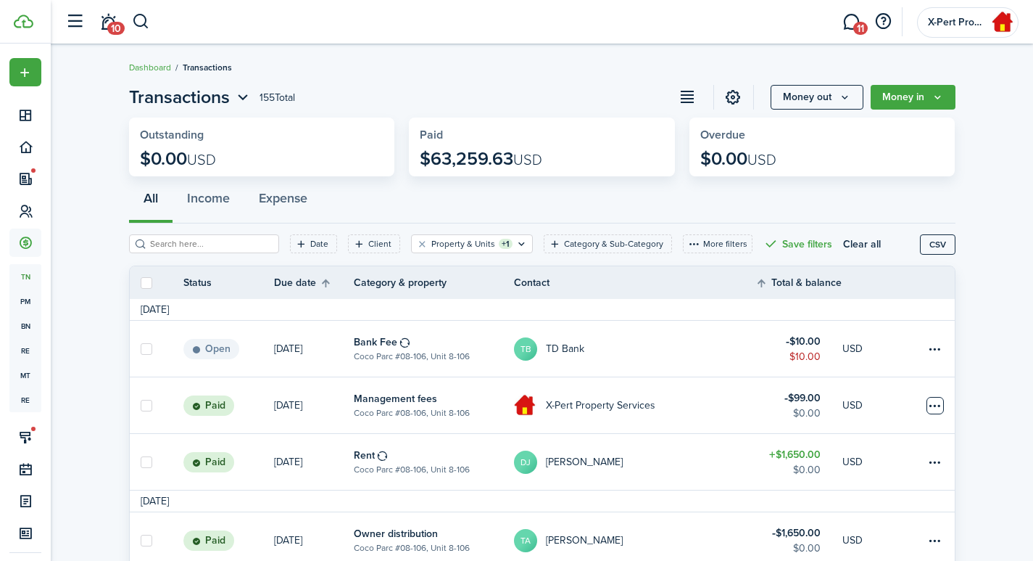
click at [938, 404] on table-menu-btn-icon at bounding box center [935, 405] width 17 height 17
click at [856, 414] on link "Clone" at bounding box center [880, 417] width 127 height 25
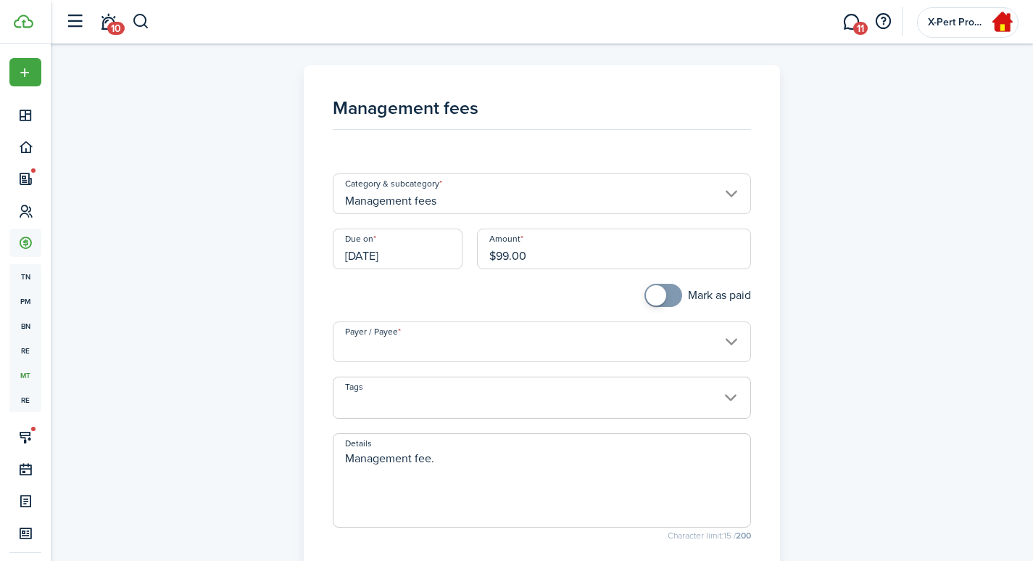
click at [392, 251] on input "[DATE]" at bounding box center [398, 248] width 130 height 41
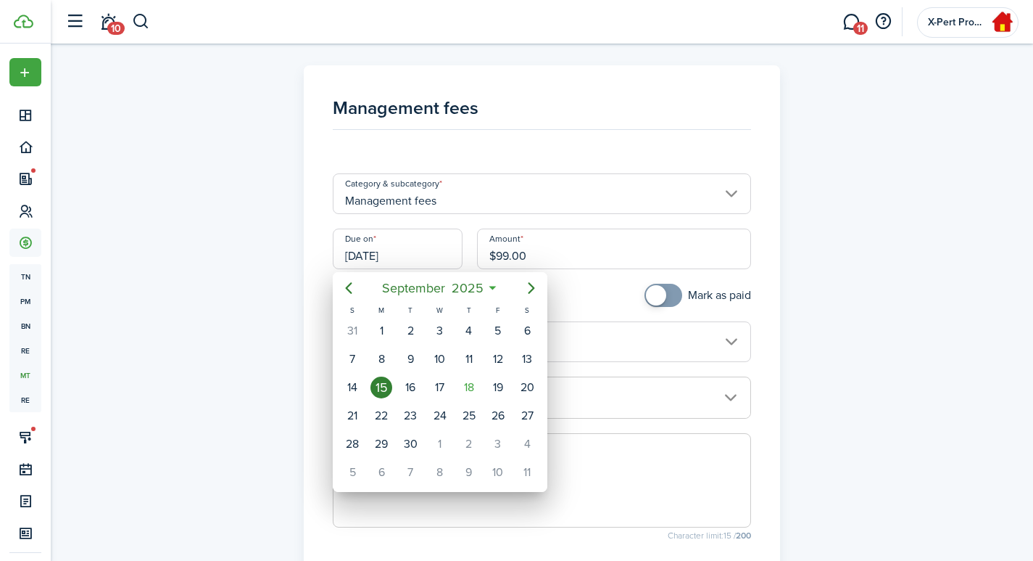
click at [287, 260] on div at bounding box center [516, 280] width 1265 height 793
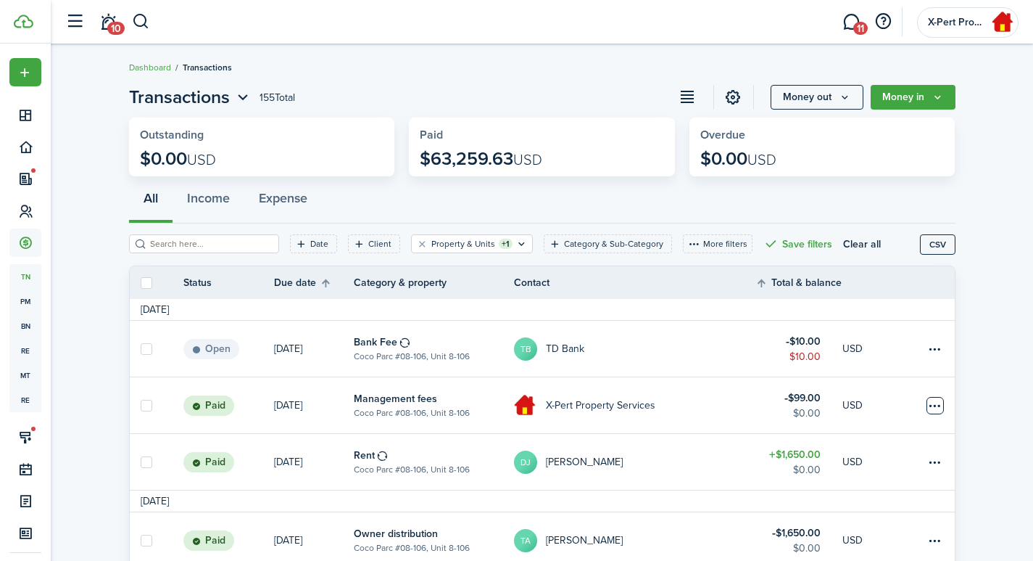
click at [939, 405] on table-menu-btn-icon at bounding box center [935, 405] width 17 height 17
click at [846, 421] on link "Clone" at bounding box center [880, 417] width 127 height 25
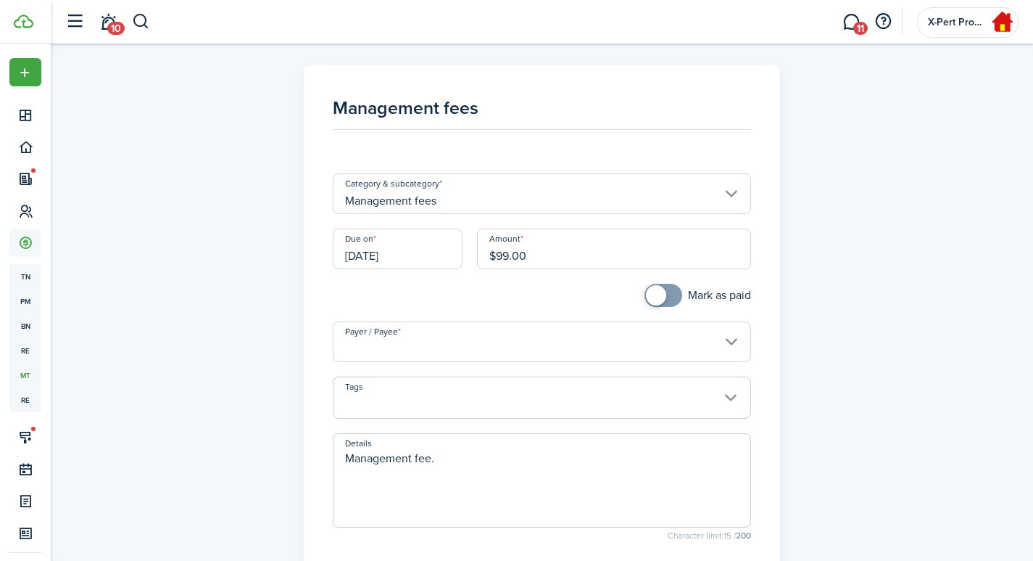
click at [392, 250] on input "[DATE]" at bounding box center [398, 248] width 130 height 41
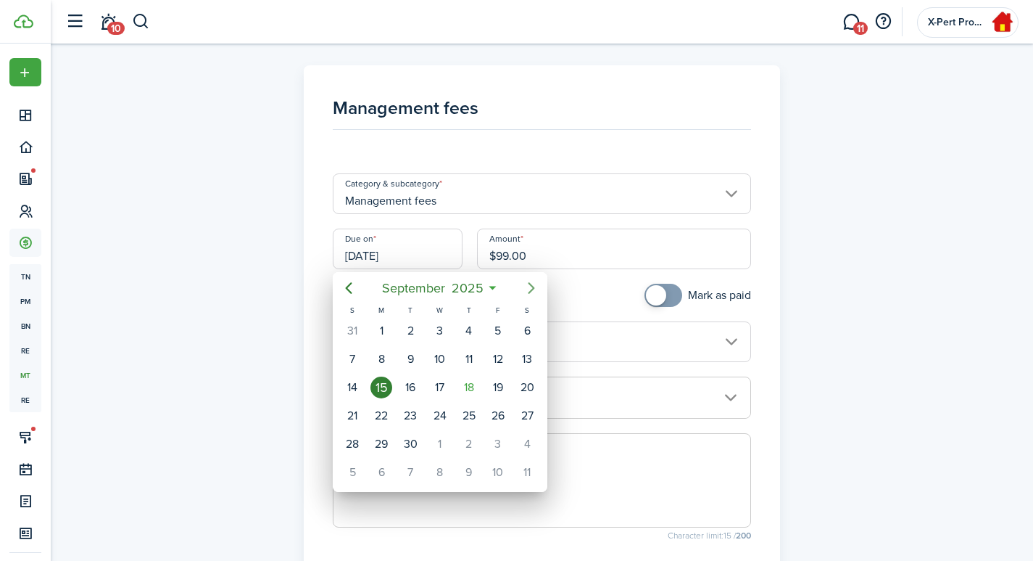
click at [532, 286] on icon "Next page" at bounding box center [532, 288] width 7 height 12
click at [440, 389] on div "15" at bounding box center [440, 387] width 22 height 22
type input "[DATE]"
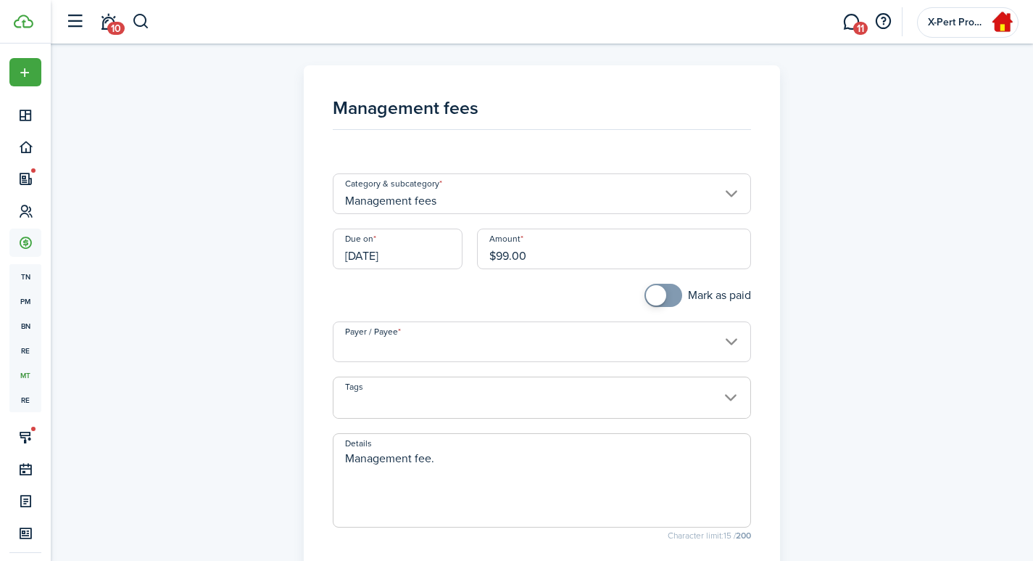
click at [400, 350] on input "Payer / Payee" at bounding box center [542, 341] width 418 height 41
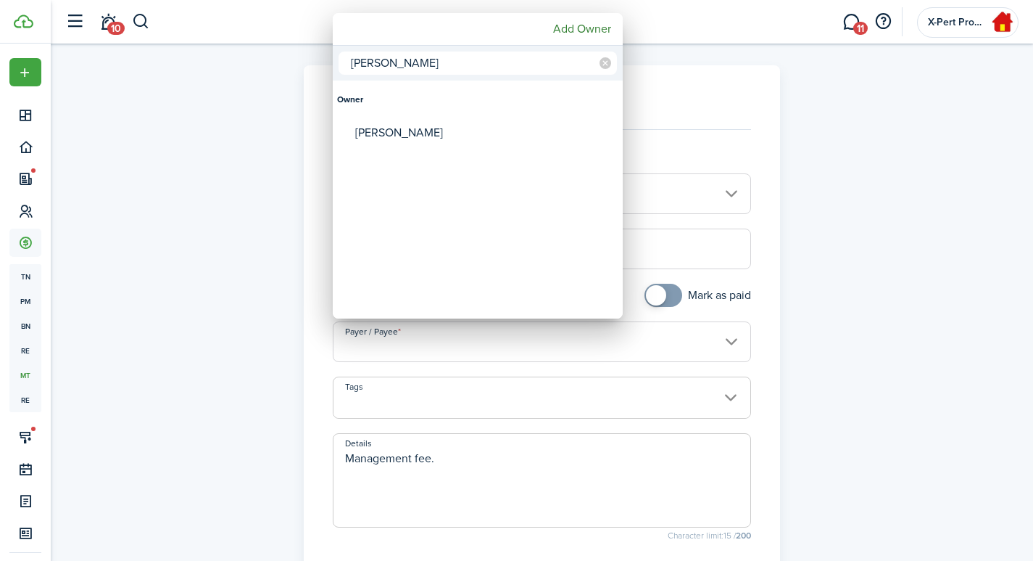
type input "[PERSON_NAME]"
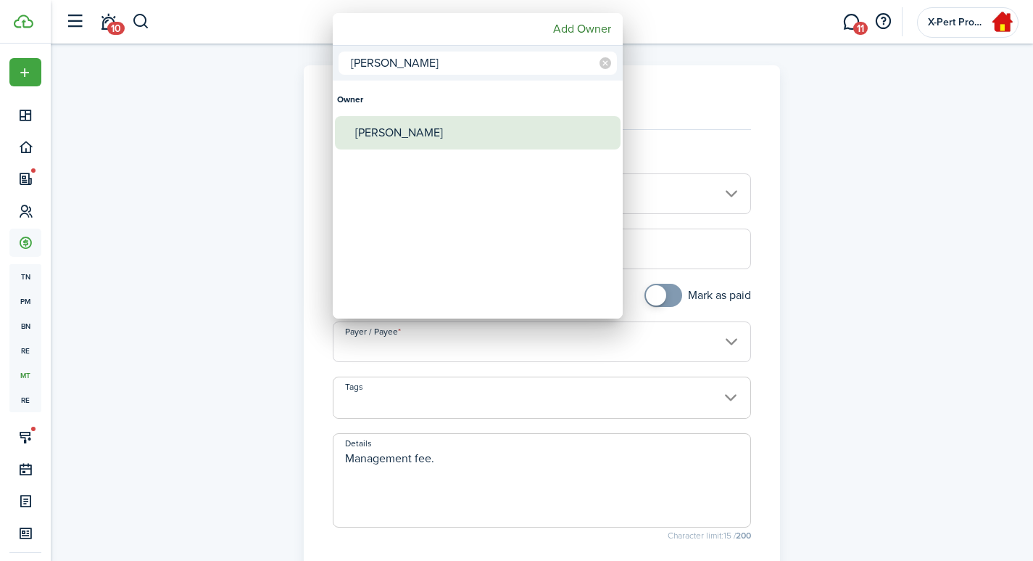
type input "[PERSON_NAME]"
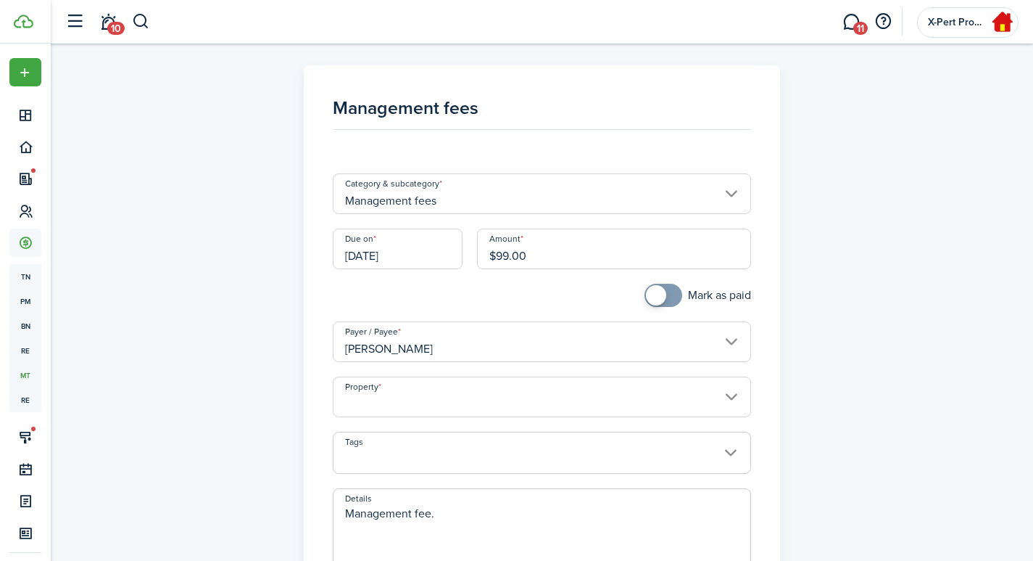
click at [378, 409] on input "Property" at bounding box center [542, 396] width 418 height 41
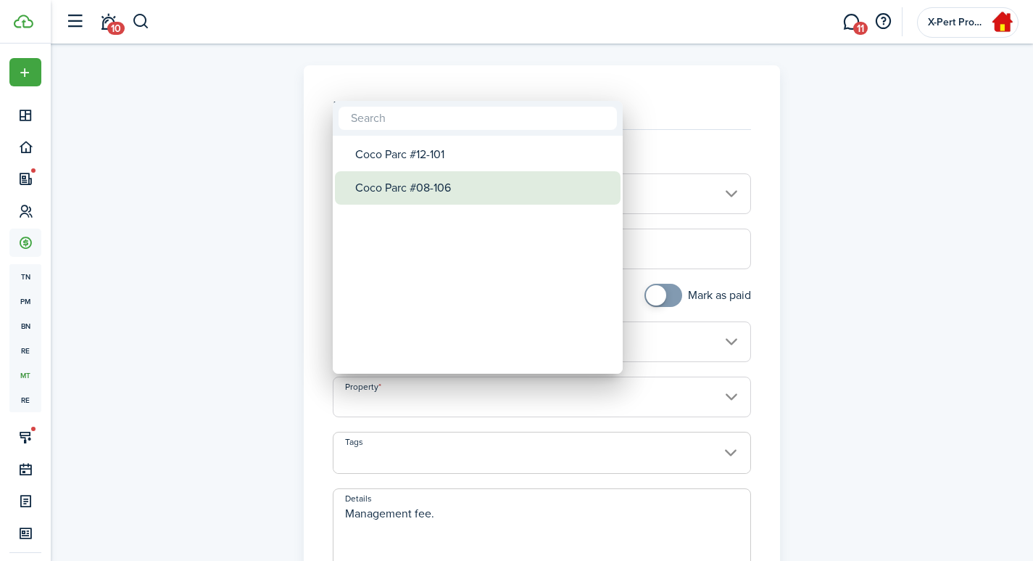
click at [457, 194] on div "Coco Parc #08-106" at bounding box center [483, 187] width 257 height 33
type input "Coco Parc #08-106"
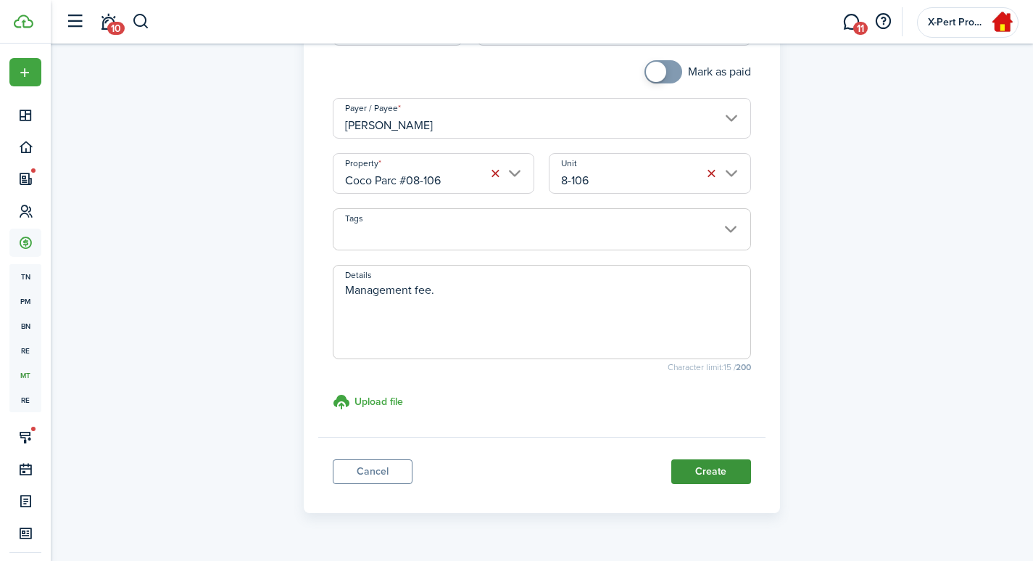
scroll to position [241, 0]
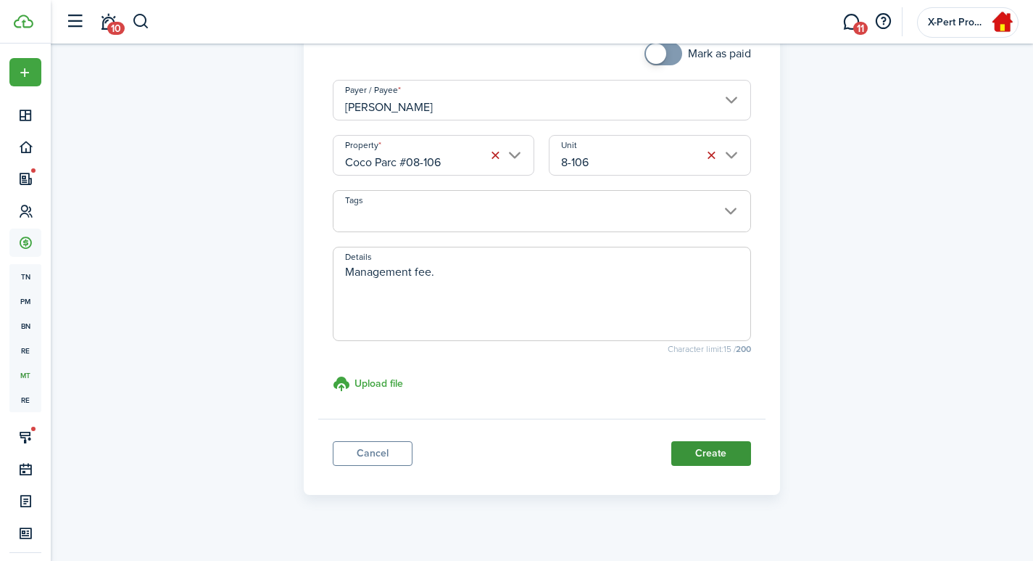
click at [719, 457] on button "Create" at bounding box center [712, 453] width 80 height 25
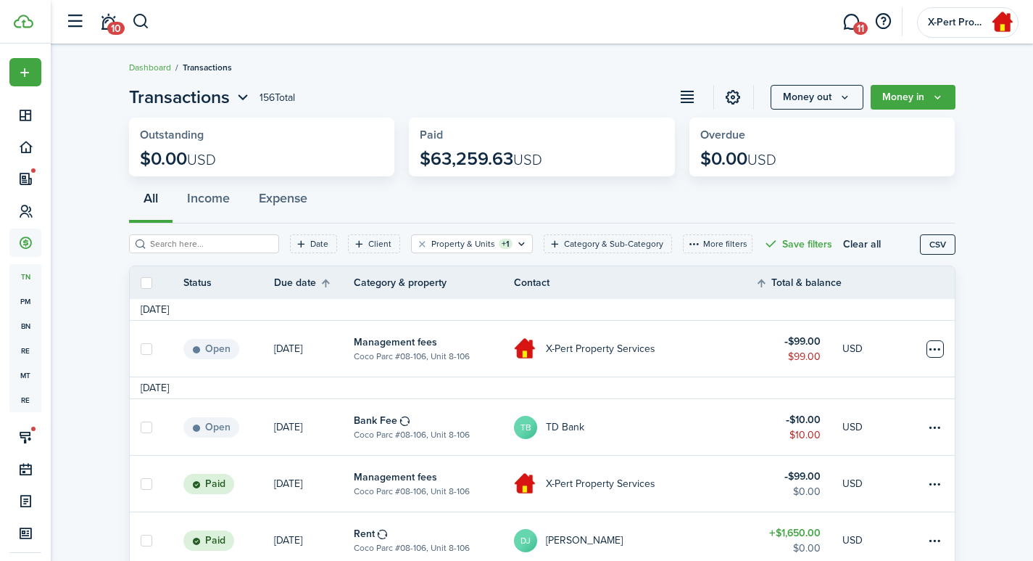
click at [935, 350] on table-menu-btn-icon at bounding box center [935, 348] width 17 height 17
click at [940, 344] on table-menu-btn-icon "Open menu" at bounding box center [935, 348] width 17 height 17
click at [848, 422] on link "Clone" at bounding box center [880, 417] width 127 height 25
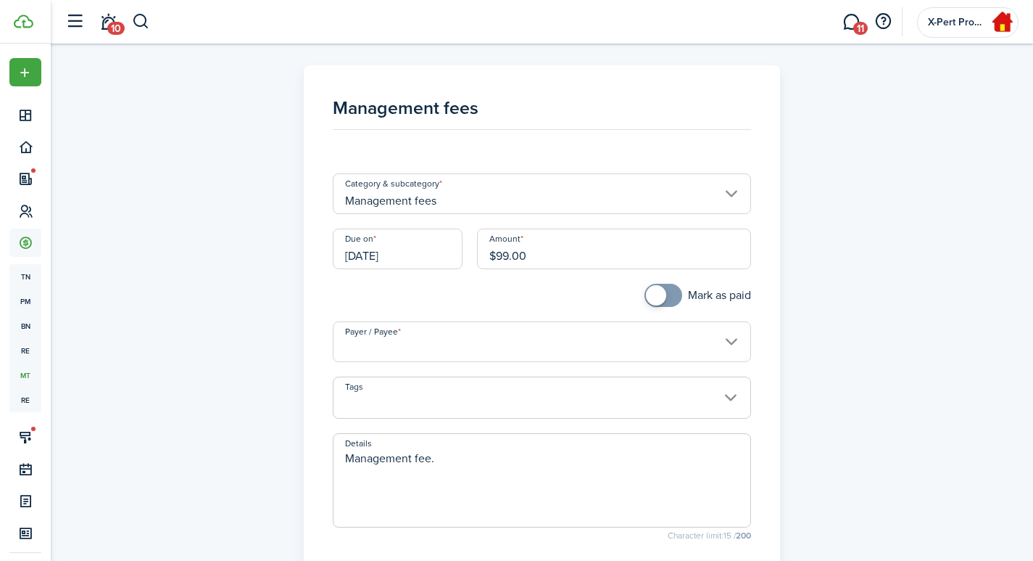
click at [364, 244] on input "[DATE]" at bounding box center [398, 248] width 130 height 41
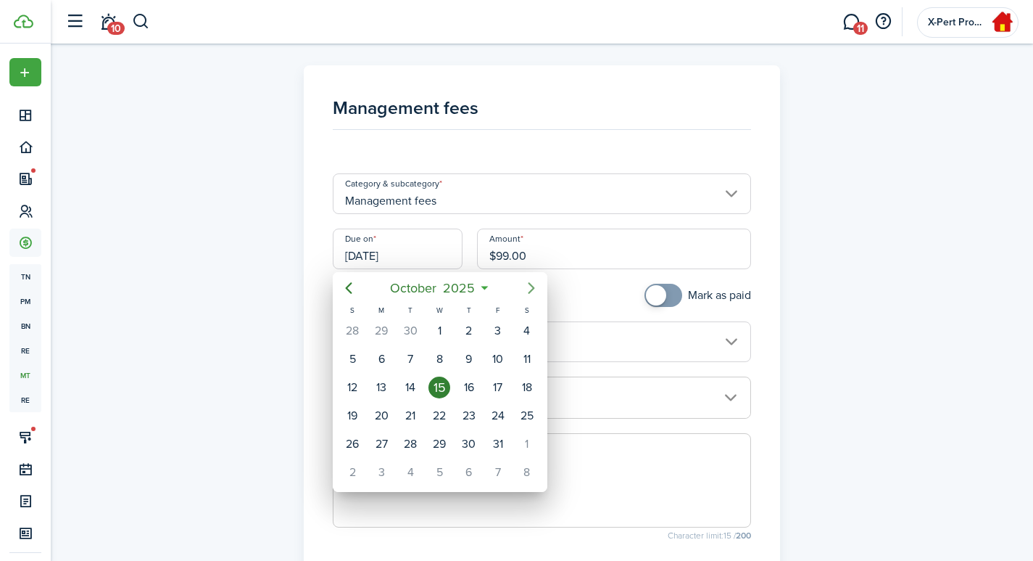
click at [528, 281] on icon "Next page" at bounding box center [531, 287] width 17 height 17
click at [532, 389] on div "15" at bounding box center [527, 387] width 22 height 22
type input "[DATE]"
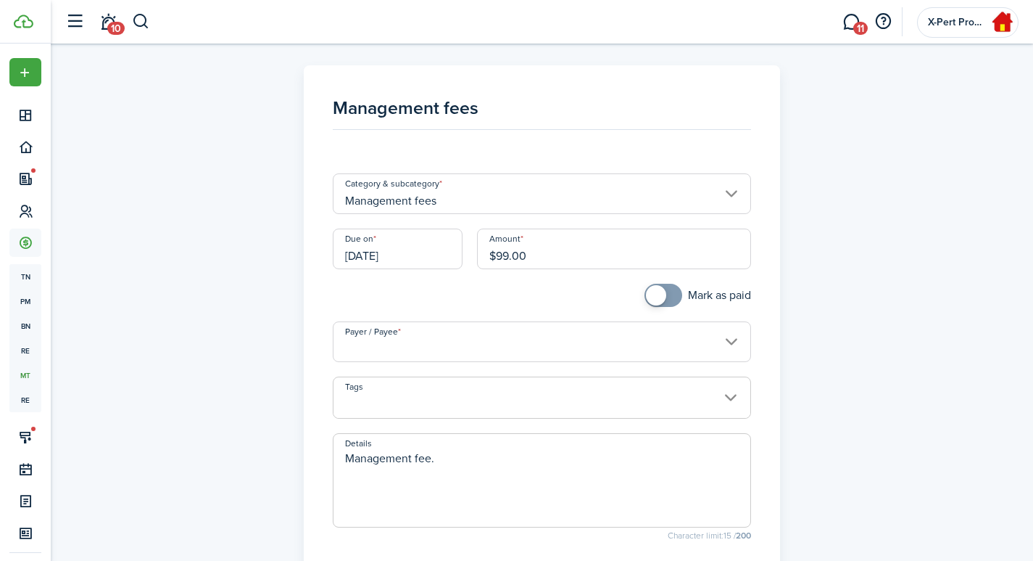
click at [423, 350] on input "Payer / Payee" at bounding box center [542, 341] width 418 height 41
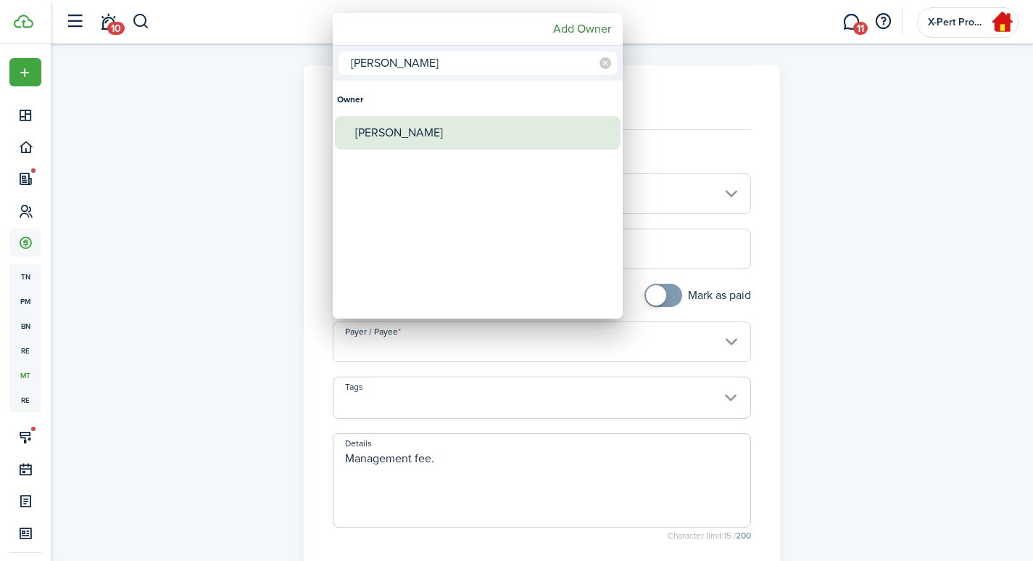
type input "[PERSON_NAME]"
click at [416, 129] on div "[PERSON_NAME]" at bounding box center [483, 132] width 257 height 33
type input "[PERSON_NAME]"
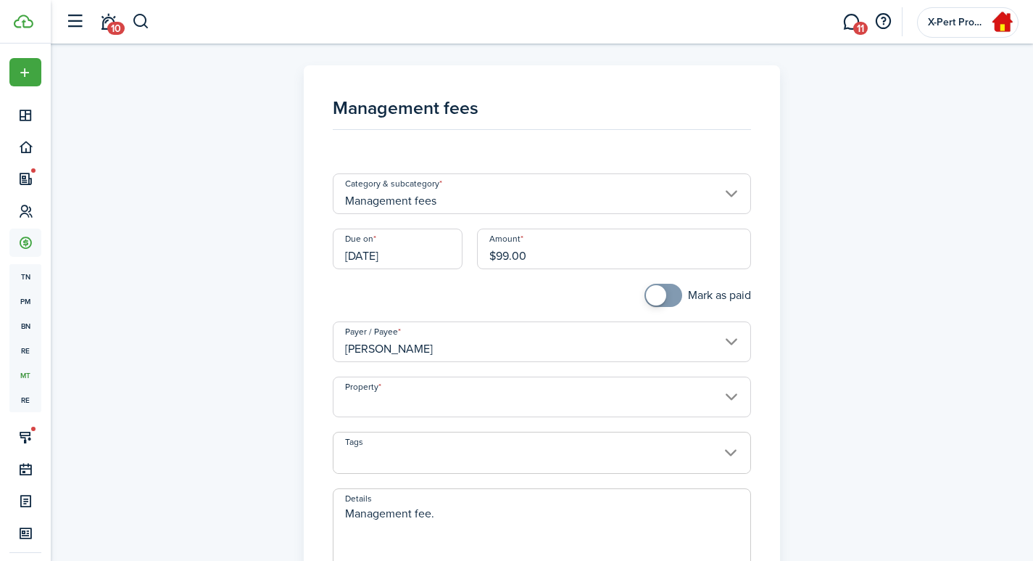
click at [407, 408] on input "Property" at bounding box center [542, 396] width 418 height 41
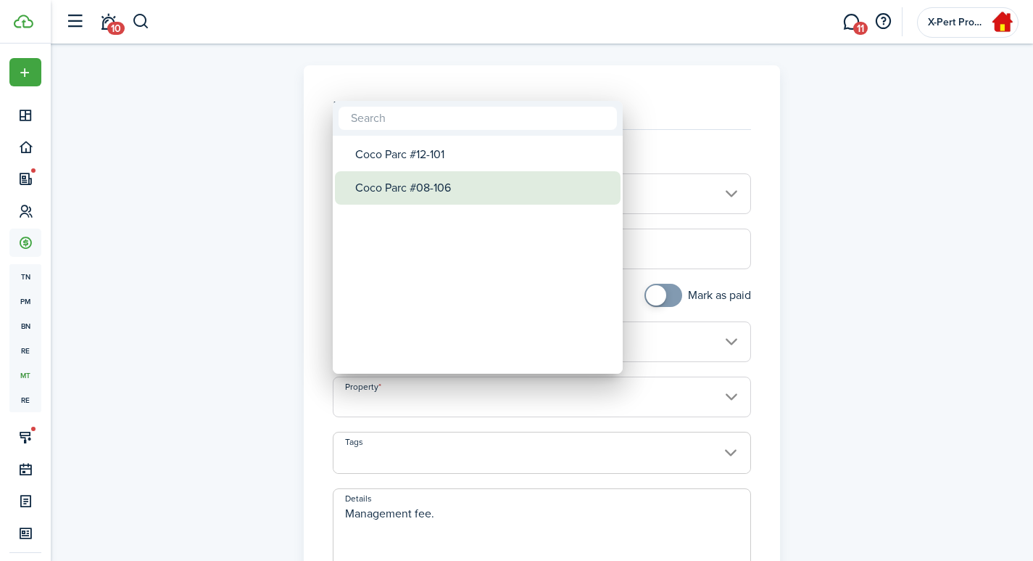
click at [421, 192] on div "Coco Parc #08-106" at bounding box center [483, 187] width 257 height 33
type input "Coco Parc #08-106"
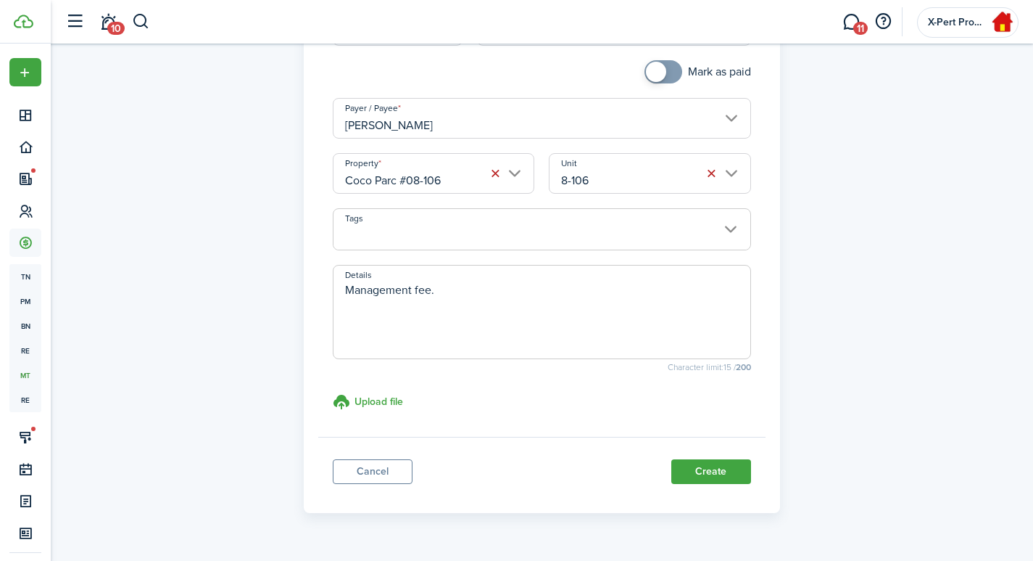
scroll to position [241, 0]
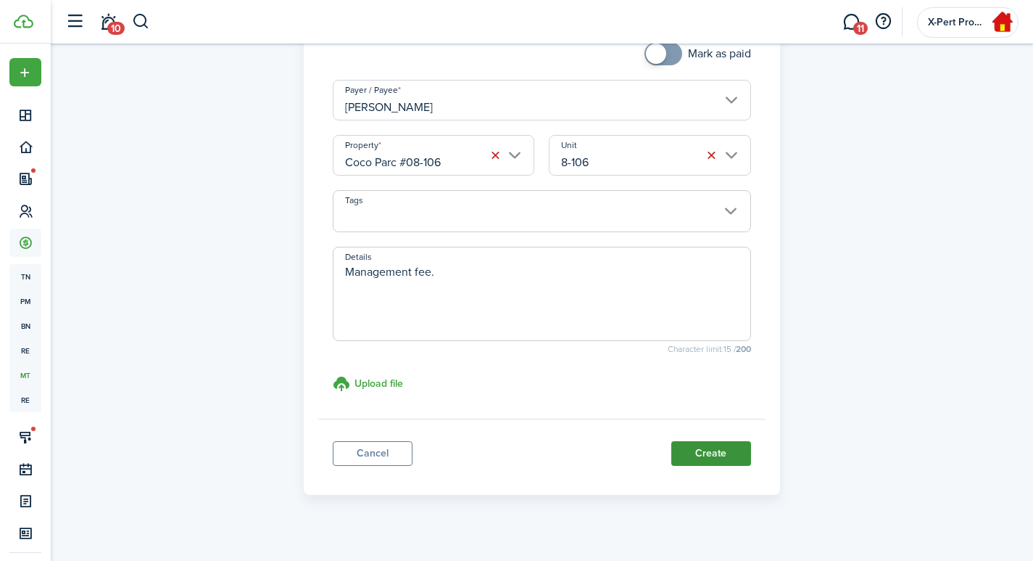
click at [712, 447] on button "Create" at bounding box center [712, 453] width 80 height 25
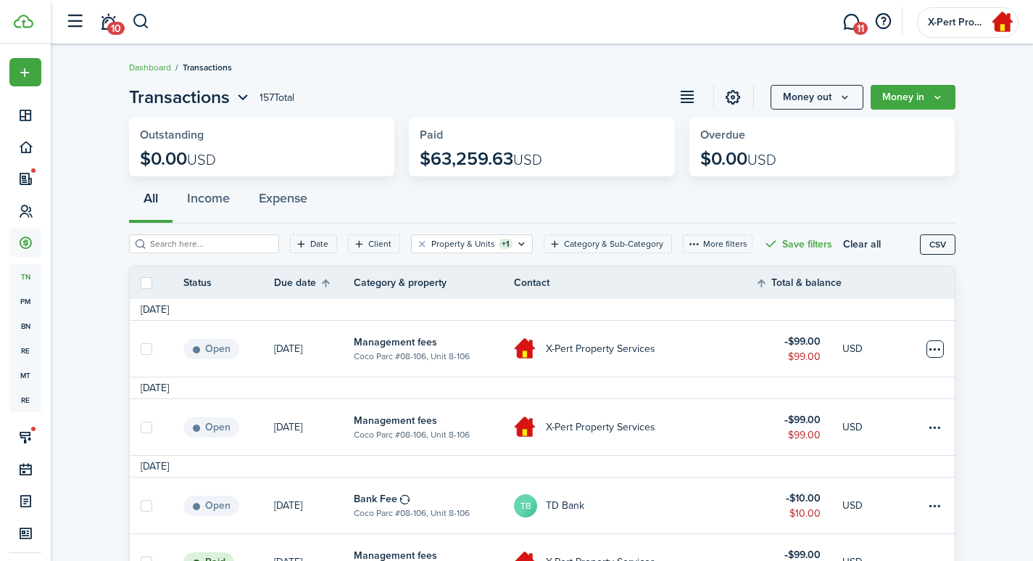
click at [931, 347] on table-menu-btn-icon at bounding box center [935, 348] width 17 height 17
click at [841, 363] on link "Mark as paid" at bounding box center [880, 367] width 127 height 25
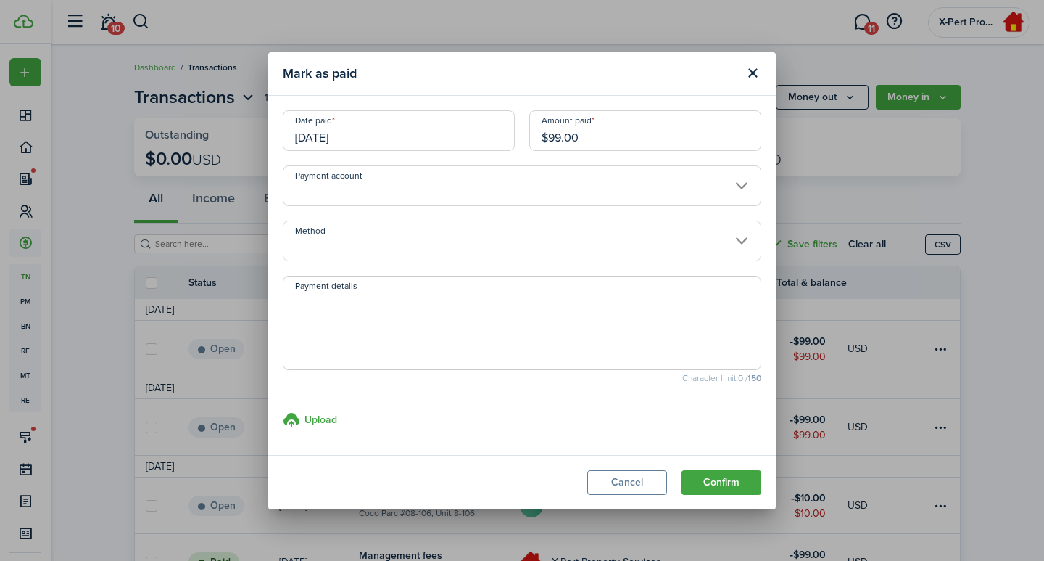
click at [318, 131] on input "[DATE]" at bounding box center [399, 130] width 232 height 41
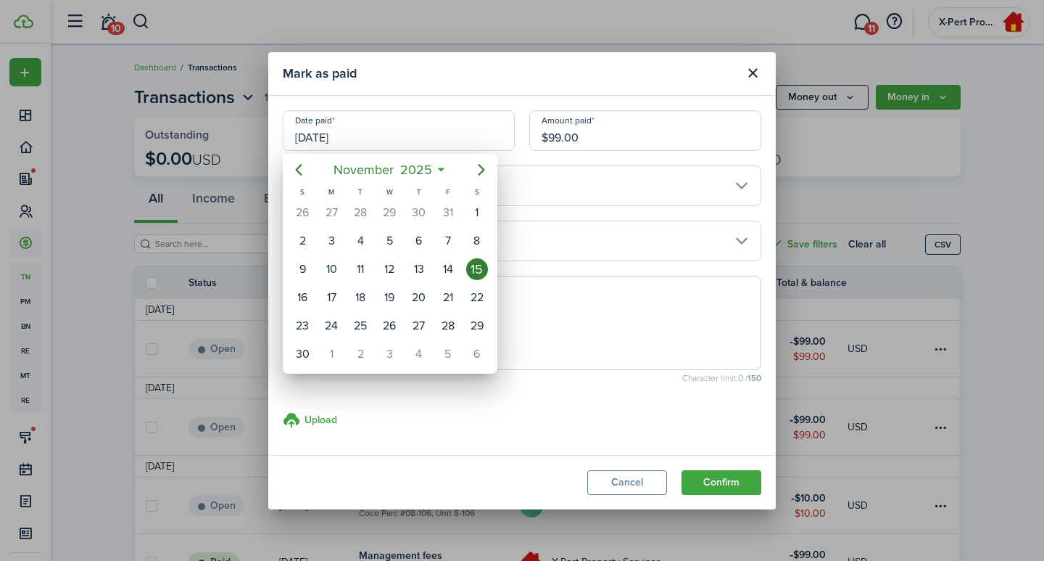
click at [682, 83] on div at bounding box center [522, 280] width 1276 height 793
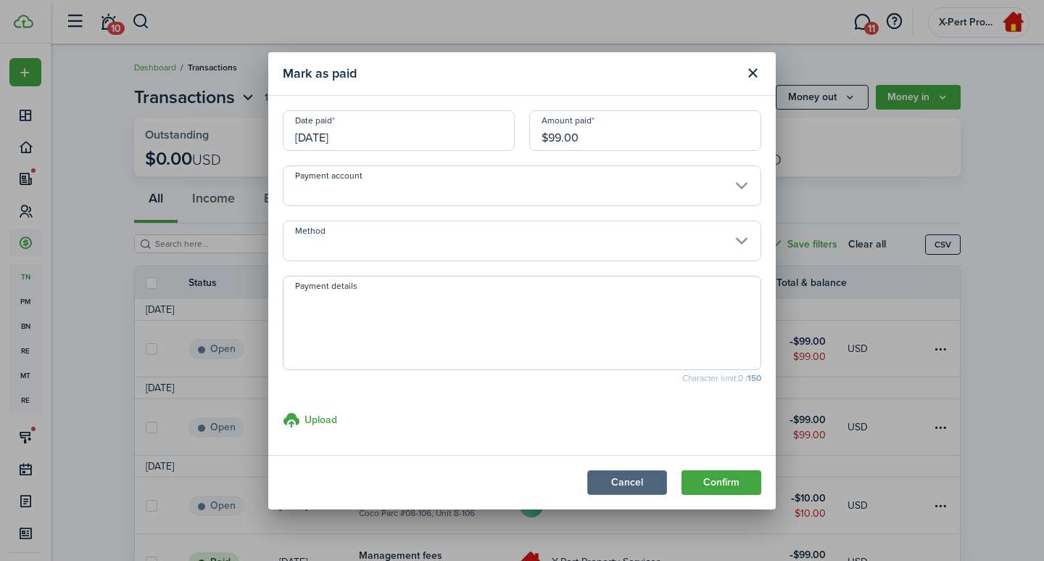
click at [624, 475] on button "Cancel" at bounding box center [627, 482] width 80 height 25
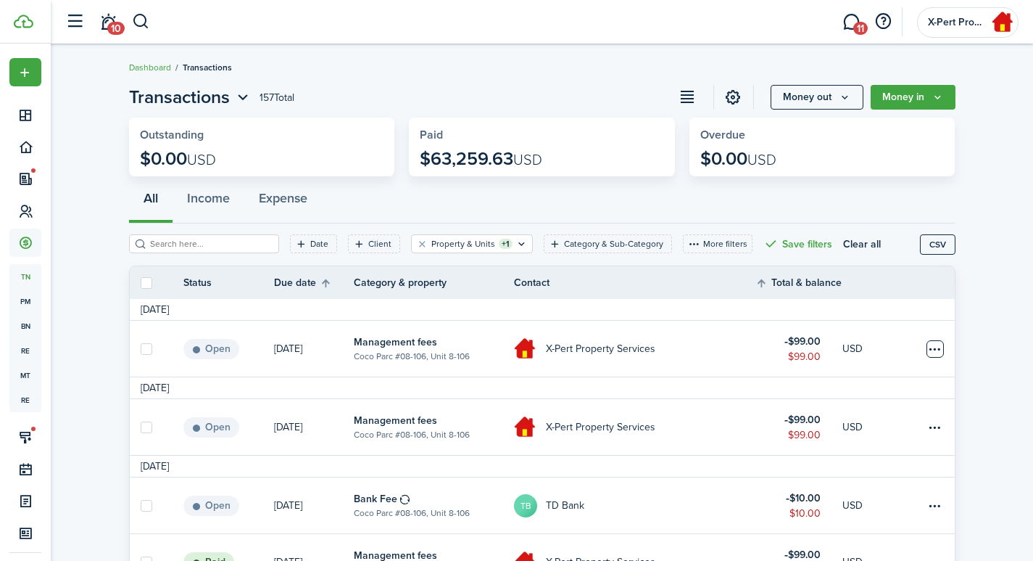
click at [929, 350] on table-menu-btn-icon "Open menu" at bounding box center [935, 348] width 17 height 17
click at [841, 415] on link "Clone" at bounding box center [880, 417] width 127 height 25
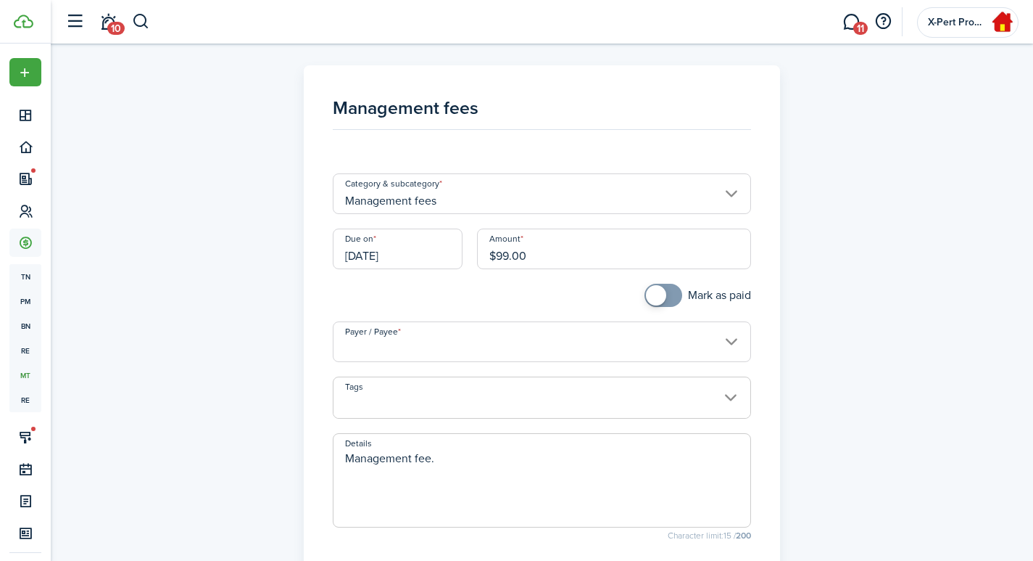
click at [404, 265] on input "[DATE]" at bounding box center [398, 248] width 130 height 41
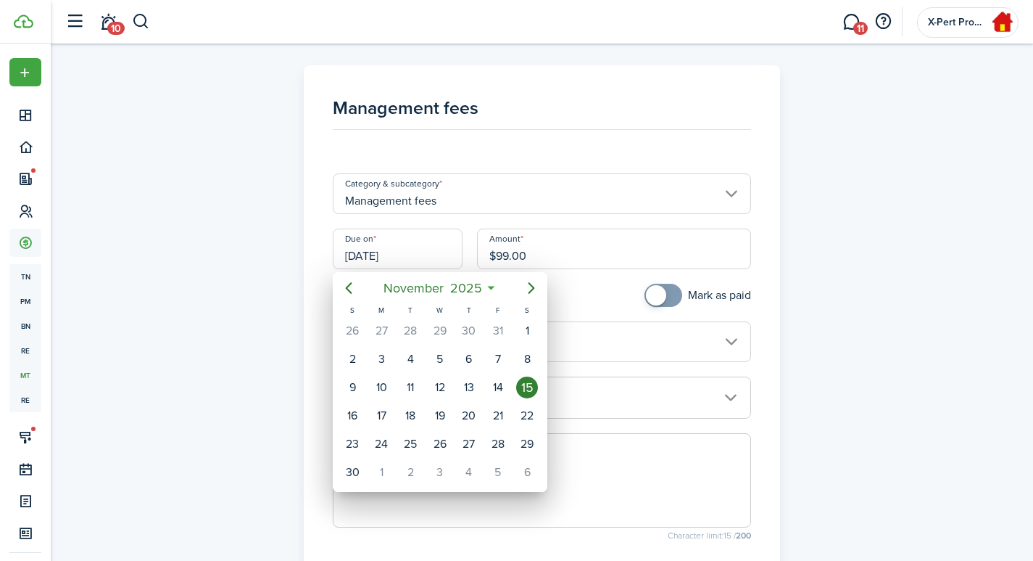
click at [685, 120] on div at bounding box center [516, 280] width 1265 height 793
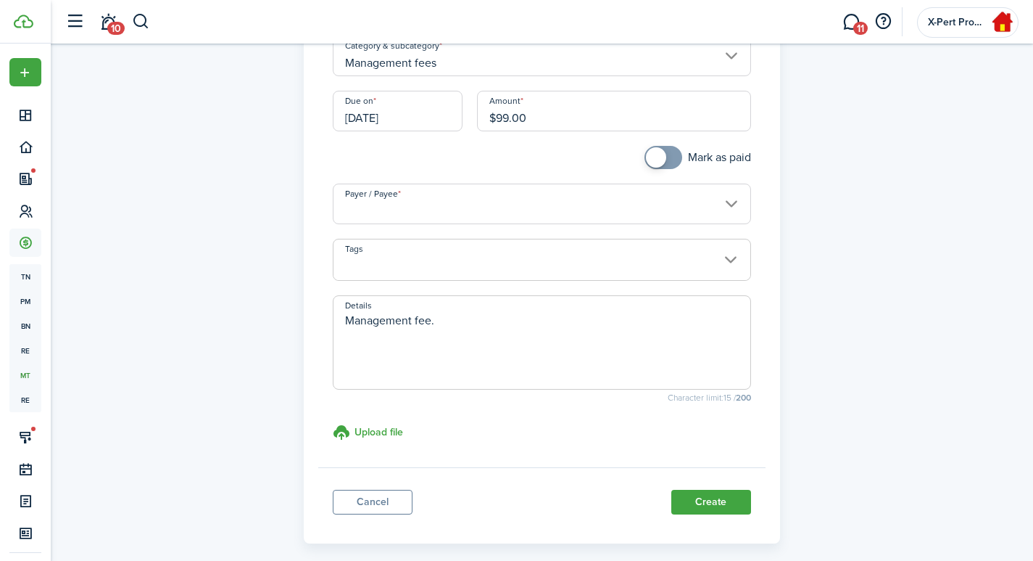
scroll to position [204, 0]
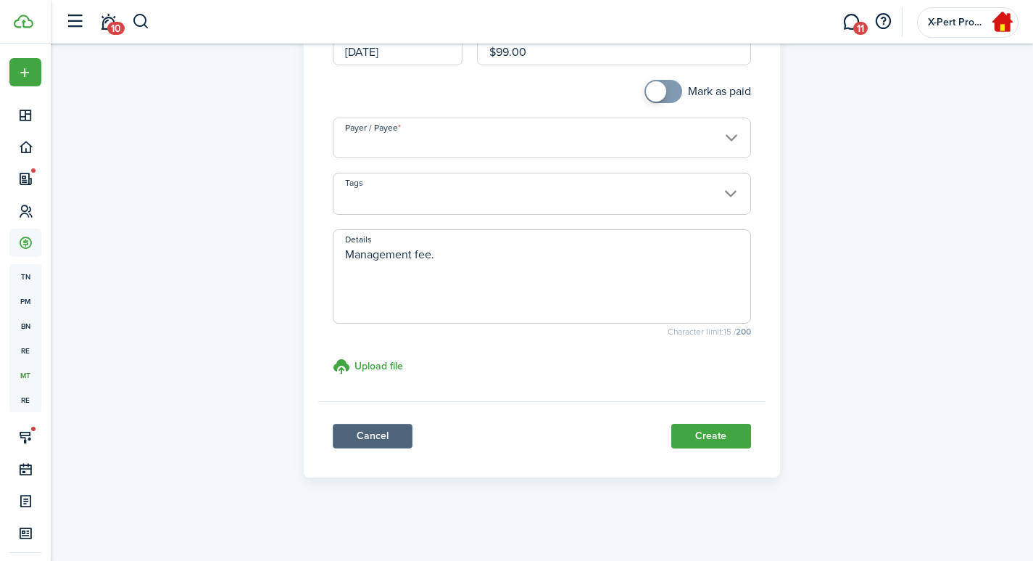
click at [385, 434] on link "Cancel" at bounding box center [373, 436] width 80 height 25
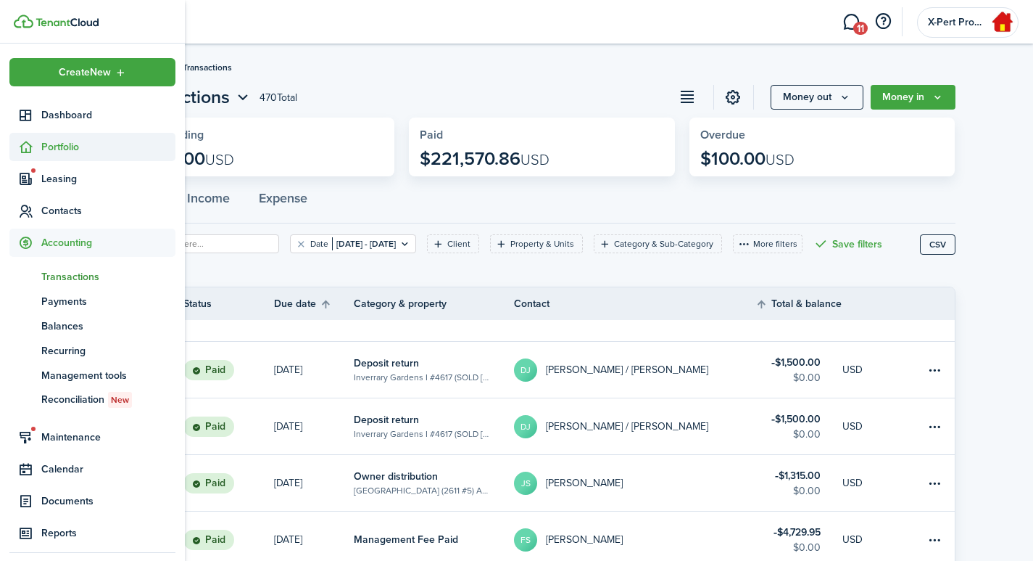
click at [43, 143] on span "Portfolio" at bounding box center [108, 146] width 134 height 15
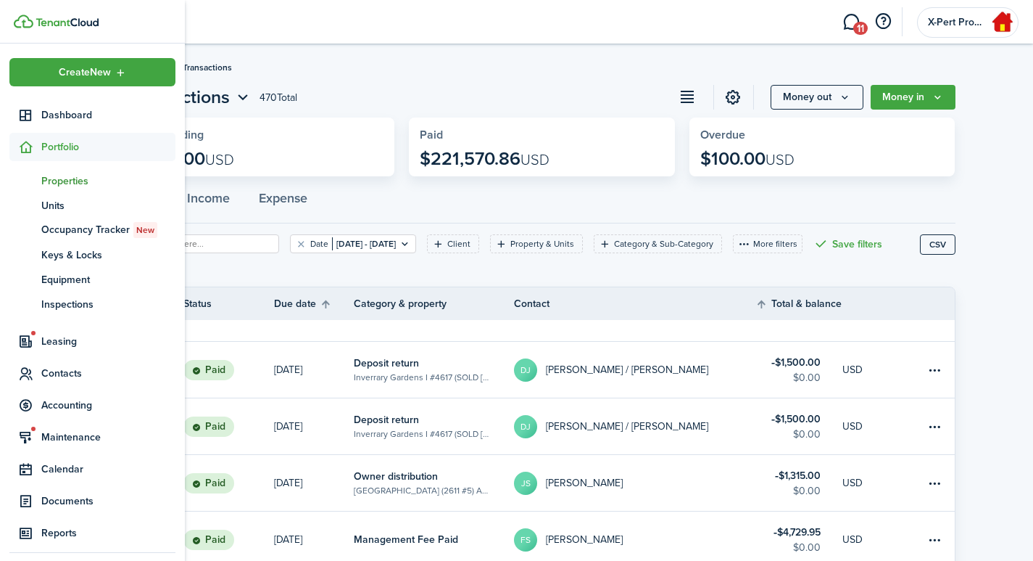
click at [77, 190] on link "pt Properties" at bounding box center [92, 180] width 166 height 25
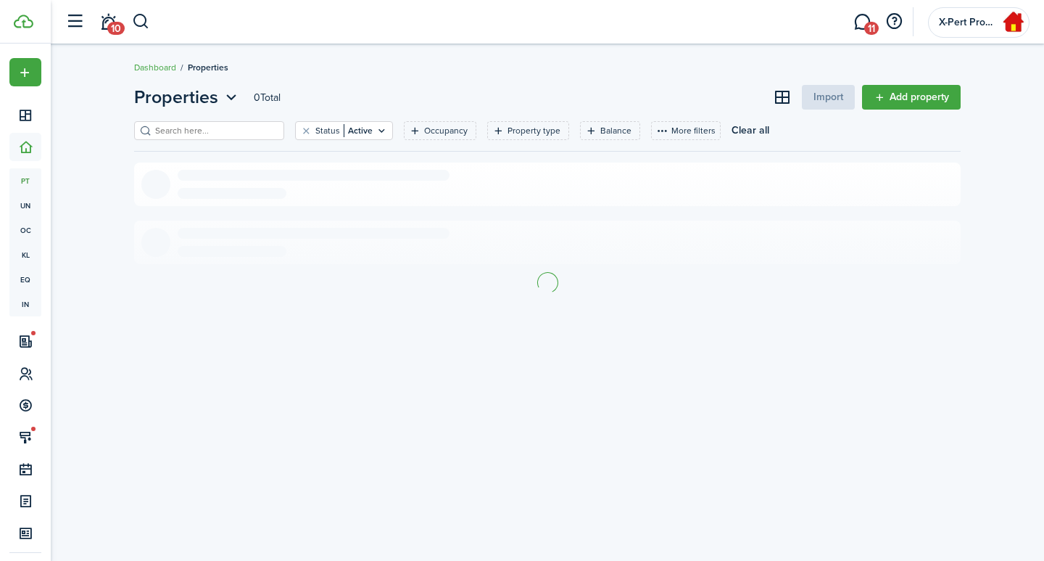
click at [228, 126] on input "search" at bounding box center [216, 131] width 128 height 14
type input "8-106"
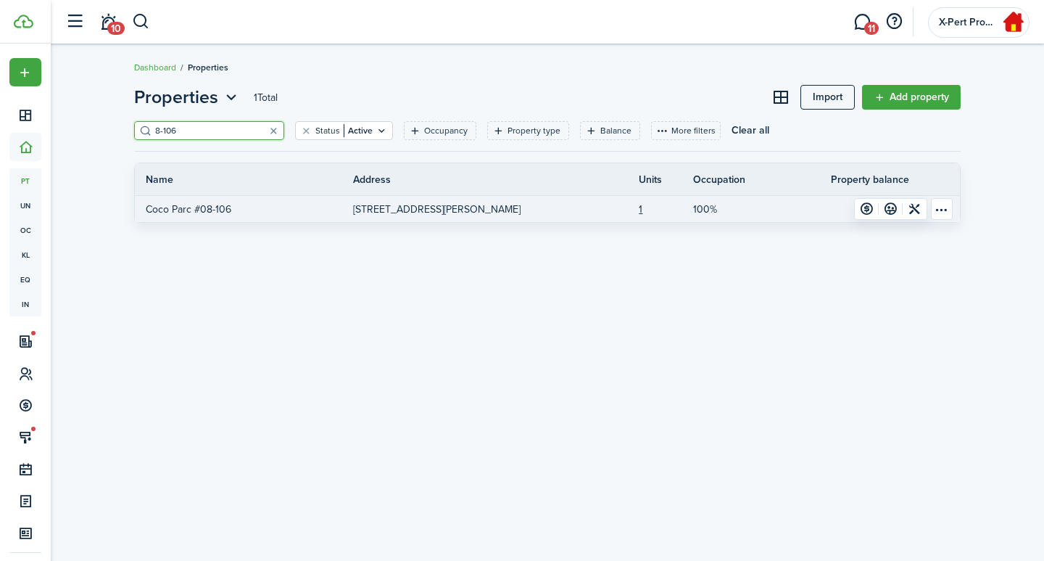
click at [492, 218] on link "[STREET_ADDRESS][PERSON_NAME]" at bounding box center [462, 209] width 218 height 26
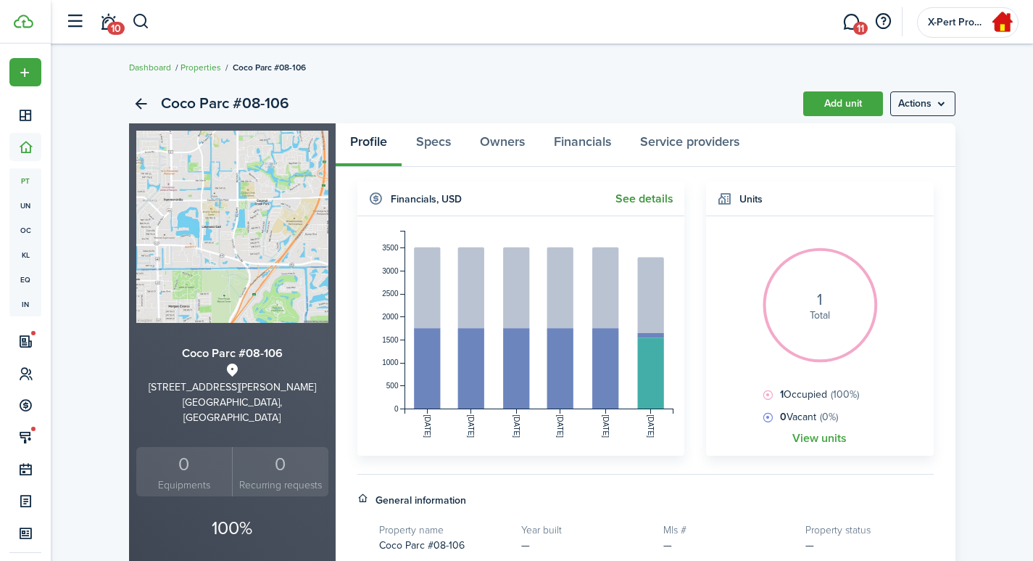
click at [664, 199] on link "See details" at bounding box center [645, 198] width 58 height 13
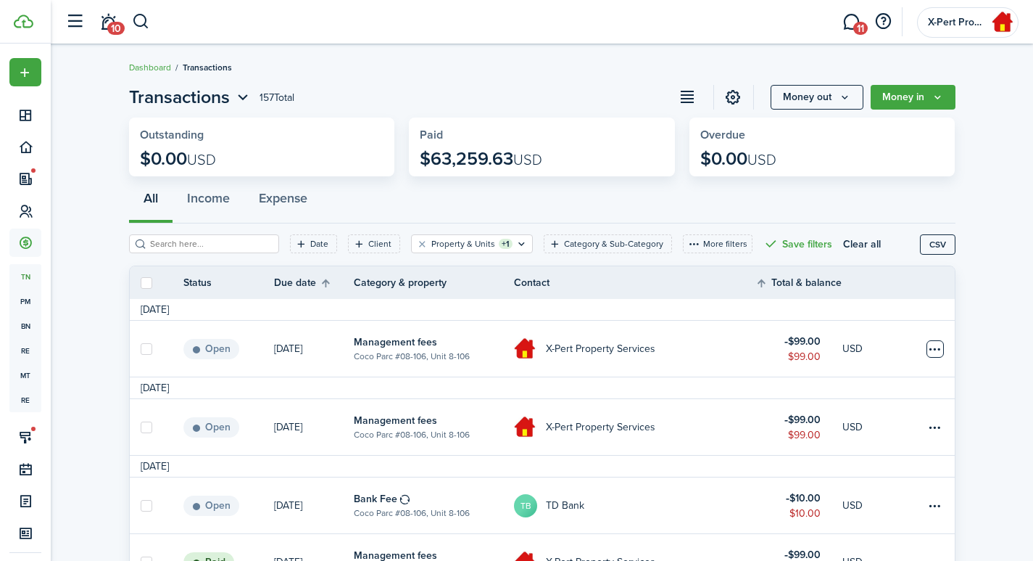
click at [940, 355] on table-menu-btn-icon at bounding box center [935, 348] width 17 height 17
click at [853, 418] on link "Clone" at bounding box center [880, 417] width 127 height 25
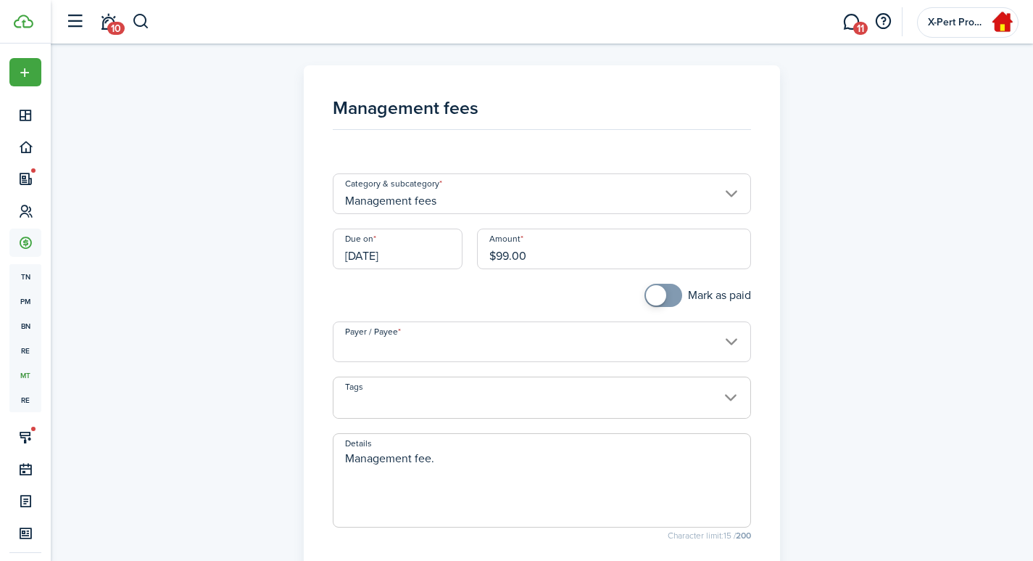
click at [395, 253] on input "[DATE]" at bounding box center [398, 248] width 130 height 41
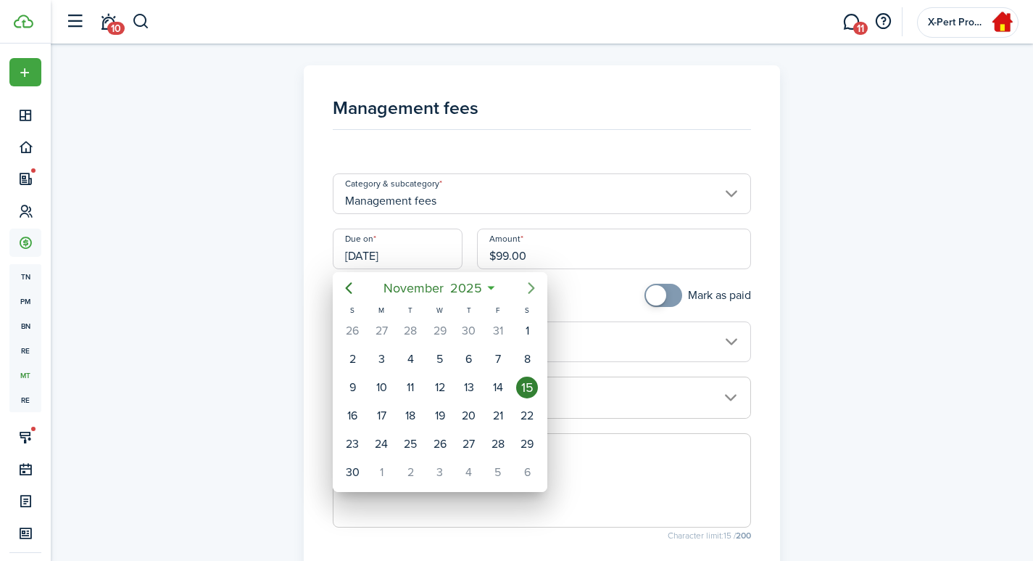
click at [533, 287] on icon "Next page" at bounding box center [532, 288] width 7 height 12
click at [387, 389] on div "15" at bounding box center [382, 387] width 22 height 22
type input "[DATE]"
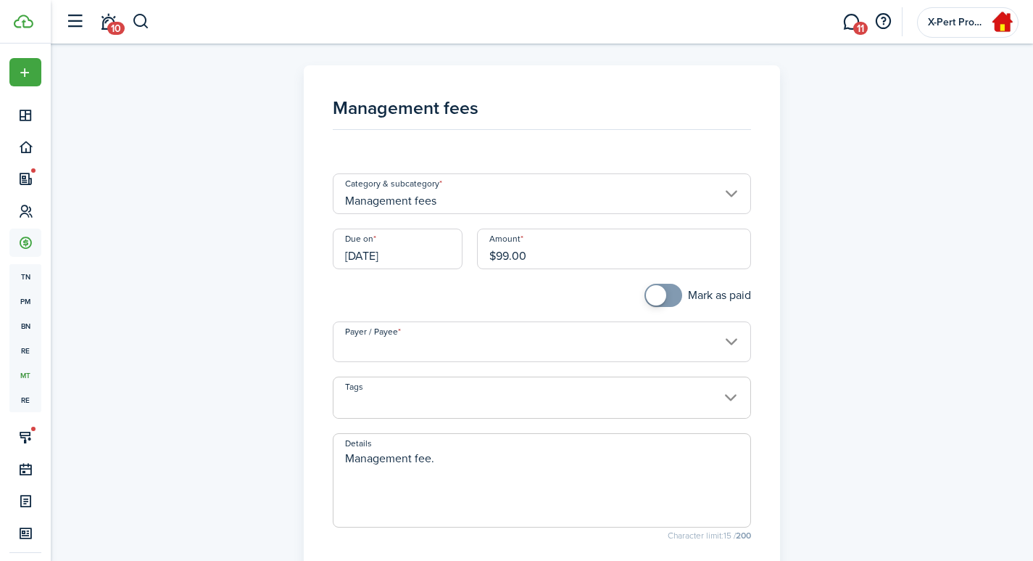
click at [434, 341] on input "Payer / Payee" at bounding box center [542, 341] width 418 height 41
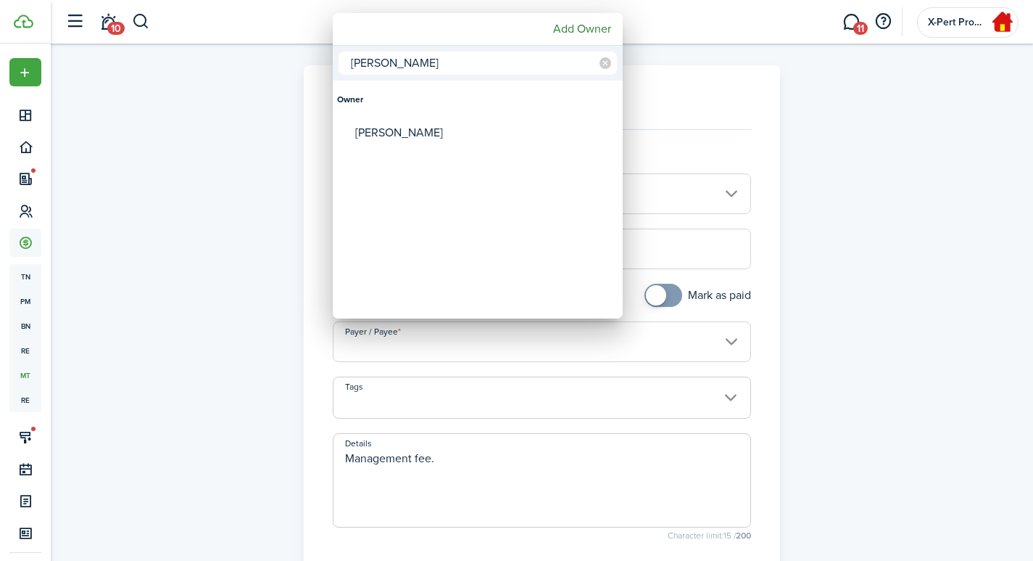
type input "[PERSON_NAME]"
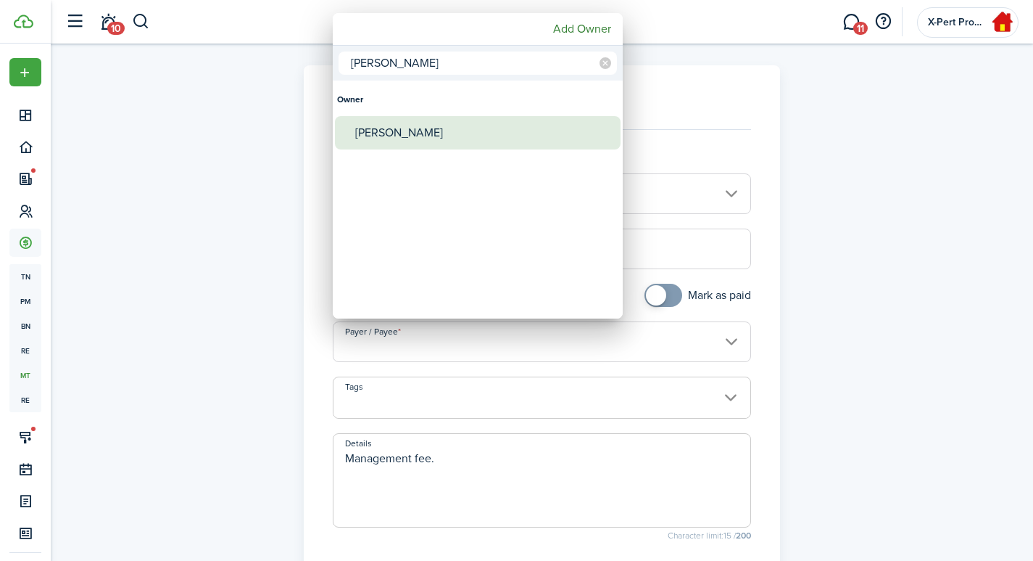
type input "[PERSON_NAME]"
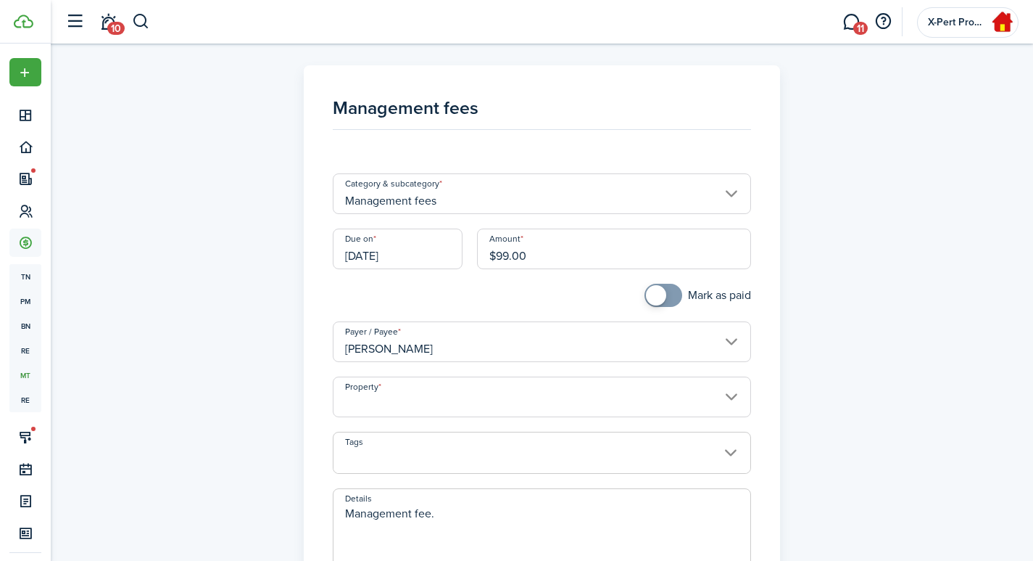
click at [389, 396] on input "Property" at bounding box center [542, 396] width 418 height 41
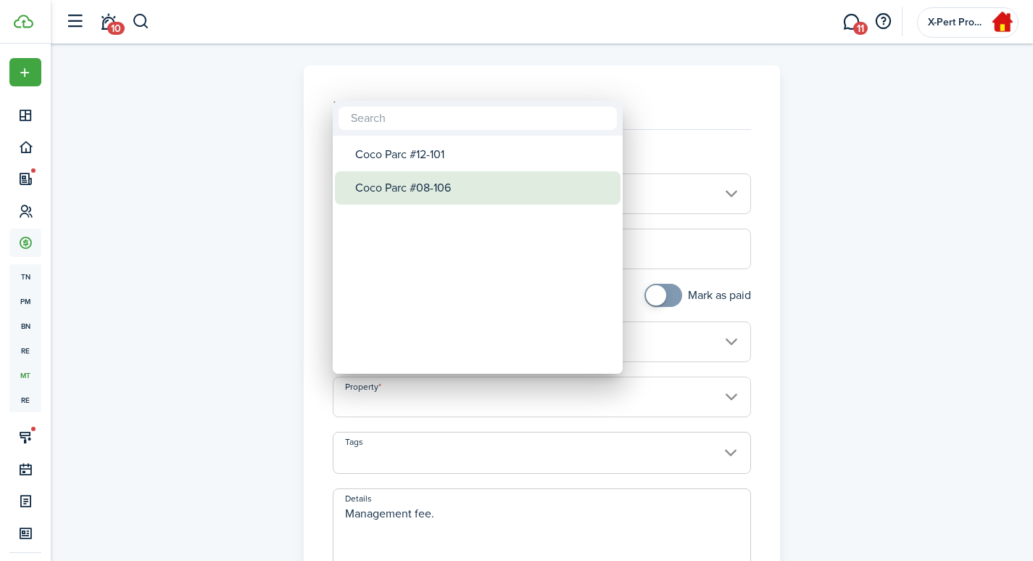
click at [427, 191] on div "Coco Parc #08-106" at bounding box center [483, 187] width 257 height 33
type input "Coco Parc #08-106"
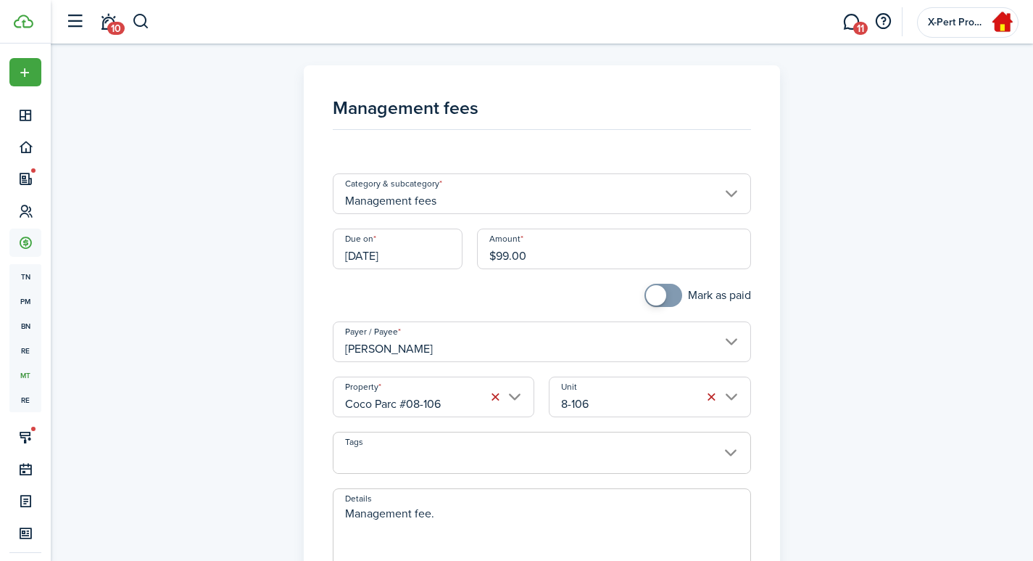
scroll to position [241, 0]
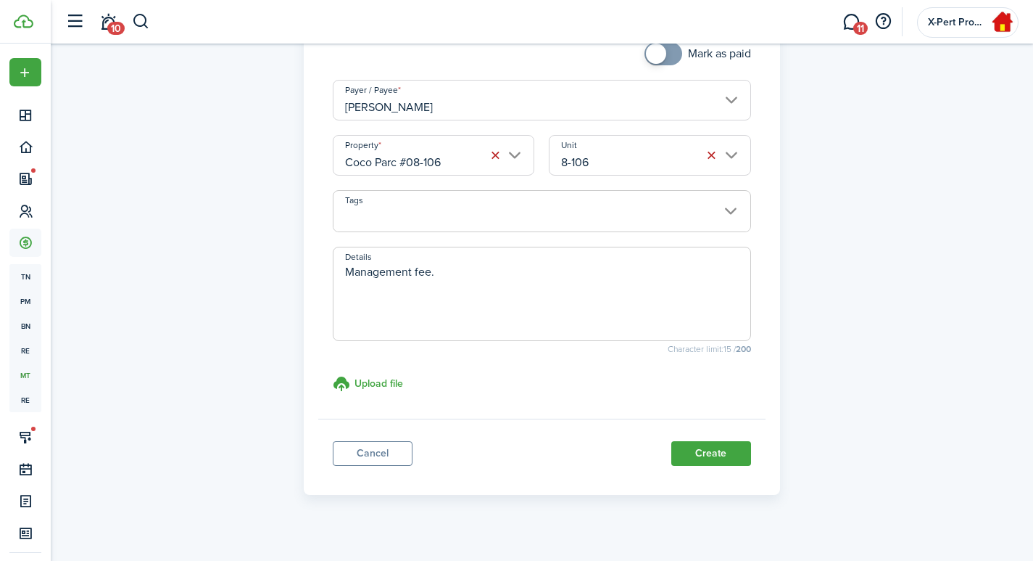
click at [723, 450] on button "Create" at bounding box center [712, 453] width 80 height 25
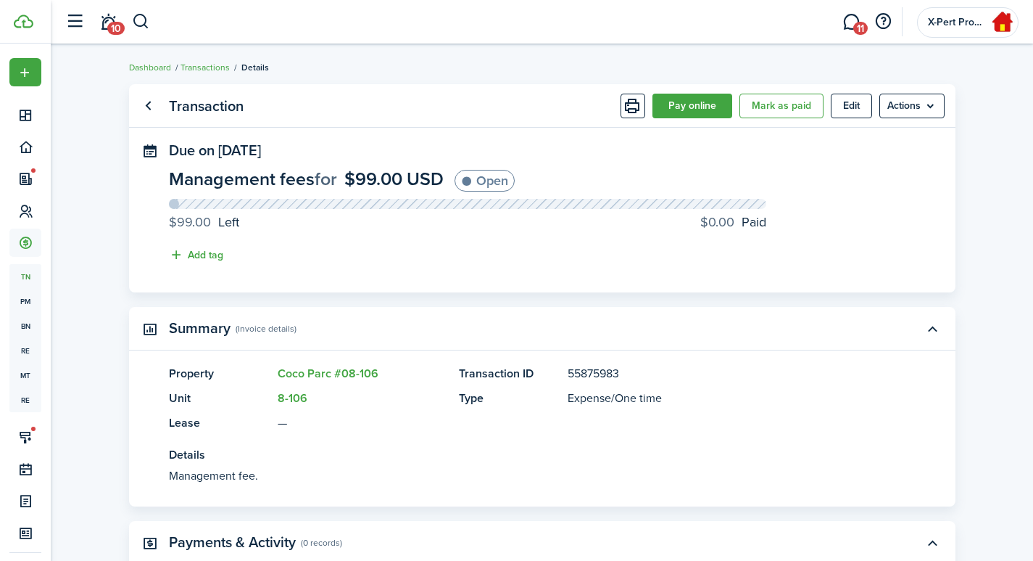
drag, startPoint x: 225, startPoint y: 301, endPoint x: 241, endPoint y: 290, distance: 19.3
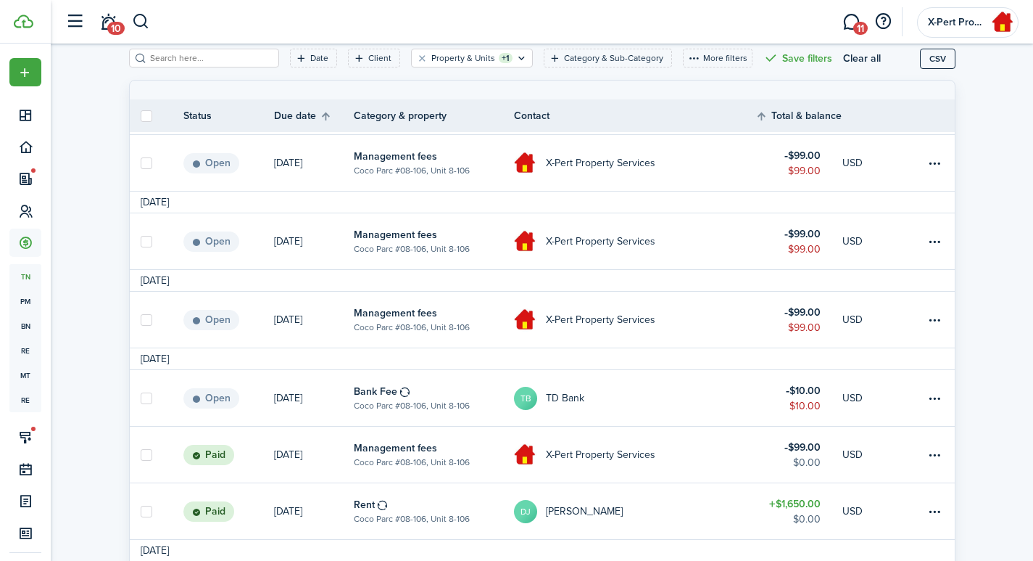
scroll to position [241, 0]
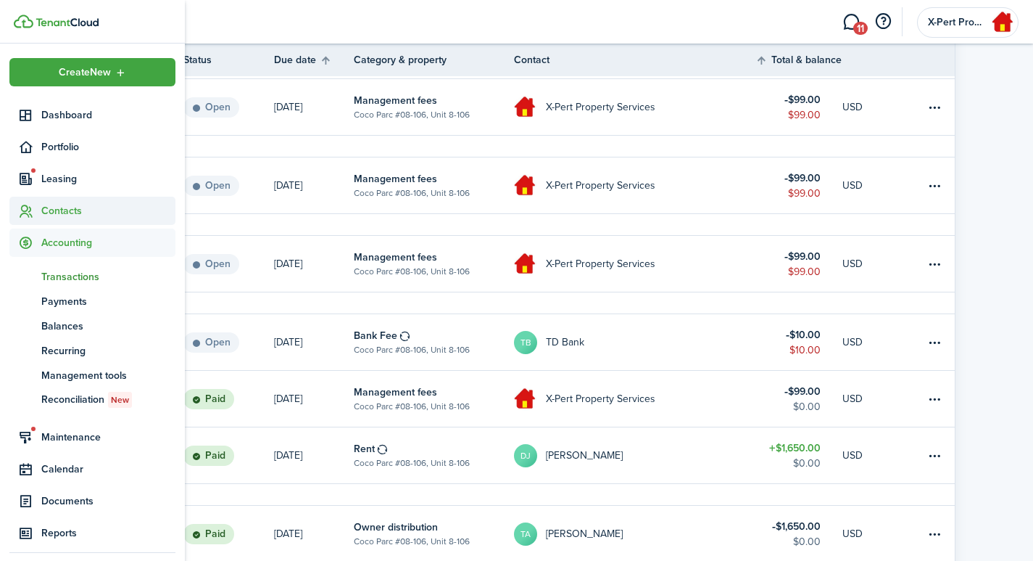
click at [57, 212] on span "Contacts" at bounding box center [108, 210] width 134 height 15
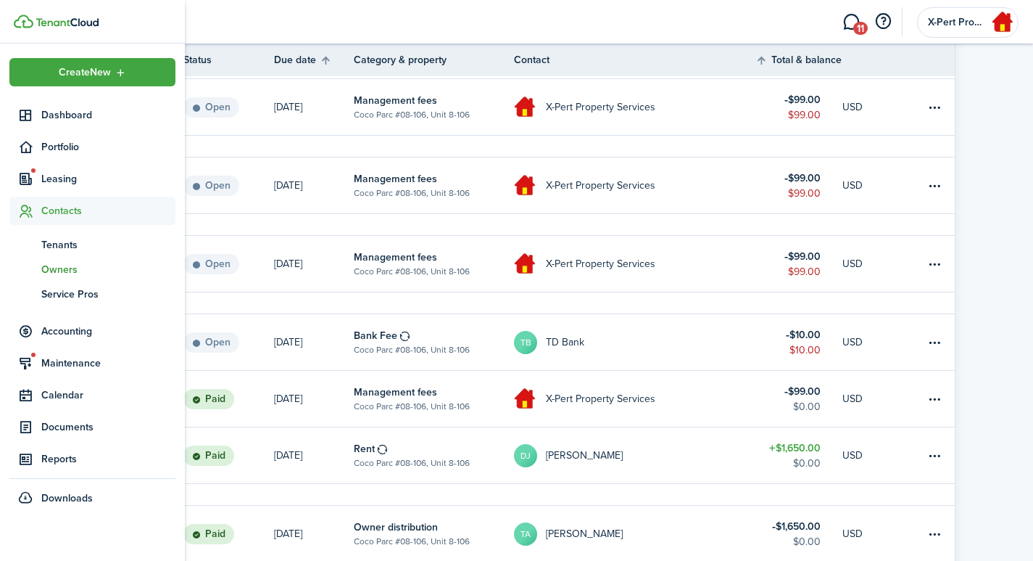
click at [60, 272] on span "Owners" at bounding box center [108, 269] width 134 height 15
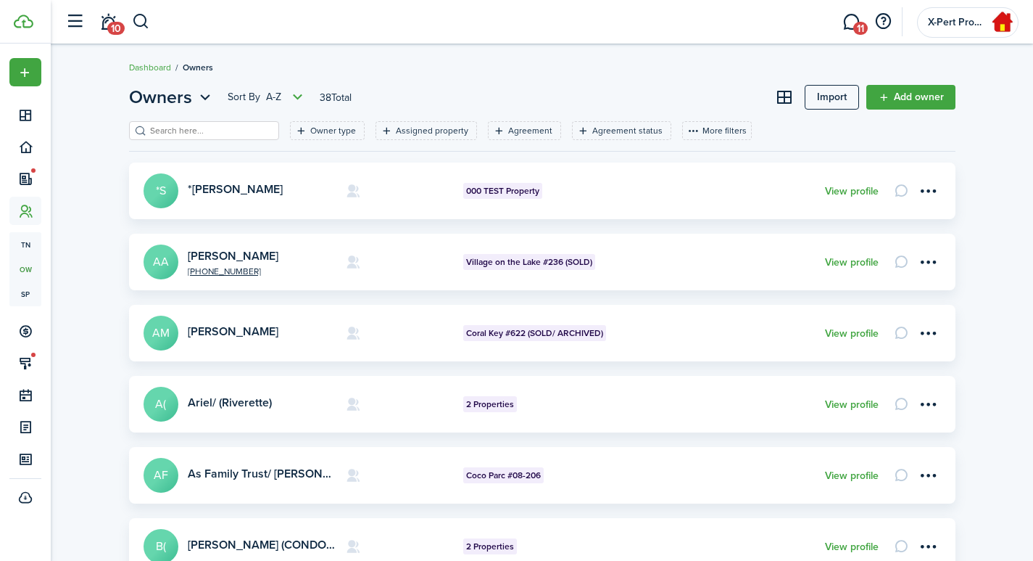
click at [239, 129] on input "search" at bounding box center [210, 131] width 128 height 14
type input "[PERSON_NAME]"
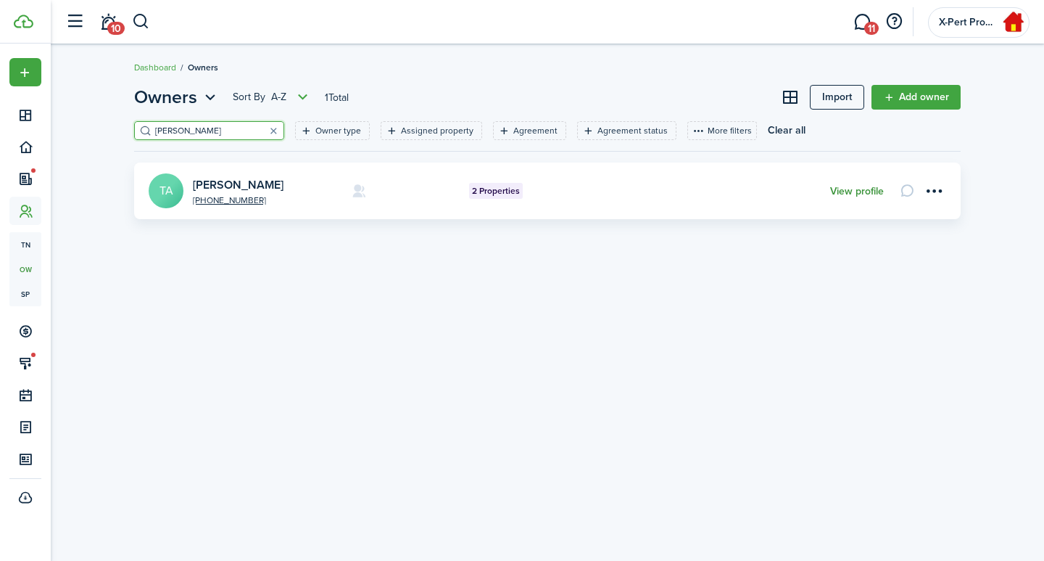
click at [856, 196] on link "View profile" at bounding box center [857, 192] width 54 height 12
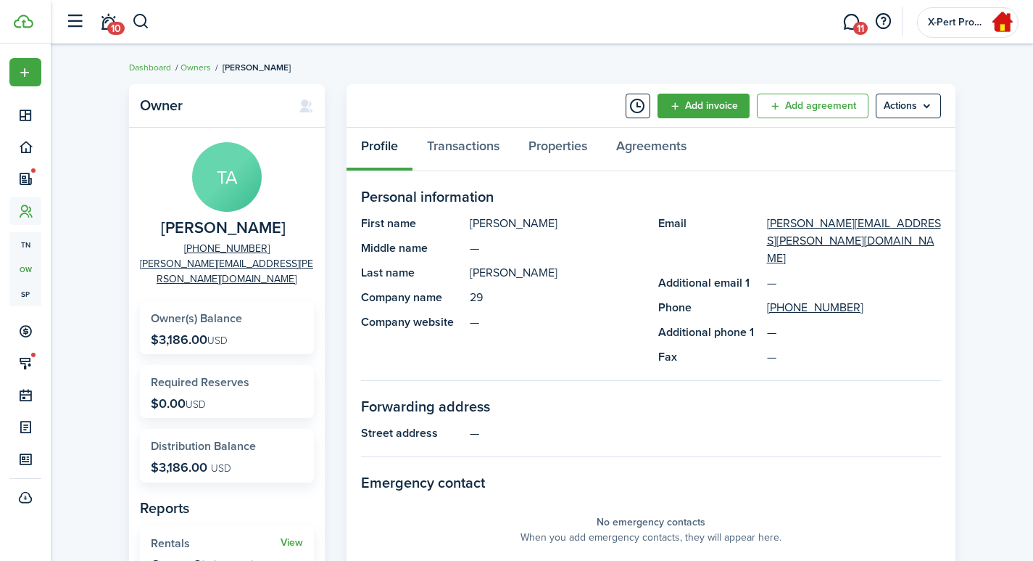
scroll to position [241, 0]
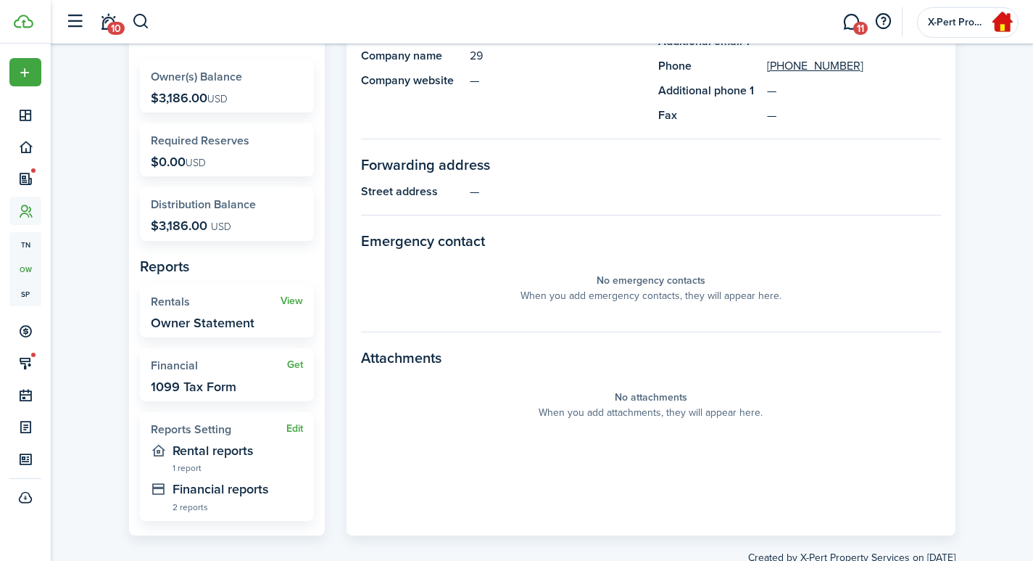
click at [298, 284] on widget-stats "View Rentals Owner Statement" at bounding box center [227, 310] width 174 height 53
click at [302, 295] on link "View" at bounding box center [292, 301] width 22 height 12
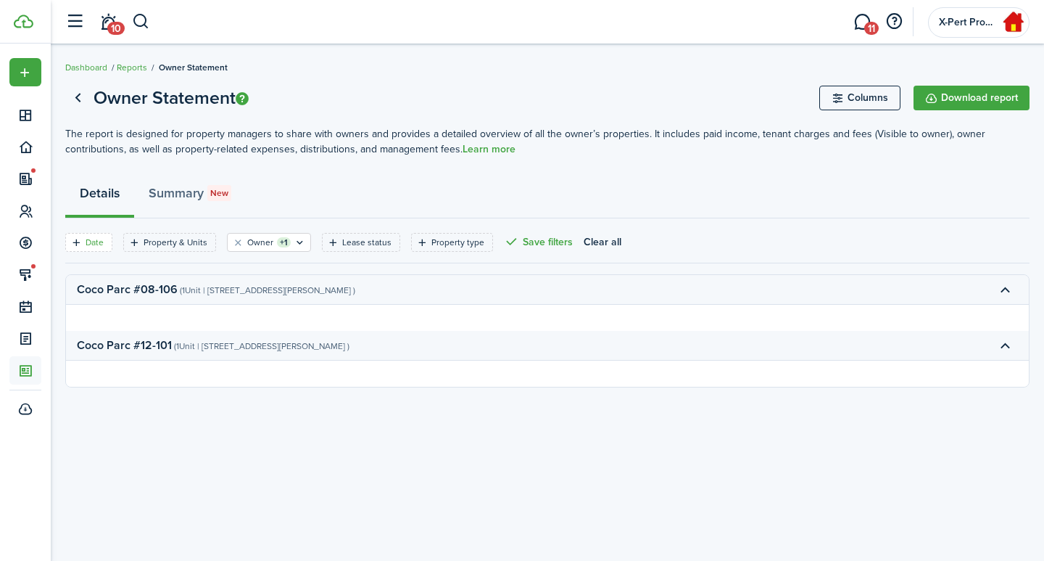
click at [86, 241] on div "Date" at bounding box center [97, 242] width 22 height 13
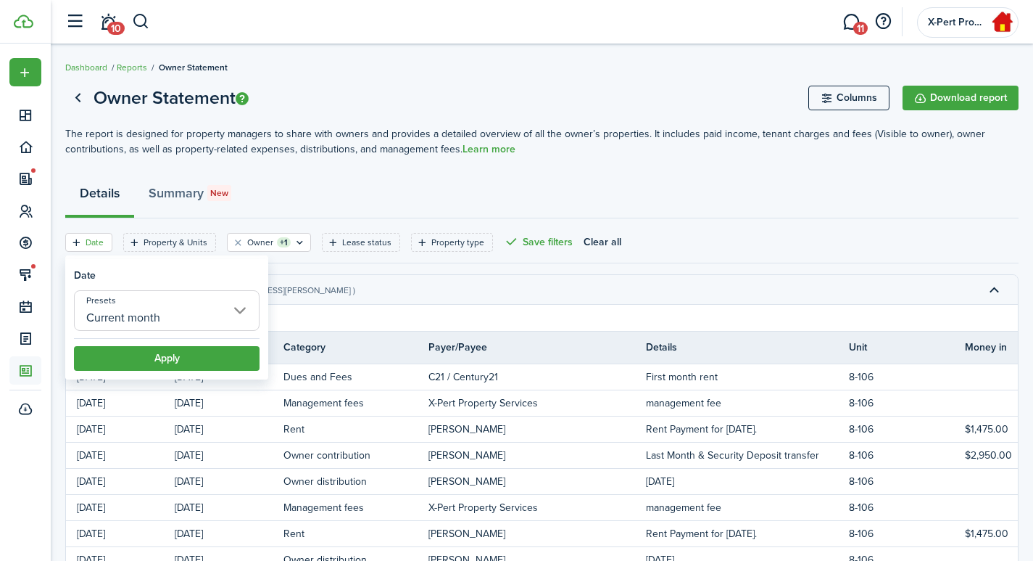
click at [118, 309] on input "Current month" at bounding box center [167, 310] width 186 height 41
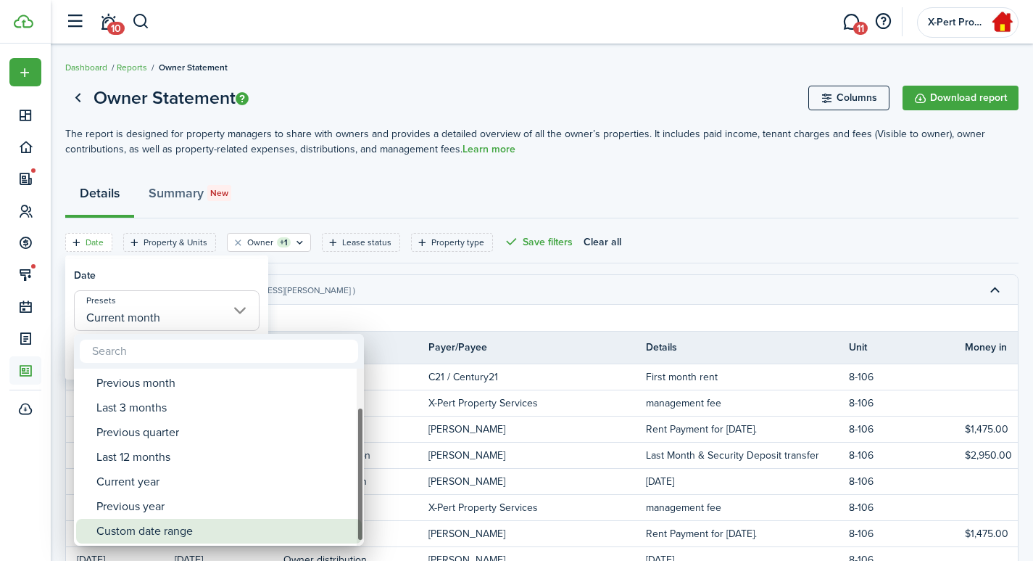
click at [145, 534] on div "Custom date range" at bounding box center [224, 531] width 257 height 25
type input "Custom date range"
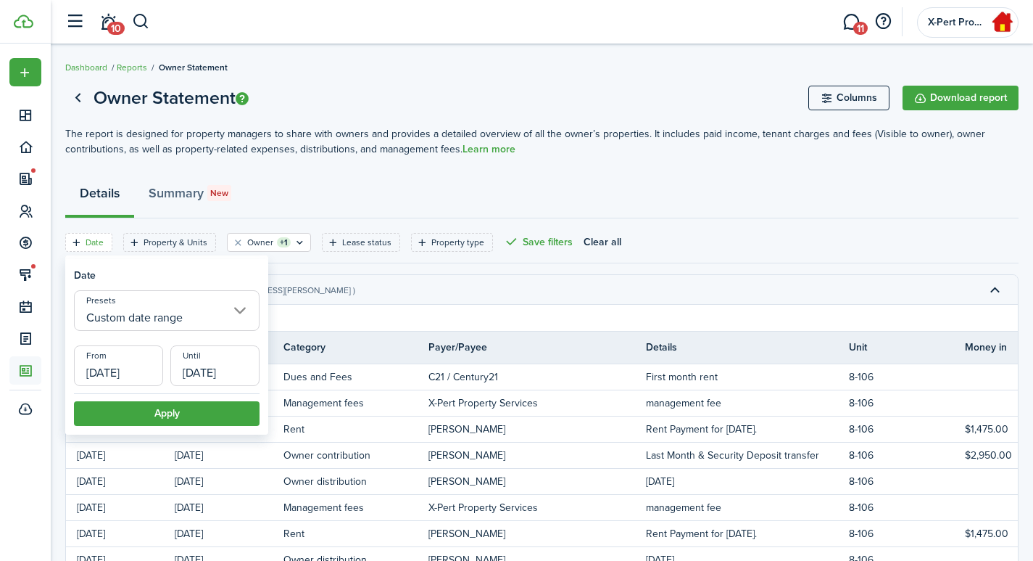
click at [97, 358] on input "[DATE]" at bounding box center [118, 365] width 89 height 41
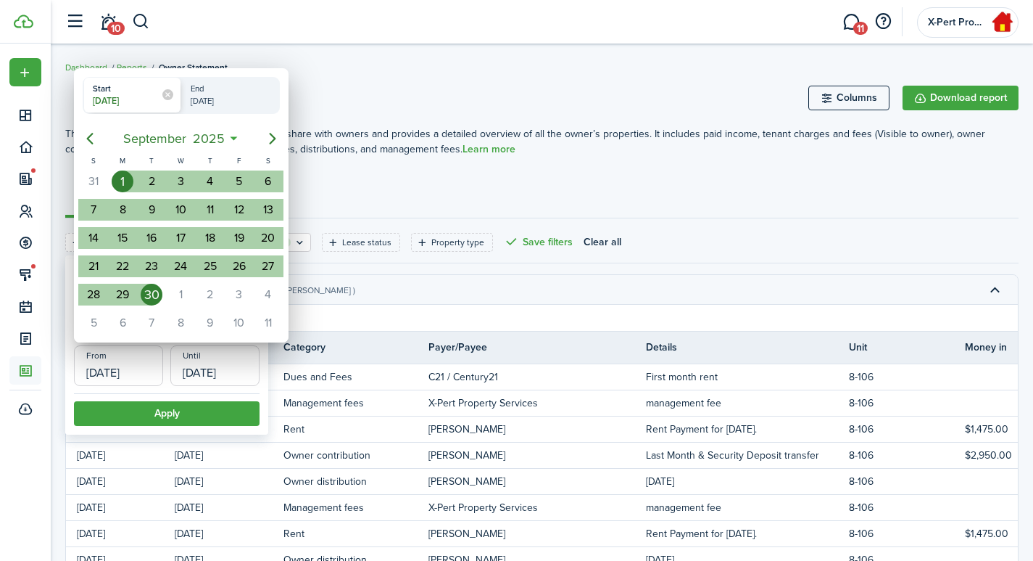
click at [124, 175] on div "1" at bounding box center [123, 181] width 22 height 22
radio input "false"
radio input "true"
click at [270, 139] on icon "Next page" at bounding box center [272, 138] width 17 height 17
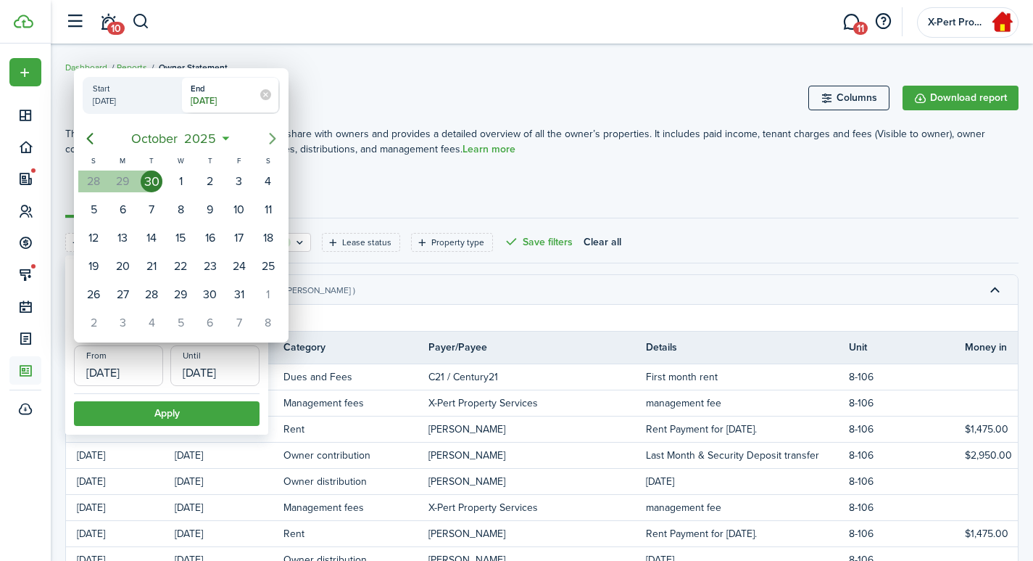
click at [270, 139] on icon "Next page" at bounding box center [272, 138] width 17 height 17
click at [89, 139] on icon "Previous page" at bounding box center [90, 139] width 7 height 12
click at [185, 300] on div "31" at bounding box center [181, 295] width 22 height 22
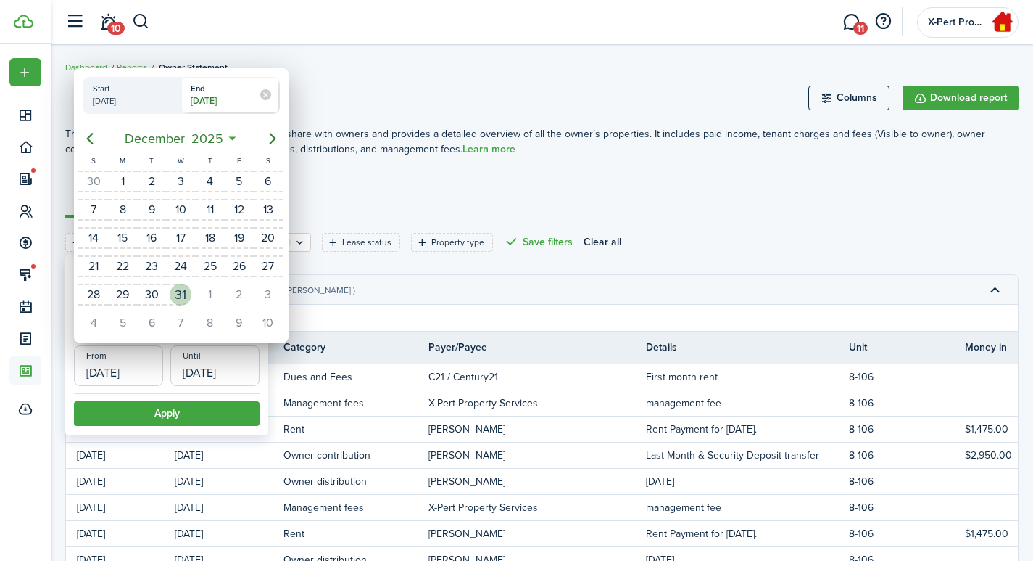
type input "[DATE]"
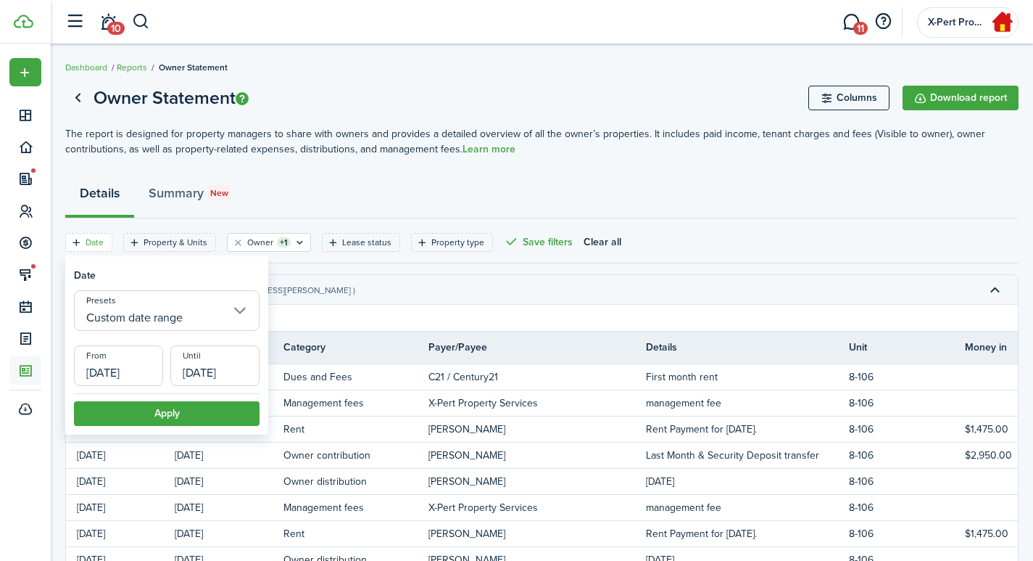
click at [107, 373] on input "[DATE]" at bounding box center [118, 365] width 89 height 41
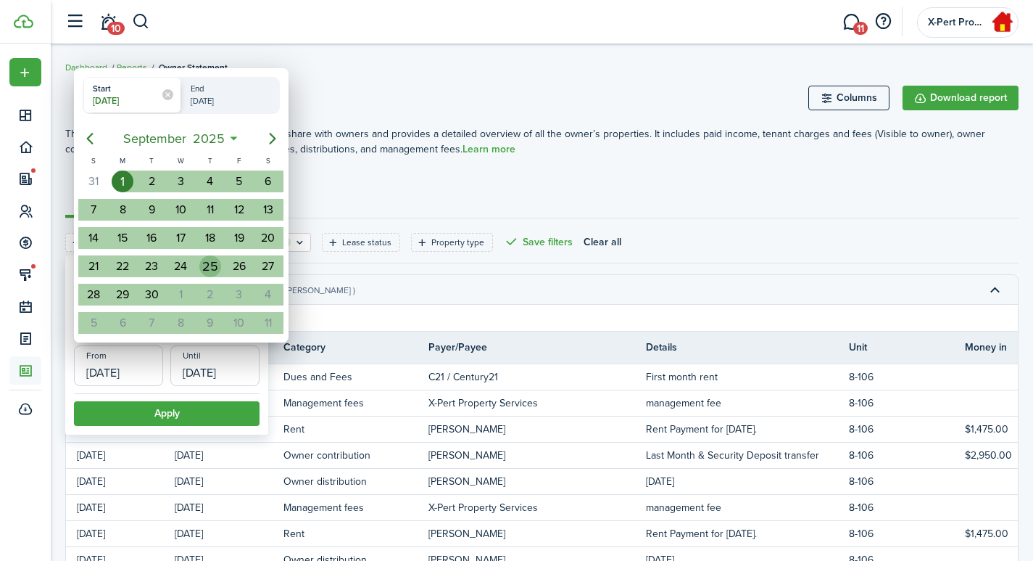
click at [207, 265] on div "25" at bounding box center [210, 266] width 22 height 22
type input "[DATE]"
radio input "false"
radio input "true"
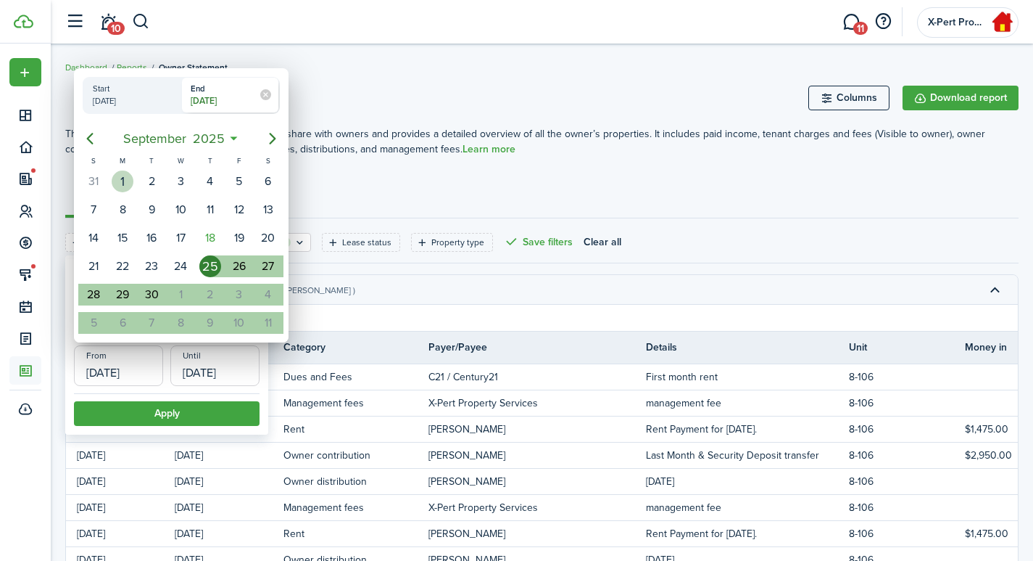
click at [127, 178] on div "1" at bounding box center [123, 181] width 22 height 22
type input "[DATE]"
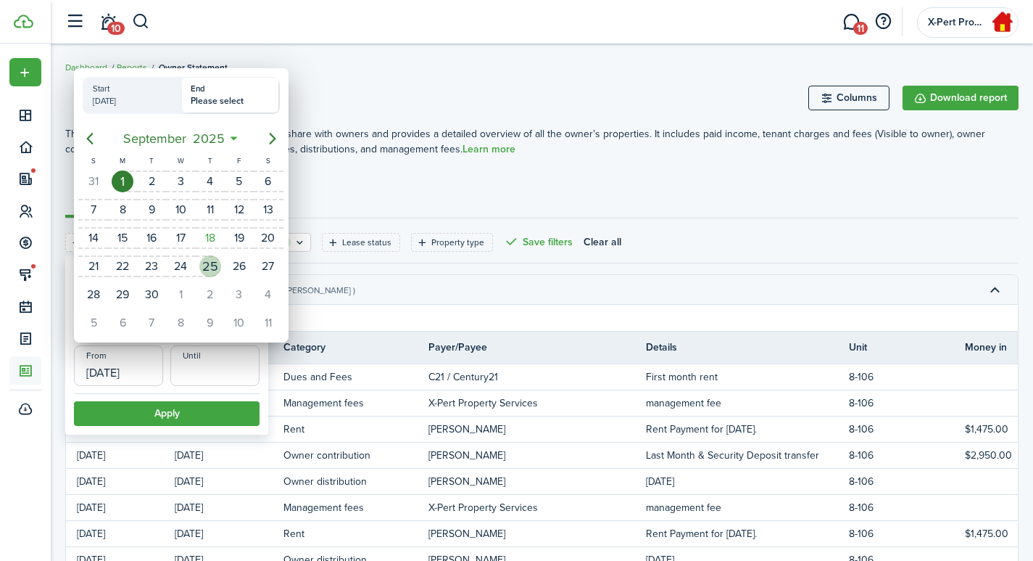
click at [207, 264] on div "25" at bounding box center [210, 266] width 22 height 22
type input "[DATE]"
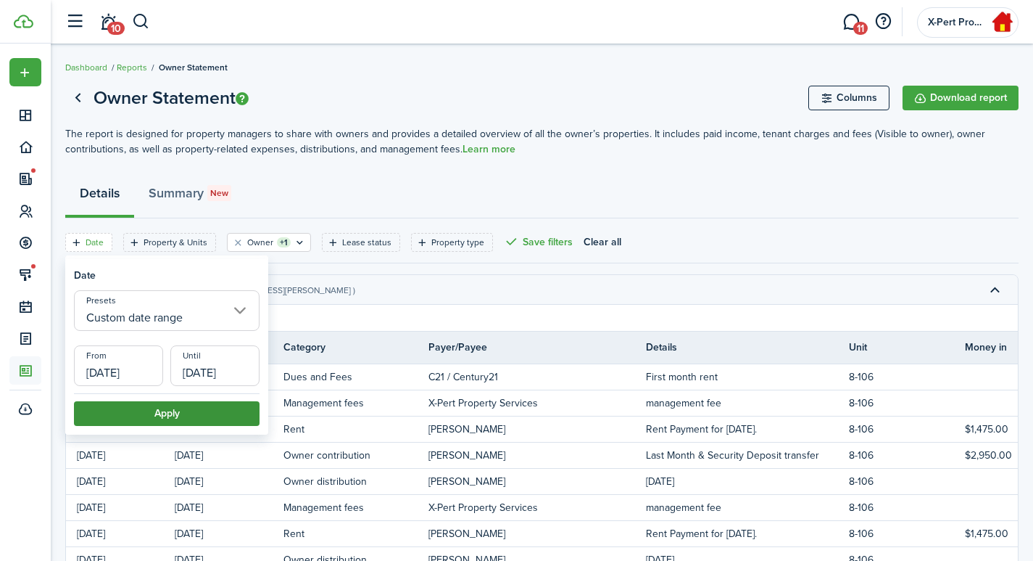
click at [150, 417] on button "Apply" at bounding box center [167, 413] width 186 height 25
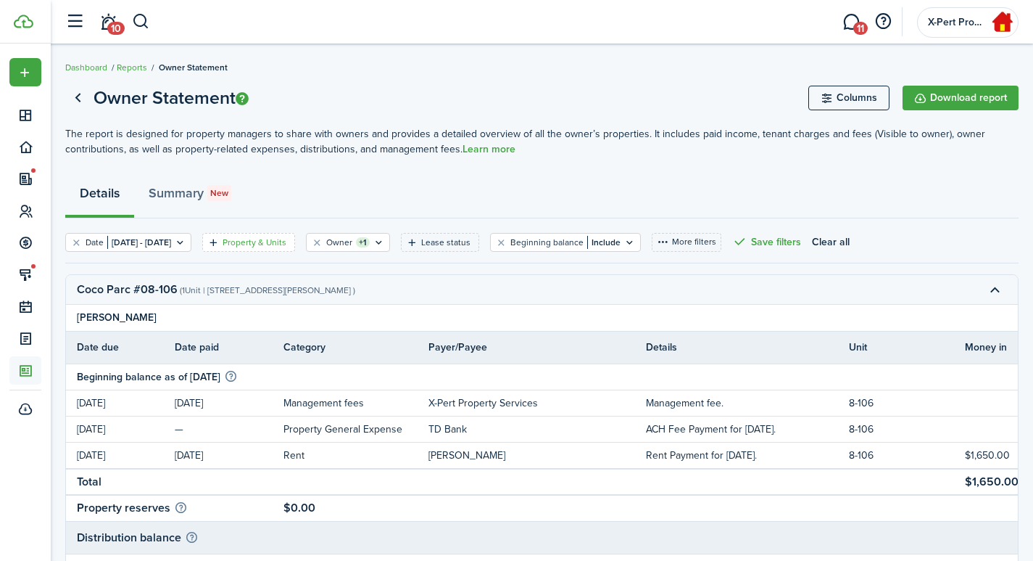
click at [286, 242] on filter-tag-label "Property & Units" at bounding box center [255, 242] width 64 height 13
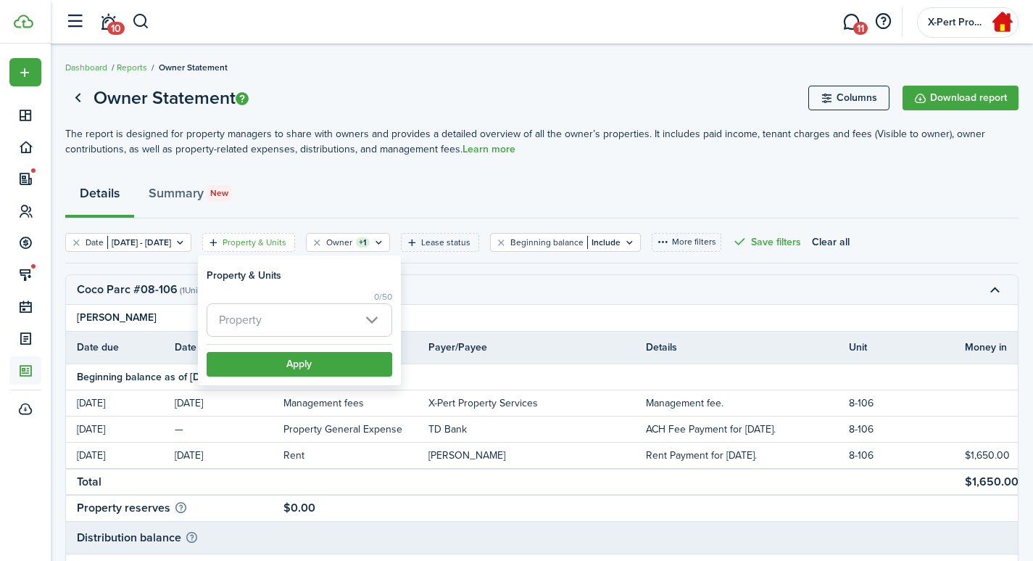
click at [272, 325] on span "Property" at bounding box center [299, 320] width 184 height 32
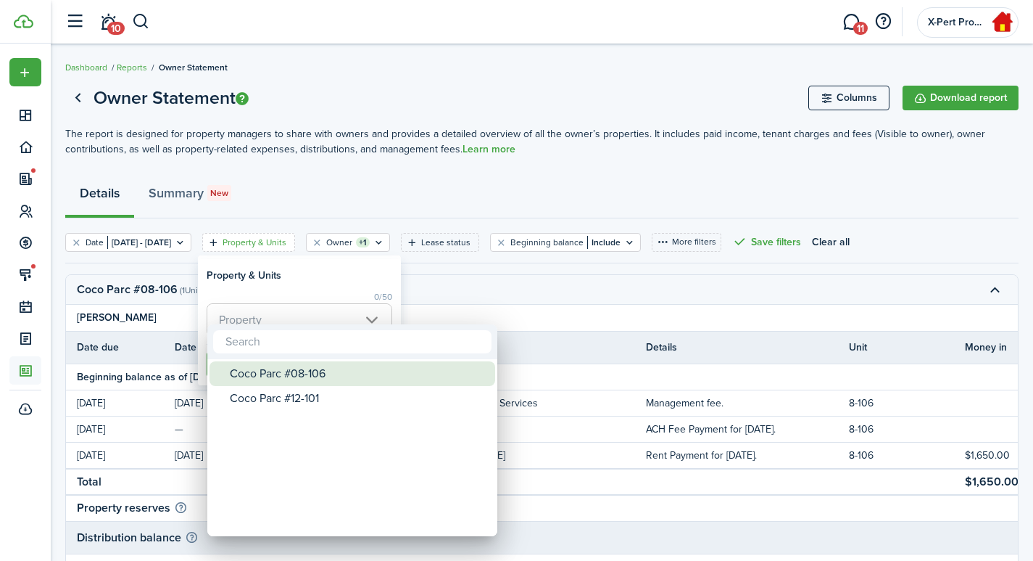
click at [285, 376] on div "Coco Parc #08-106" at bounding box center [358, 373] width 257 height 25
type input "Coco Parc #08-106"
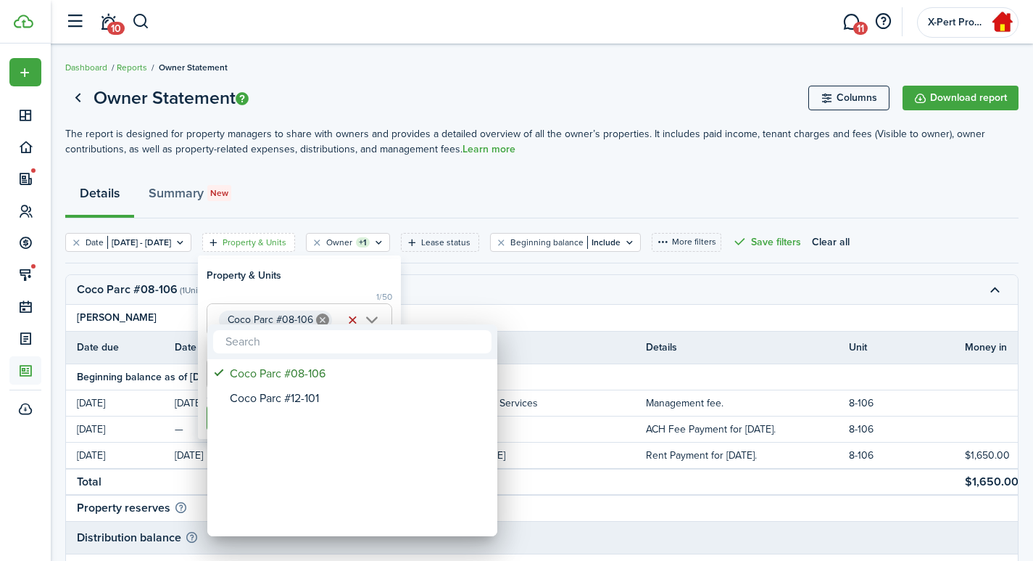
click at [278, 282] on div at bounding box center [516, 280] width 1265 height 793
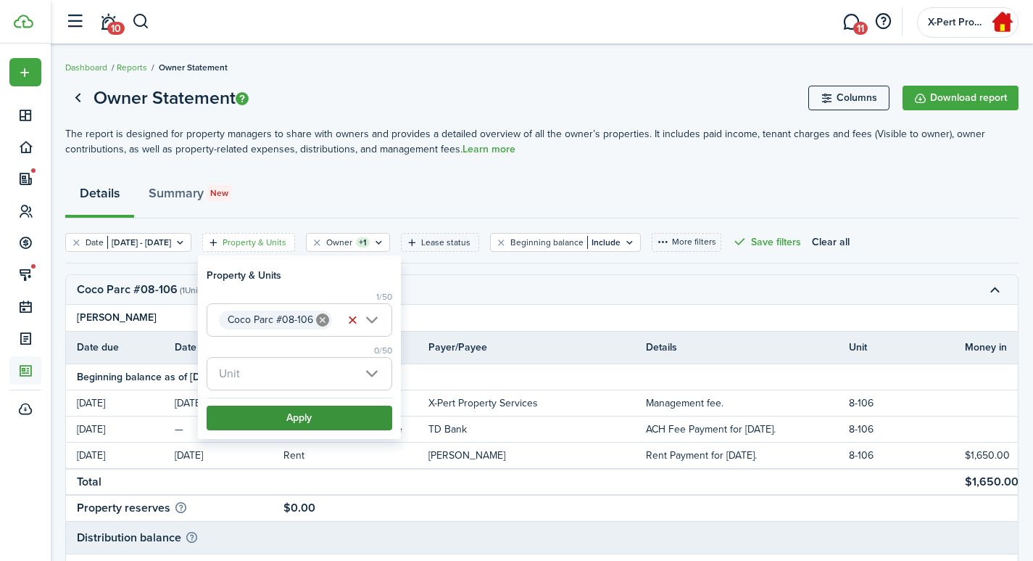
click at [278, 408] on button "Apply" at bounding box center [300, 417] width 186 height 25
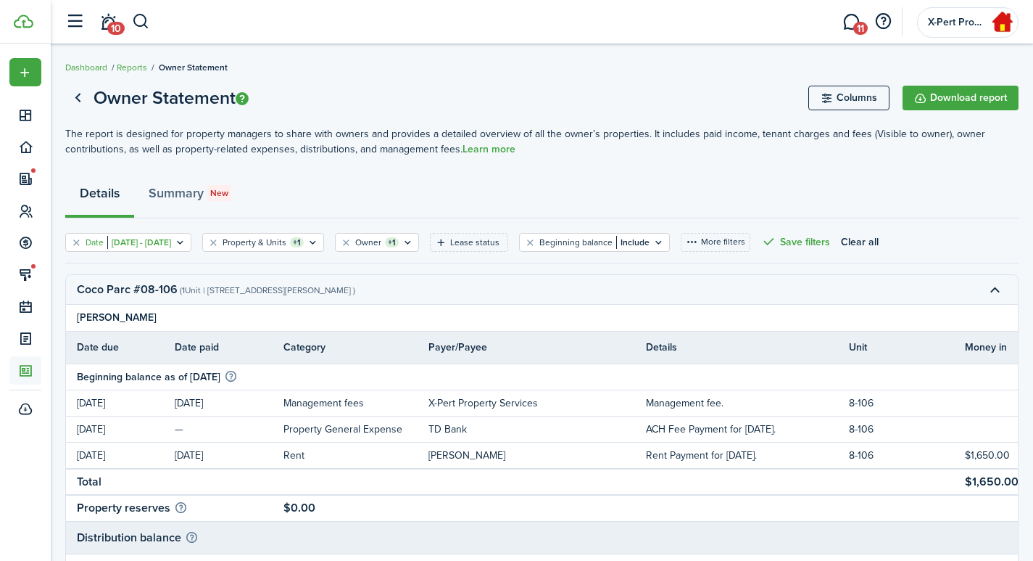
click at [148, 241] on filter-tag-value "[DATE] - [DATE]" at bounding box center [139, 242] width 64 height 13
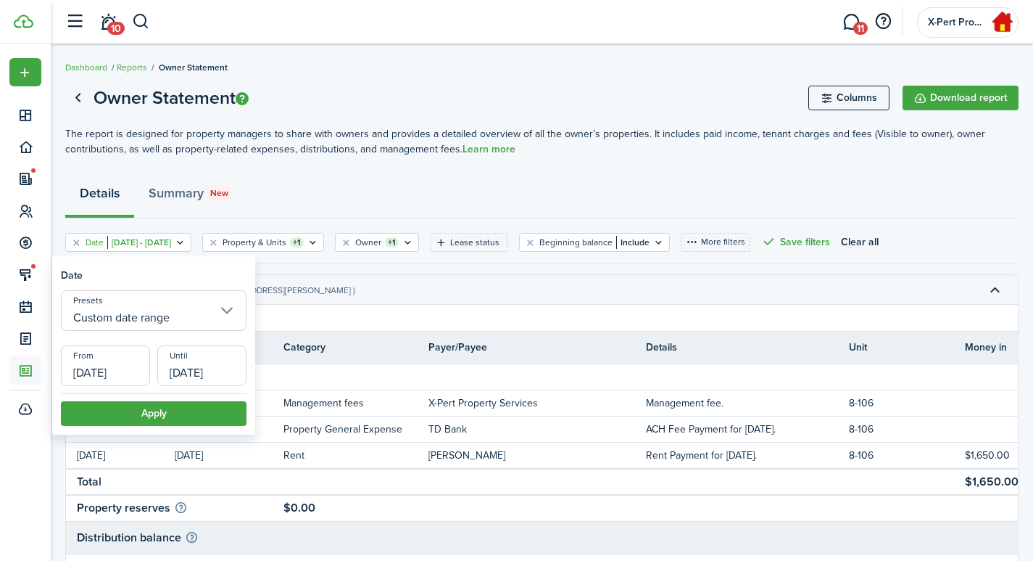
click at [119, 381] on input "[DATE]" at bounding box center [105, 365] width 89 height 41
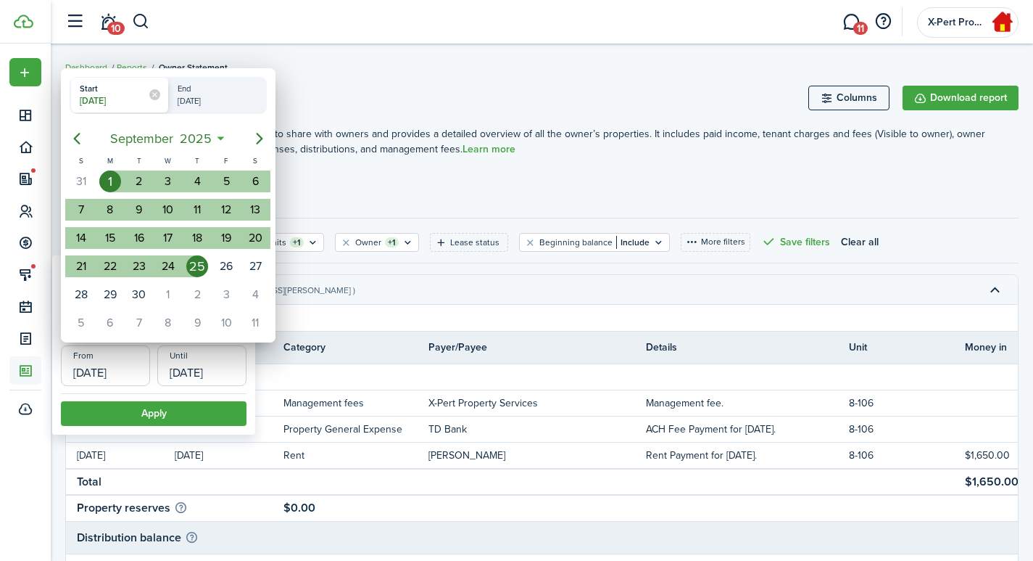
click at [112, 183] on div "1" at bounding box center [110, 181] width 22 height 22
radio input "false"
radio input "true"
click at [256, 139] on icon "Next page" at bounding box center [259, 138] width 17 height 17
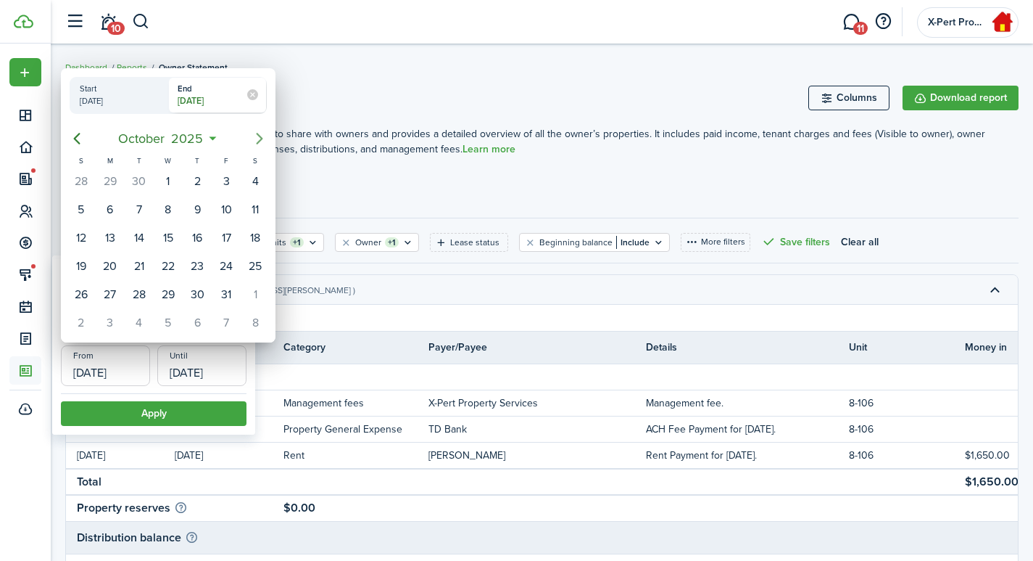
click at [256, 139] on icon "Next page" at bounding box center [259, 138] width 17 height 17
click at [163, 186] on div "31" at bounding box center [168, 181] width 22 height 22
type input "[DATE]"
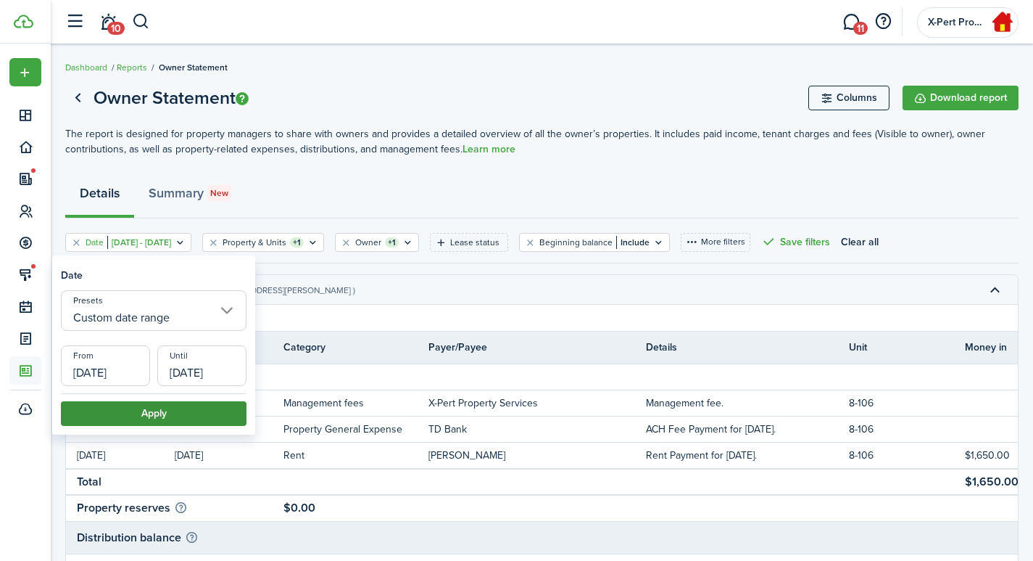
click at [211, 418] on button "Apply" at bounding box center [154, 413] width 186 height 25
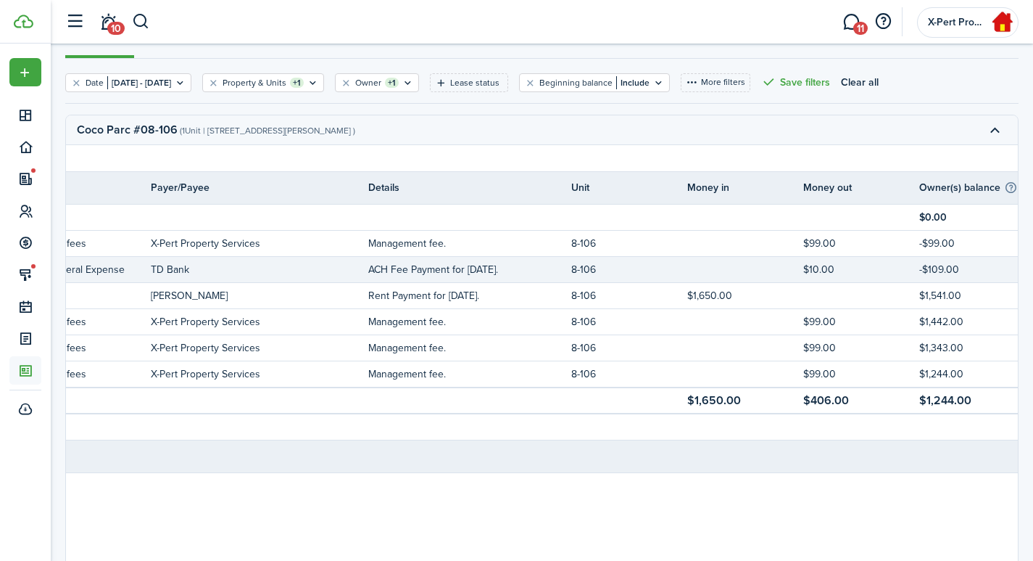
scroll to position [111, 0]
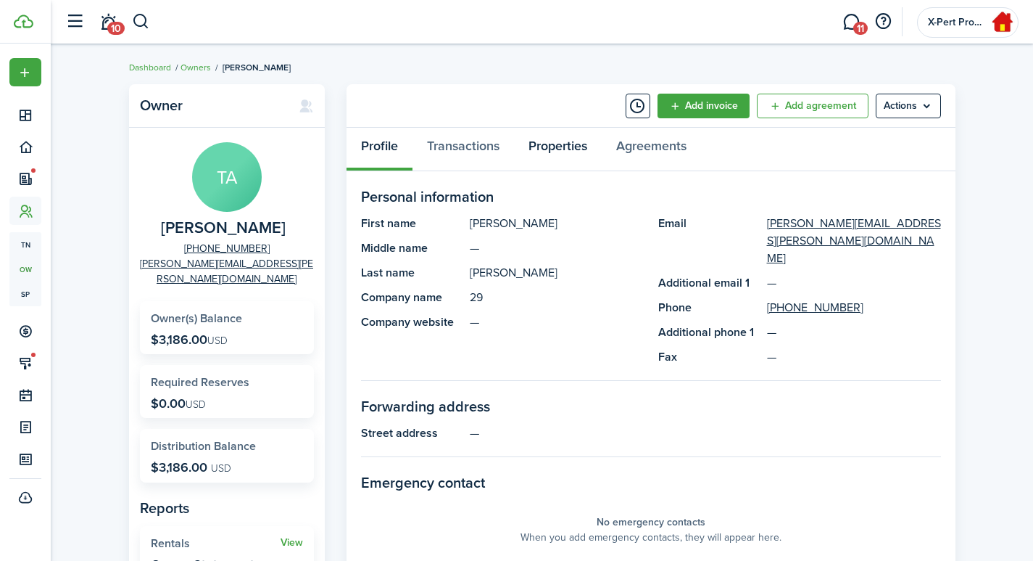
click at [542, 146] on link "Properties" at bounding box center [558, 150] width 88 height 44
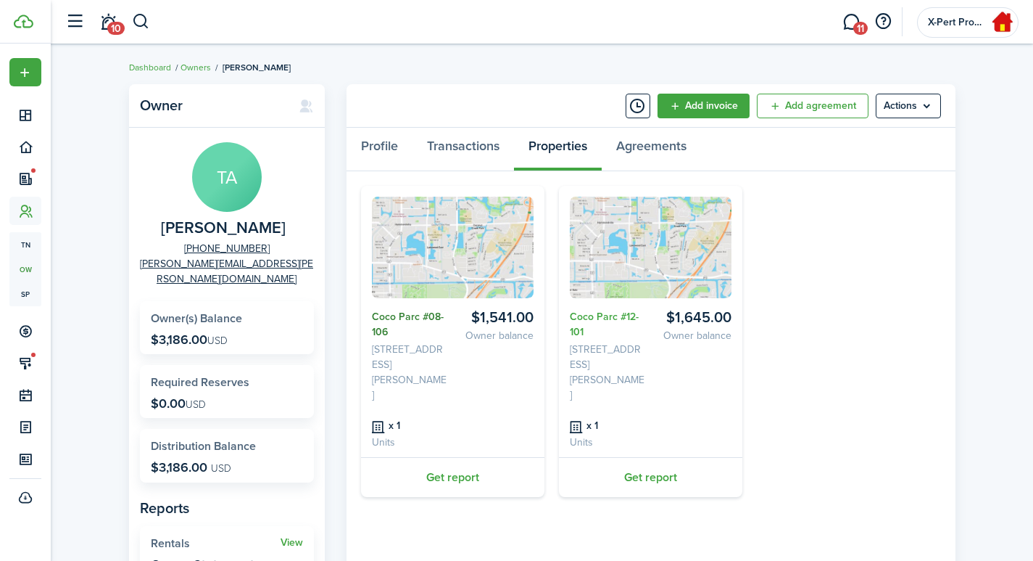
click at [391, 315] on link "Coco Parc #08-106" at bounding box center [409, 324] width 75 height 30
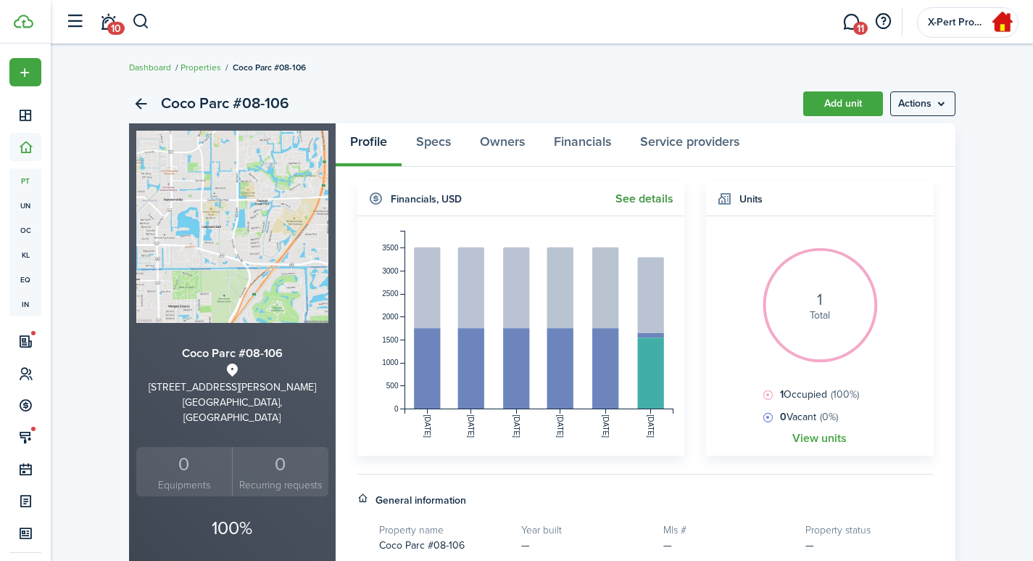
click at [636, 199] on link "See details" at bounding box center [645, 198] width 58 height 13
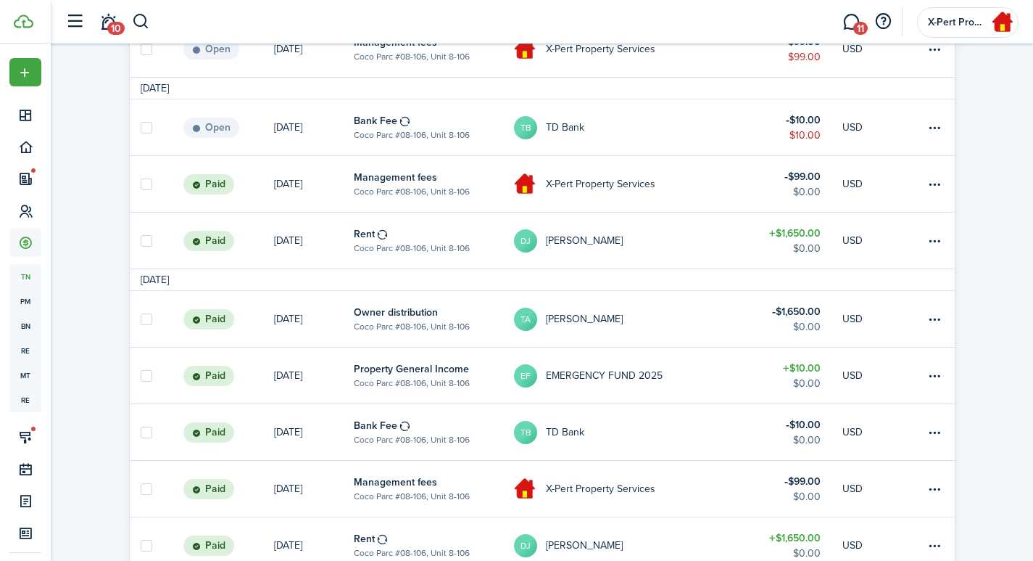
scroll to position [484, 0]
